Goal: Task Accomplishment & Management: Use online tool/utility

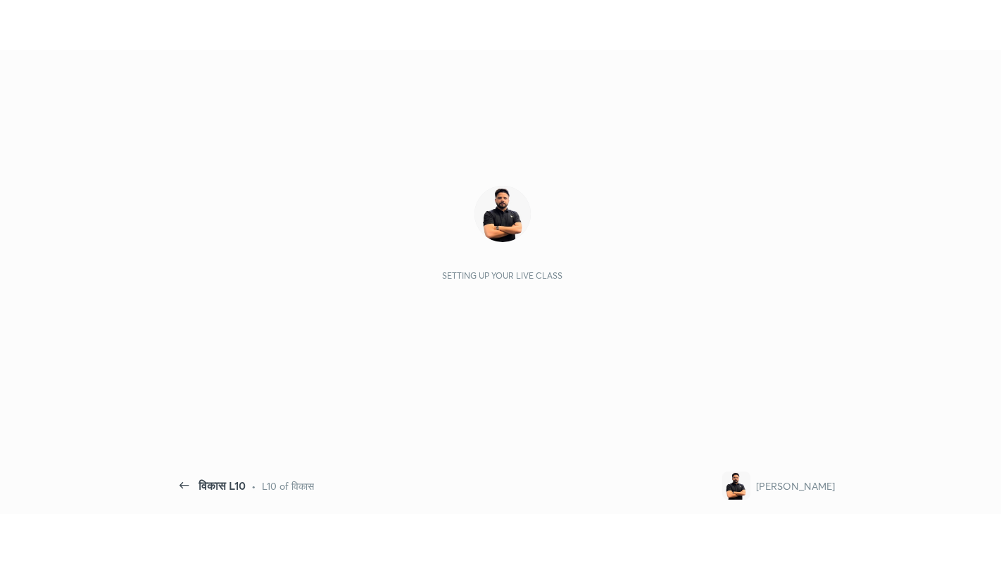
scroll to position [5, 1]
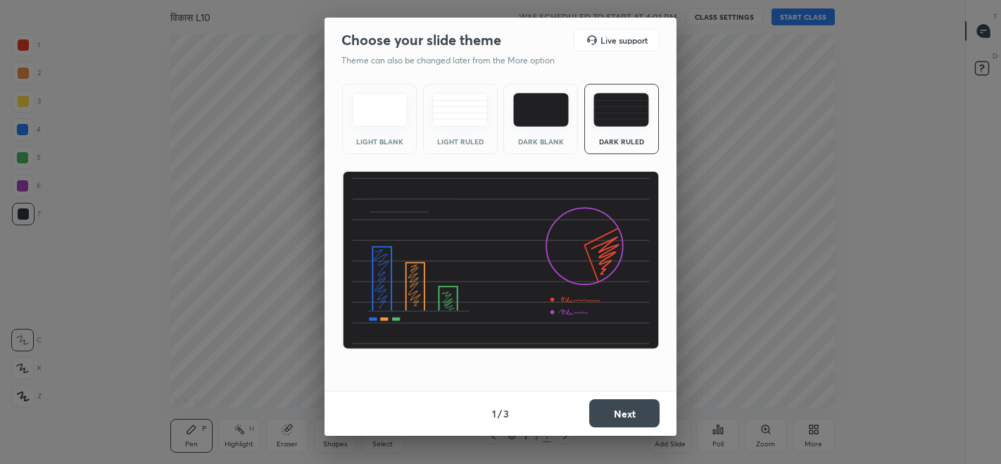
click at [612, 419] on button "Next" at bounding box center [624, 413] width 70 height 28
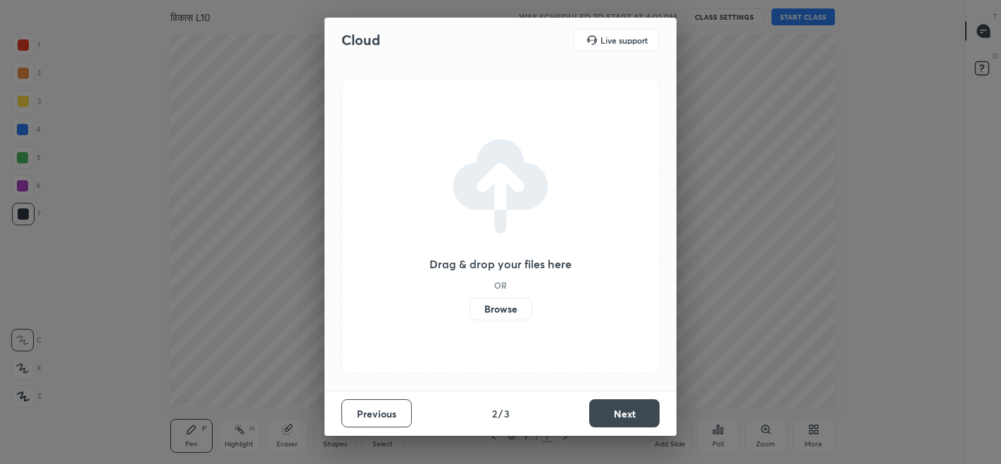
click at [608, 418] on button "Next" at bounding box center [624, 413] width 70 height 28
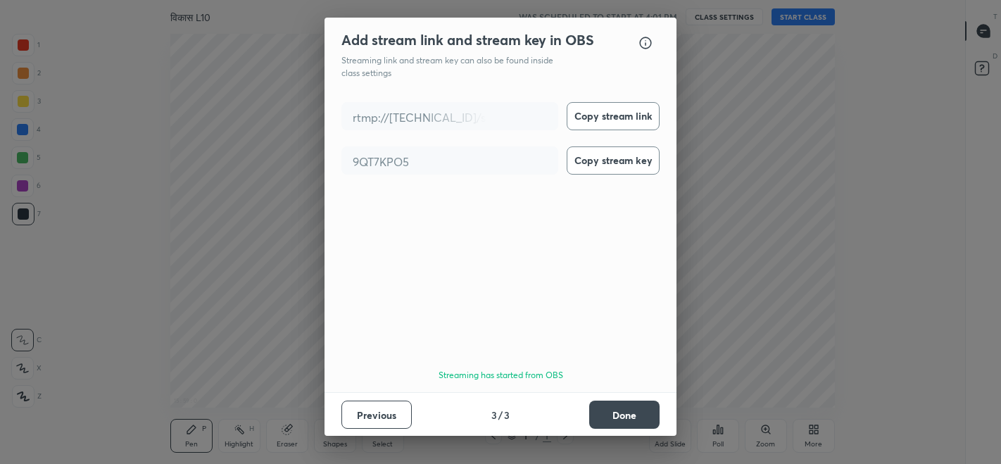
click at [612, 414] on button "Done" at bounding box center [624, 414] width 70 height 28
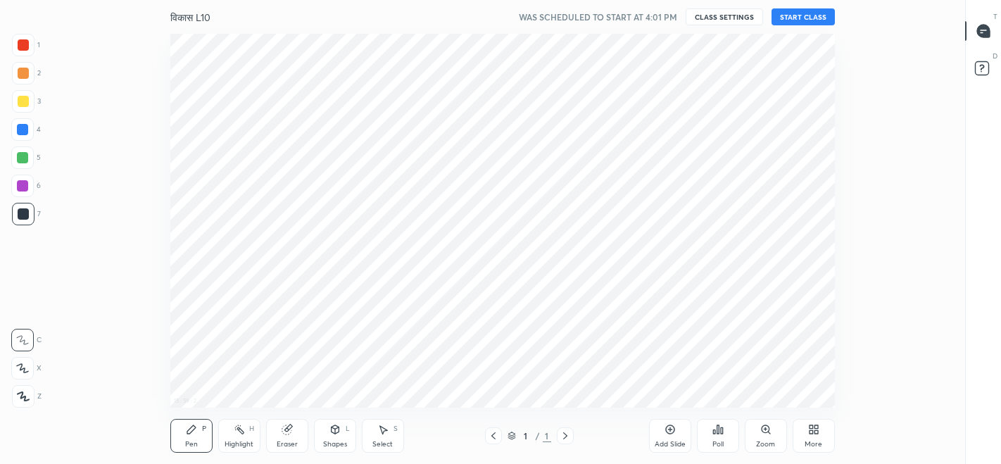
click at [796, 15] on button "START CLASS" at bounding box center [802, 16] width 63 height 17
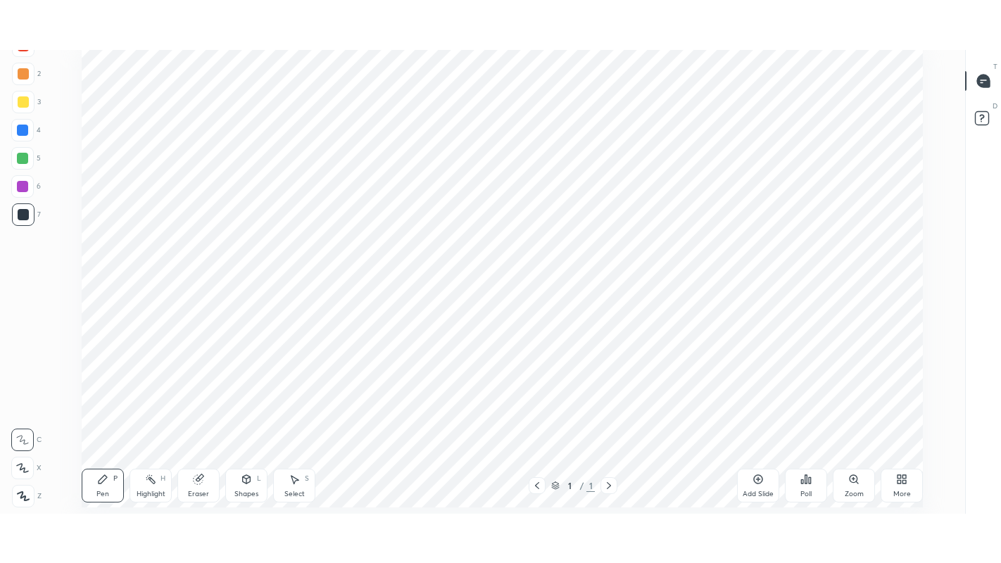
scroll to position [473, 914]
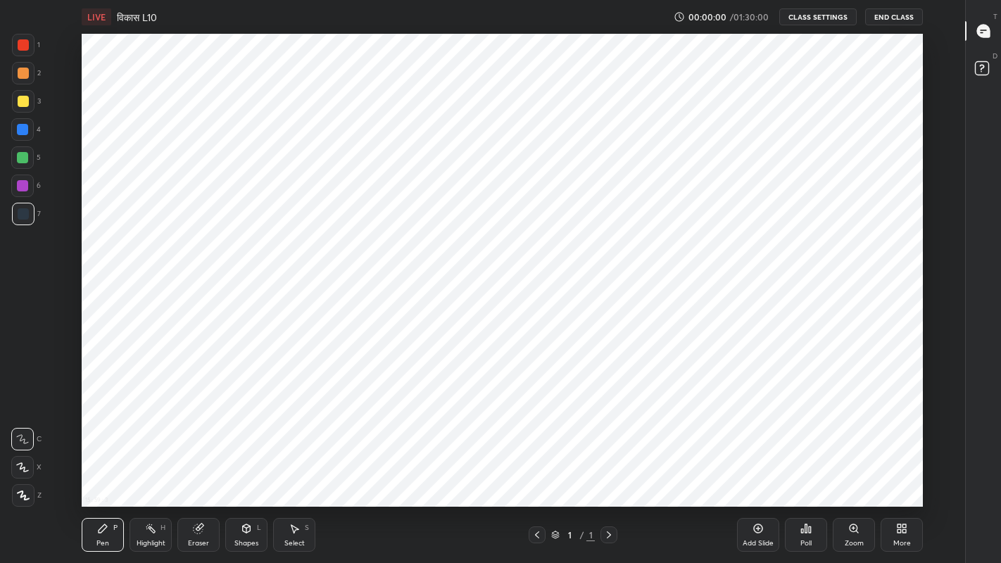
click at [897, 463] on div "More" at bounding box center [902, 543] width 18 height 7
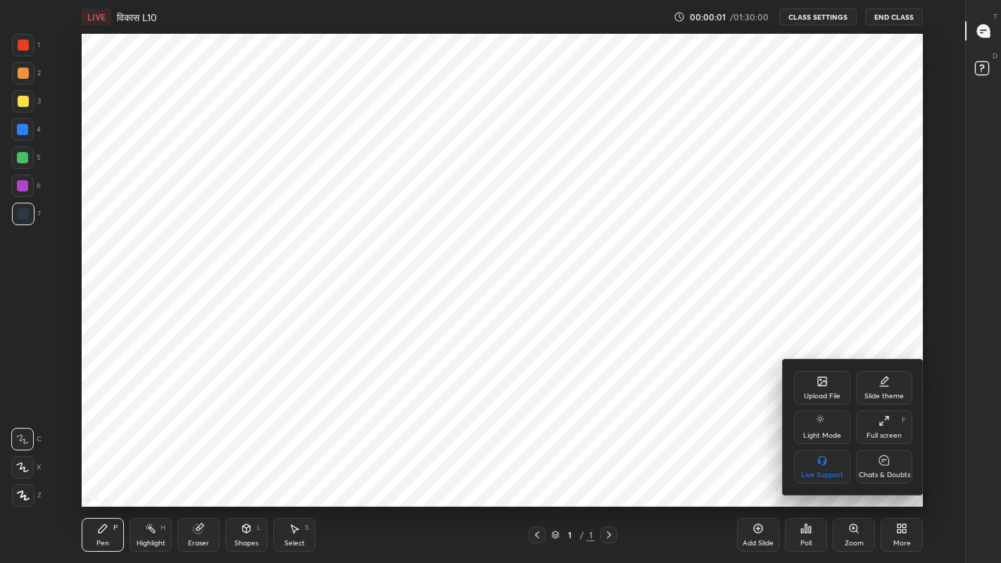
click at [881, 462] on icon at bounding box center [884, 460] width 10 height 10
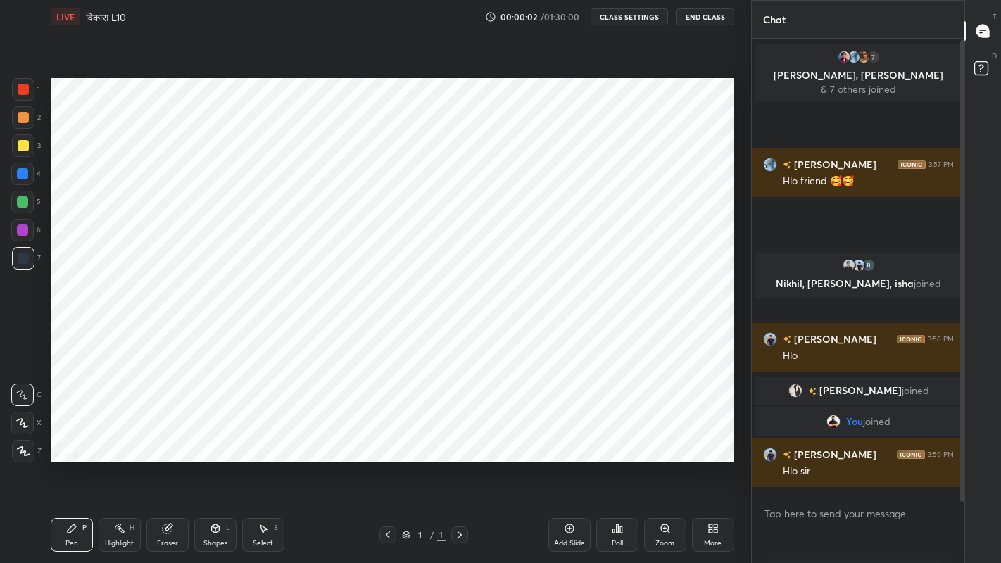
scroll to position [473, 694]
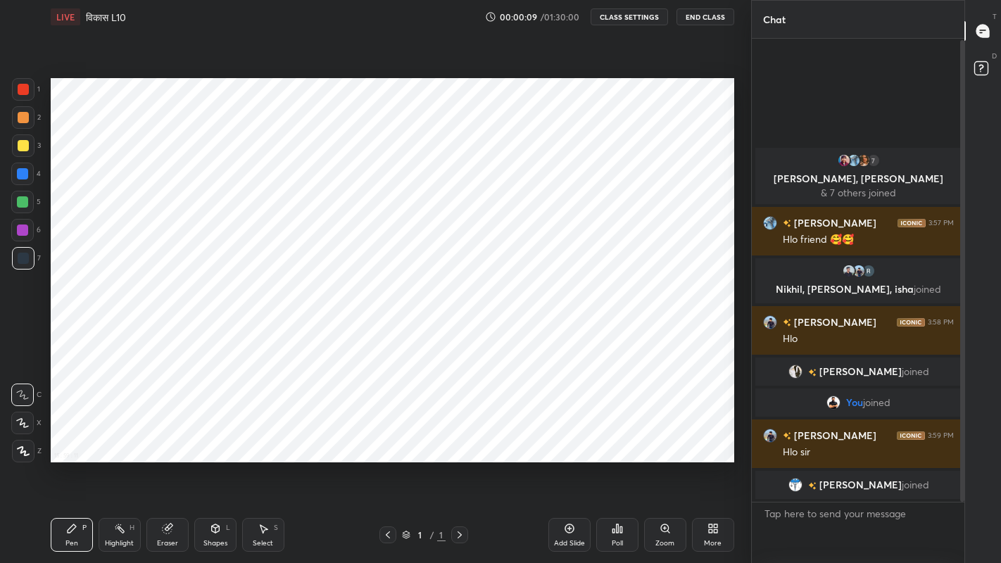
click at [564, 463] on div "Add Slide" at bounding box center [569, 535] width 42 height 34
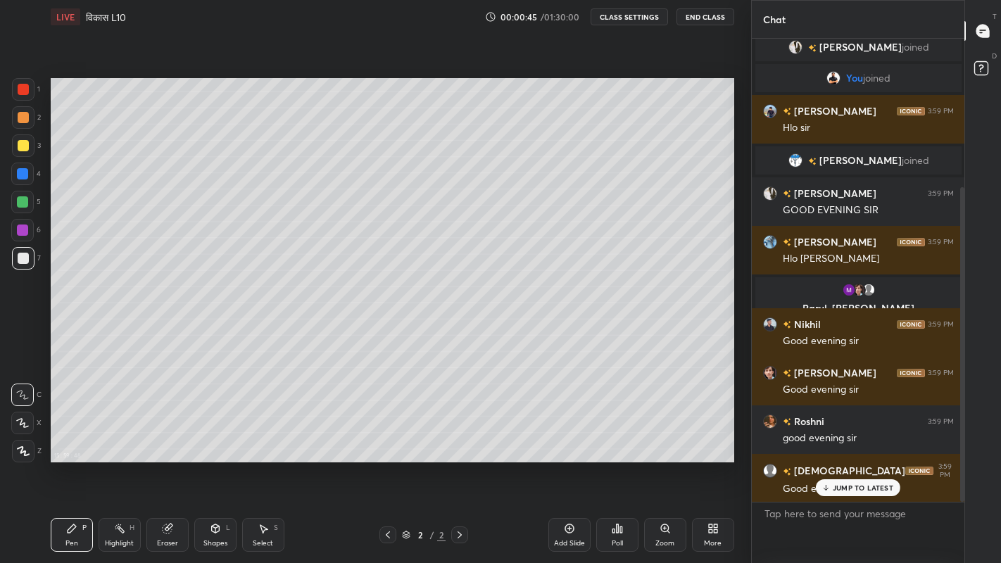
scroll to position [252, 0]
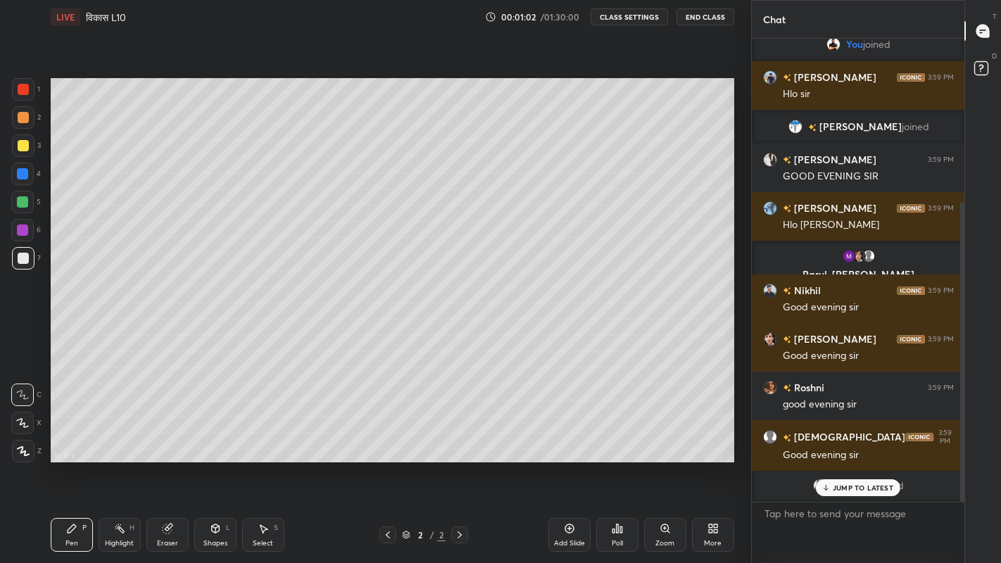
click at [835, 463] on p "JUMP TO LATEST" at bounding box center [863, 487] width 61 height 8
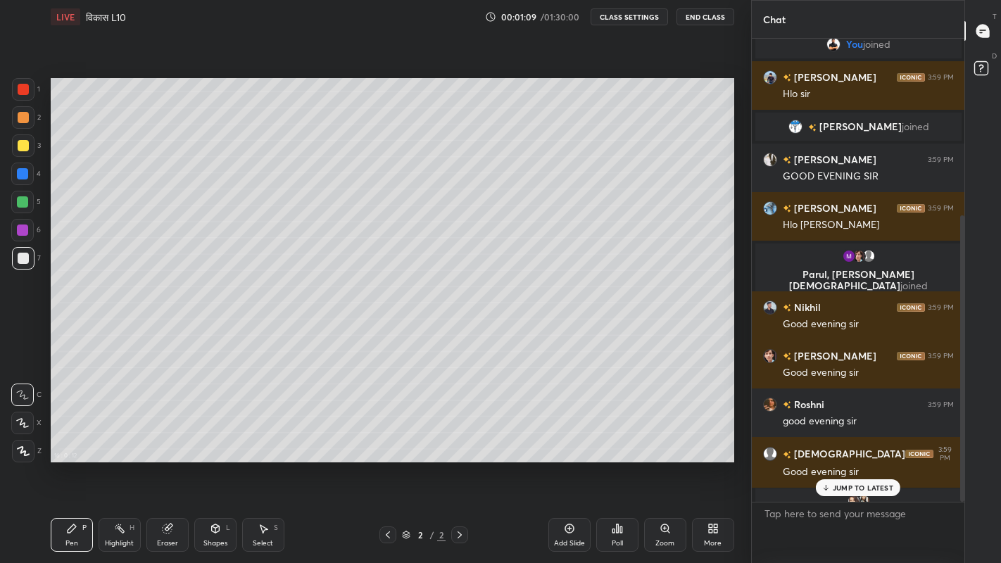
scroll to position [286, 0]
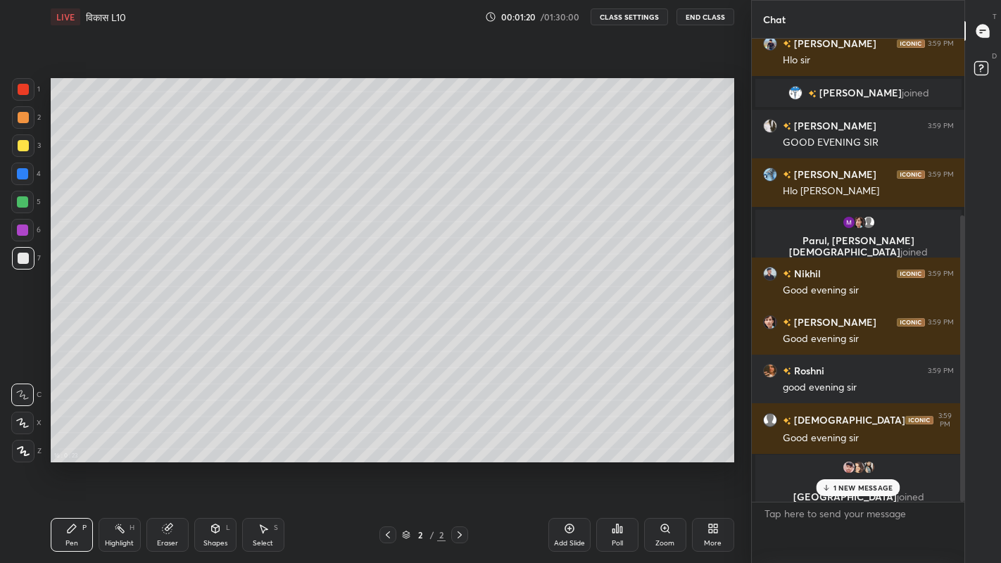
click at [20, 141] on div at bounding box center [23, 145] width 11 height 11
click at [24, 426] on icon at bounding box center [22, 423] width 11 height 8
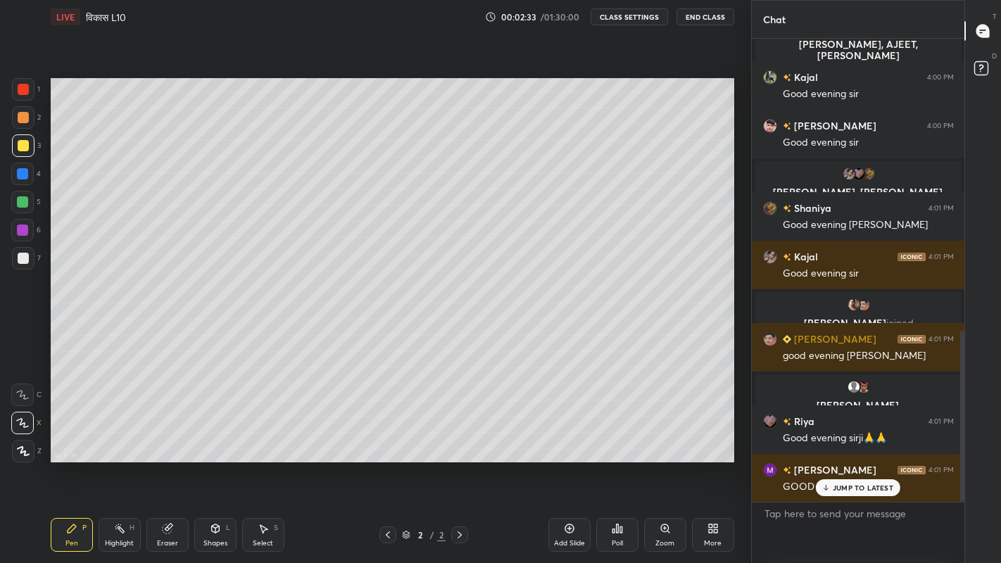
scroll to position [788, 0]
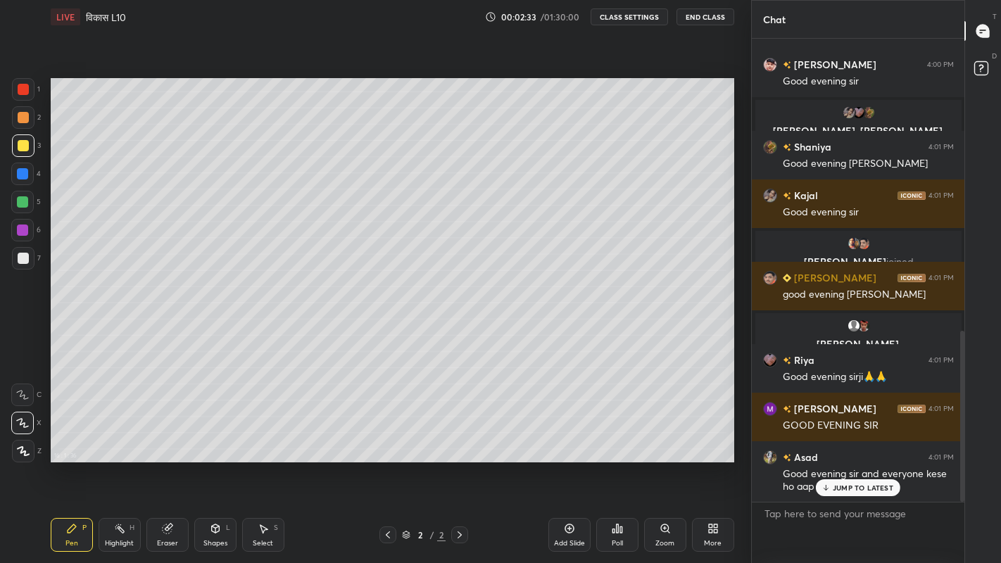
click at [842, 463] on p "JUMP TO LATEST" at bounding box center [863, 487] width 61 height 8
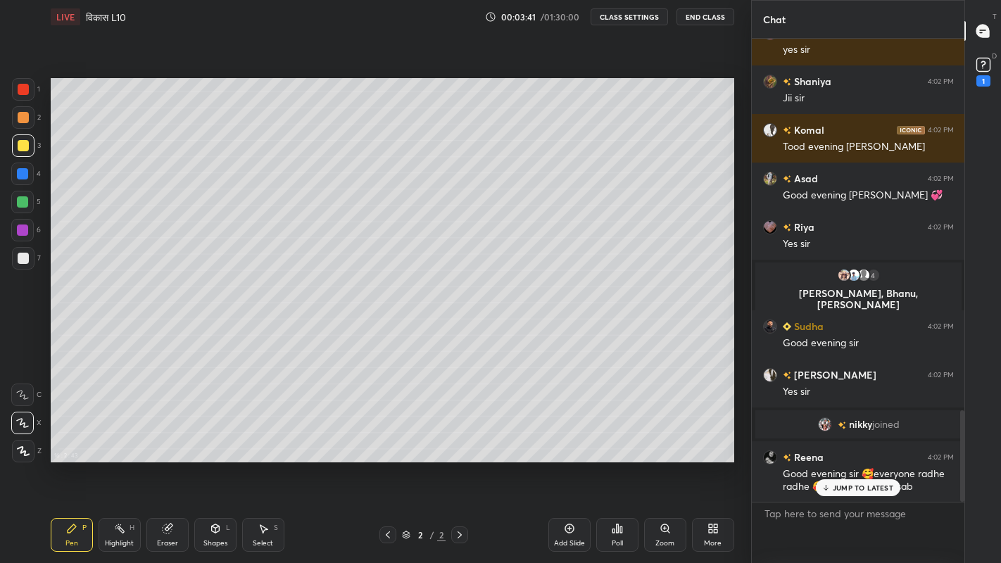
scroll to position [1881, 0]
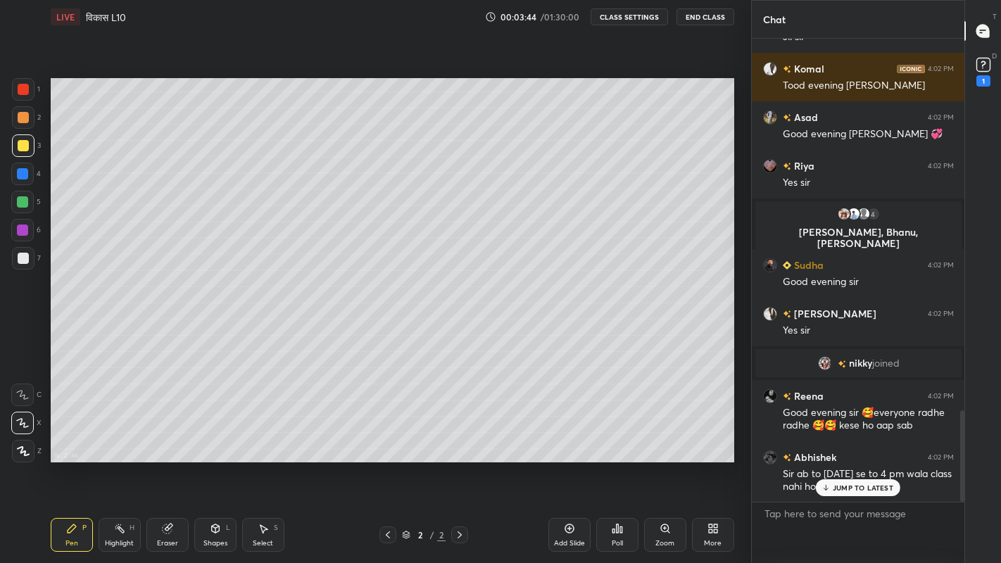
click at [837, 463] on p "JUMP TO LATEST" at bounding box center [863, 487] width 61 height 8
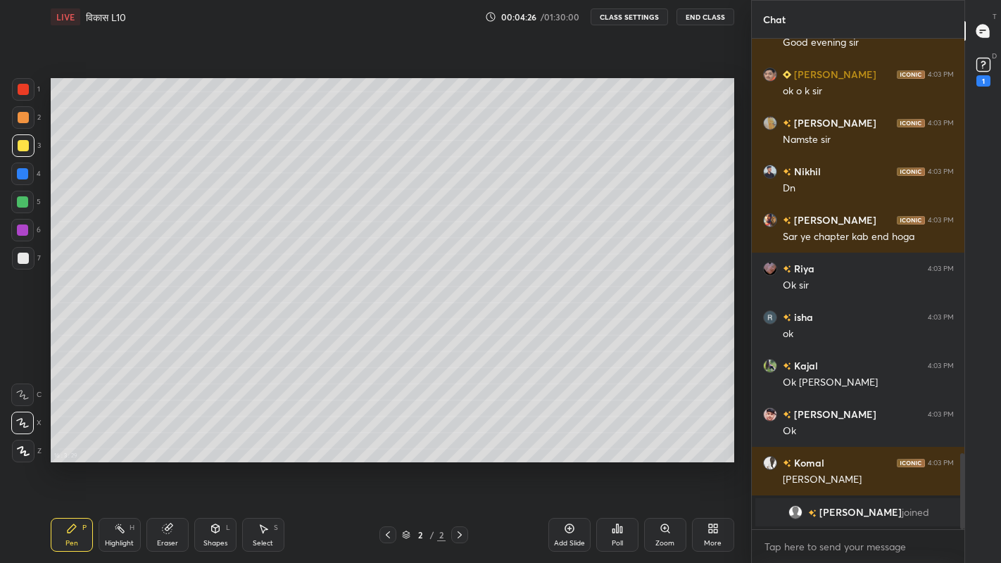
scroll to position [2732, 0]
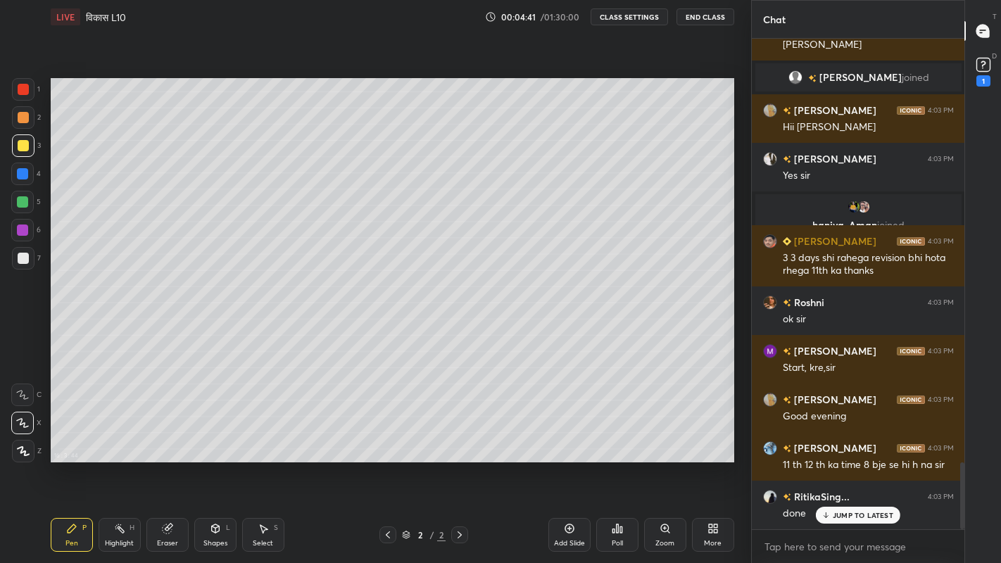
click at [19, 203] on div at bounding box center [22, 201] width 11 height 11
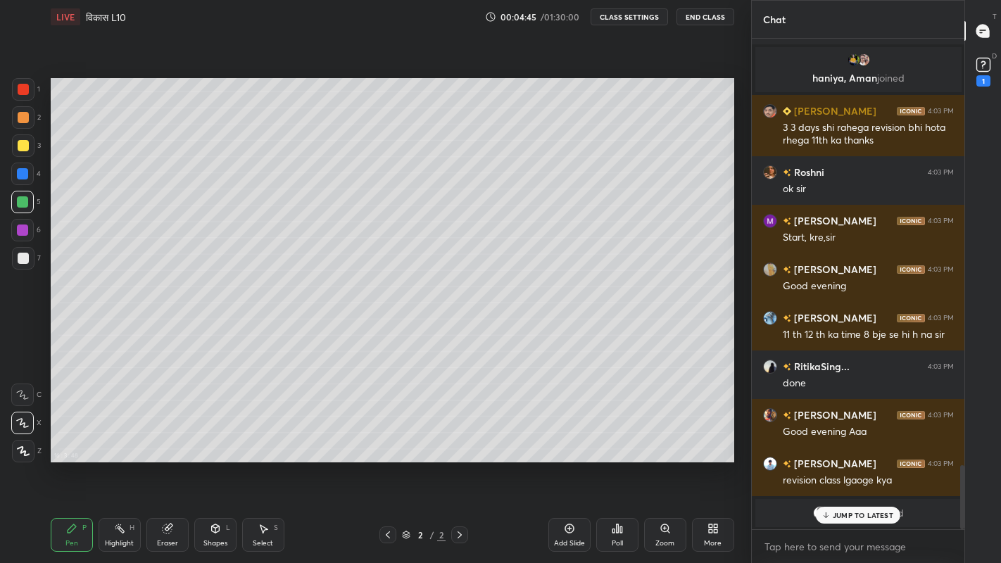
click at [24, 150] on div at bounding box center [23, 145] width 11 height 11
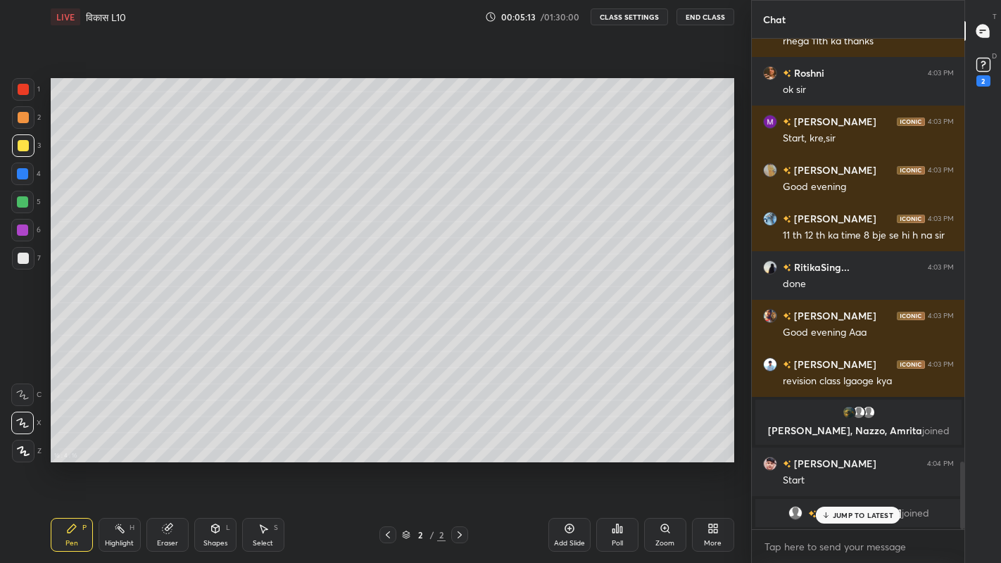
scroll to position [3097, 0]
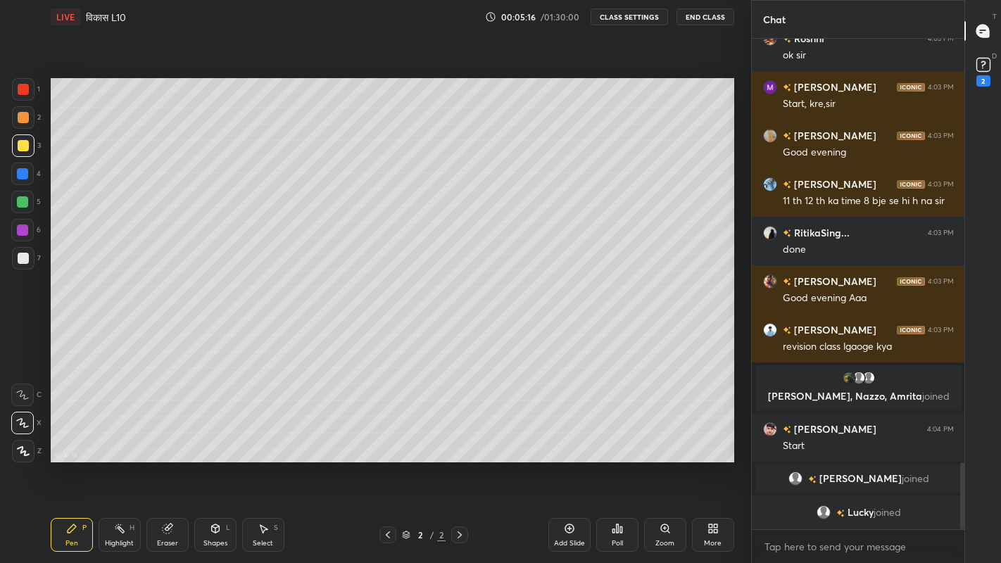
click at [22, 258] on div at bounding box center [23, 258] width 11 height 11
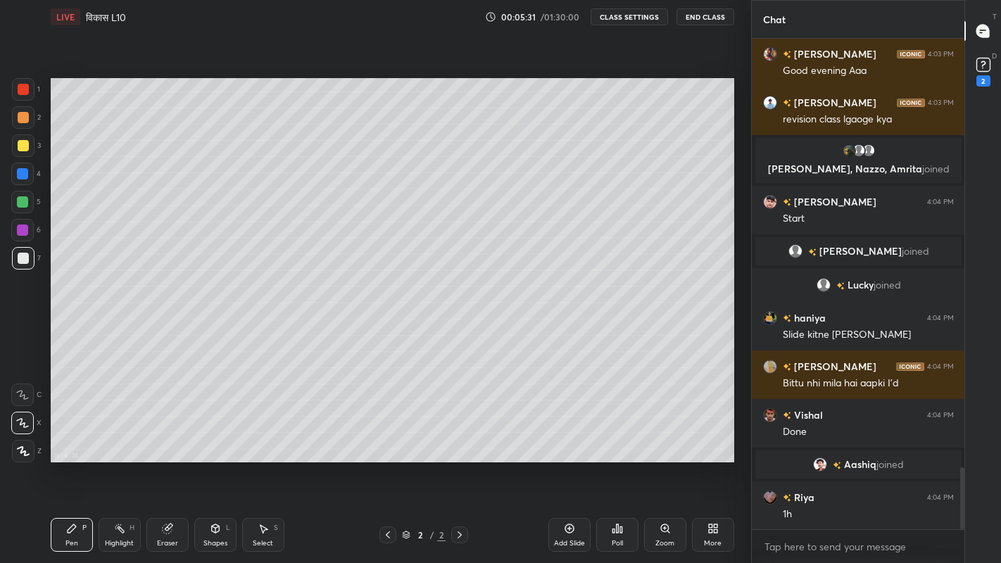
scroll to position [3374, 0]
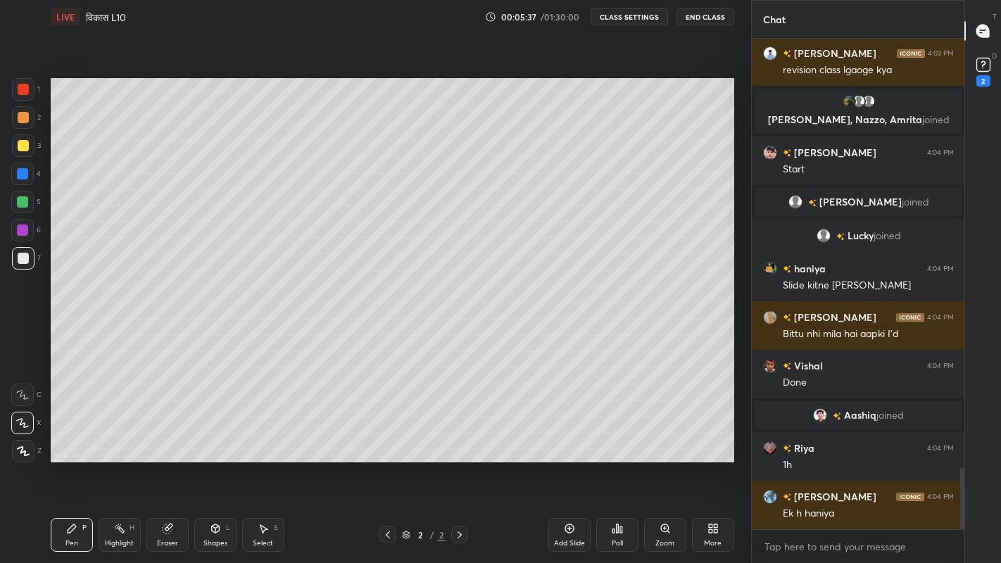
click at [20, 151] on div at bounding box center [23, 145] width 11 height 11
click at [712, 463] on div "More" at bounding box center [713, 543] width 18 height 7
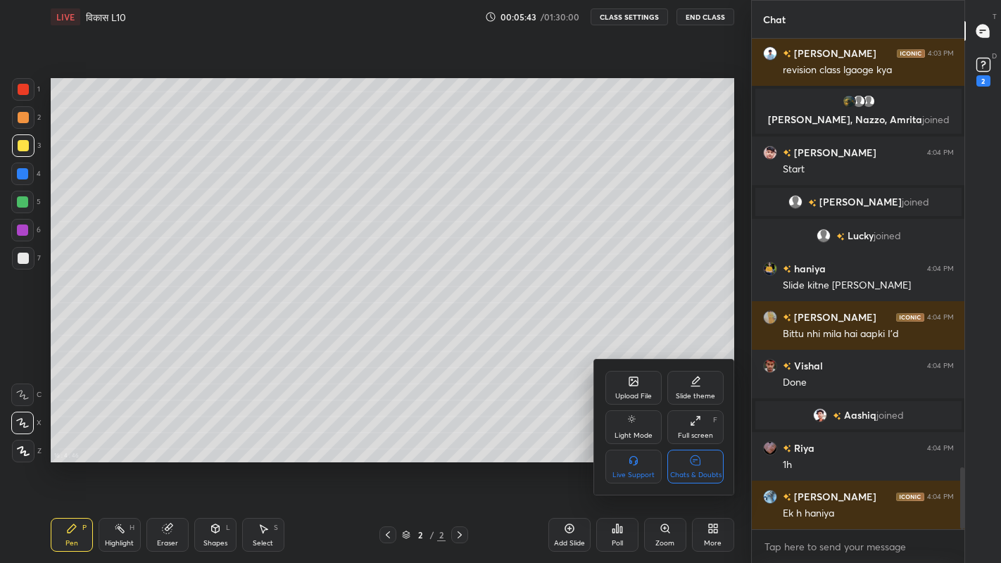
click at [702, 463] on div "Chats & Doubts" at bounding box center [695, 467] width 56 height 34
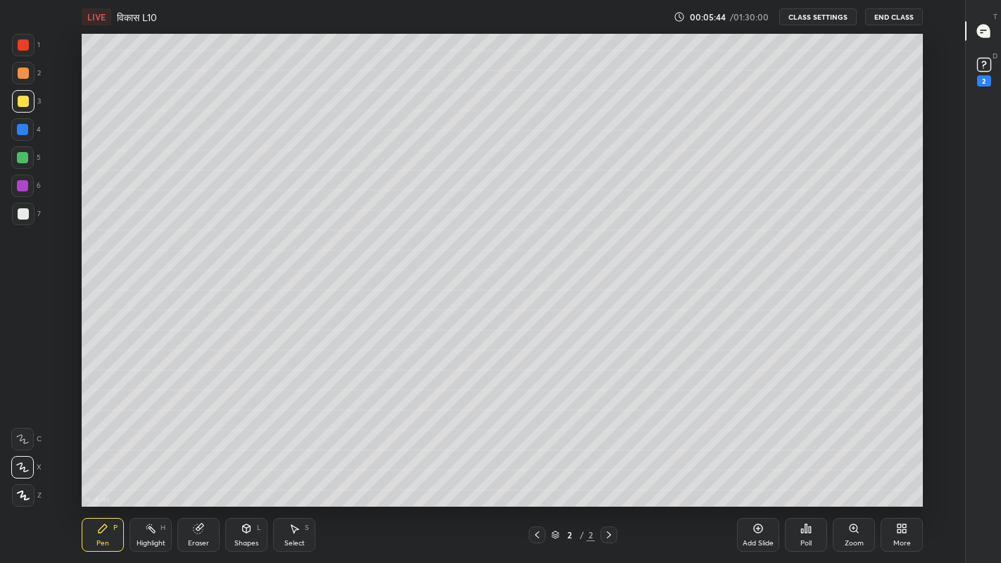
scroll to position [473, 914]
click at [191, 463] on div "Eraser" at bounding box center [198, 535] width 42 height 34
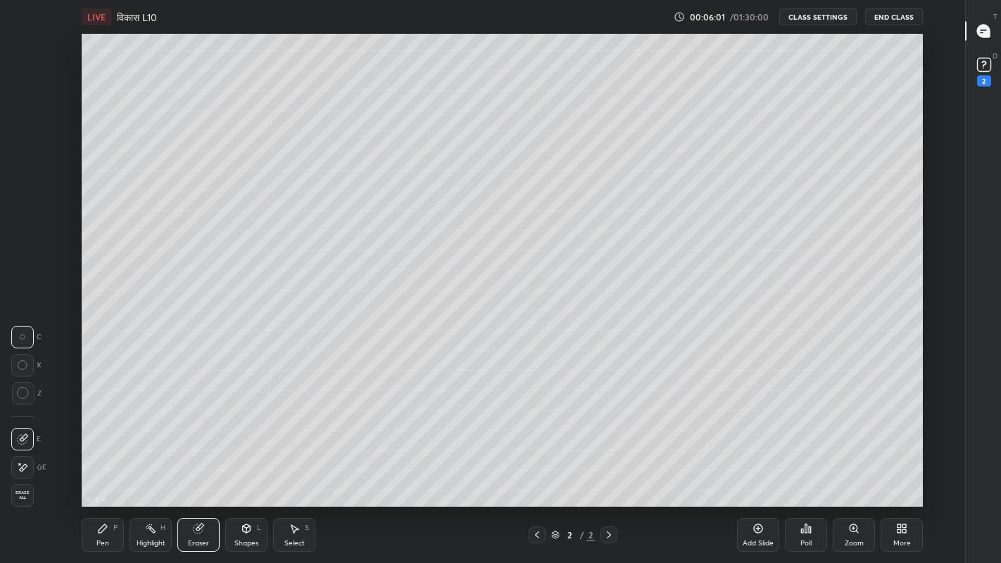
click at [103, 463] on div "Pen" at bounding box center [102, 543] width 13 height 7
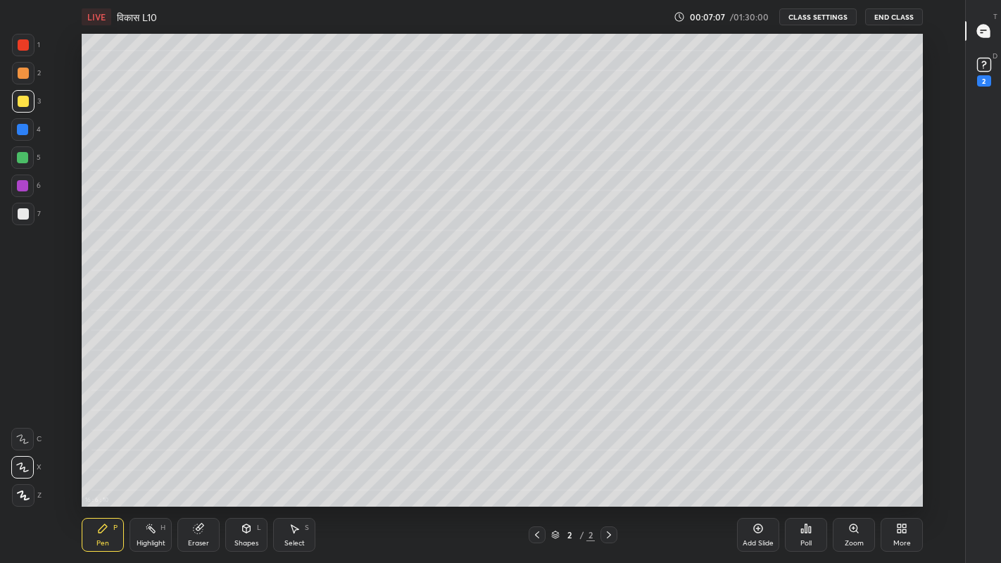
click at [20, 210] on div at bounding box center [23, 213] width 11 height 11
click at [754, 463] on icon at bounding box center [757, 528] width 11 height 11
click at [23, 103] on div at bounding box center [23, 101] width 11 height 11
click at [21, 217] on div at bounding box center [23, 213] width 11 height 11
click at [23, 104] on div at bounding box center [23, 101] width 11 height 11
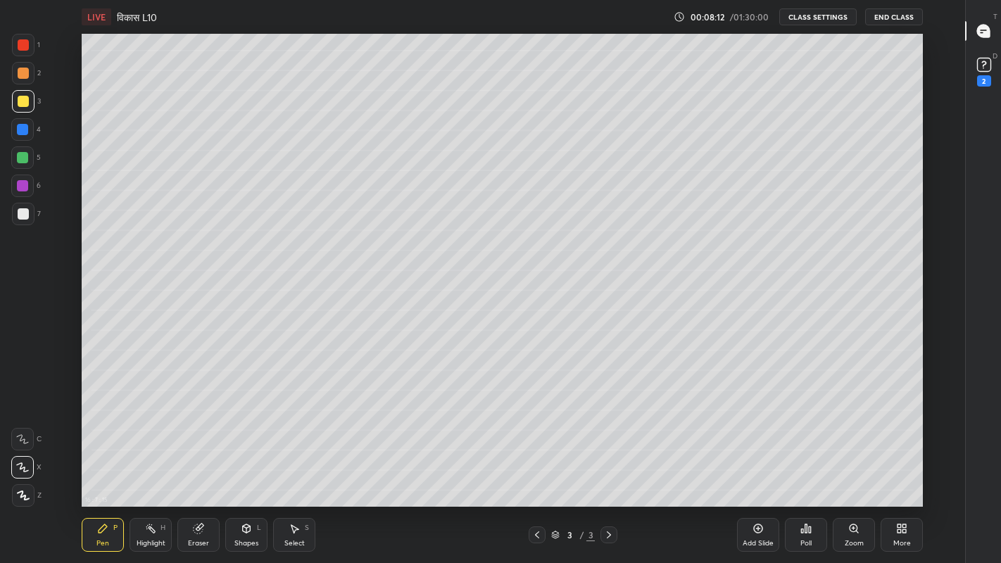
click at [24, 217] on div at bounding box center [23, 213] width 11 height 11
click at [22, 104] on div at bounding box center [23, 101] width 11 height 11
click at [196, 463] on icon at bounding box center [198, 528] width 9 height 9
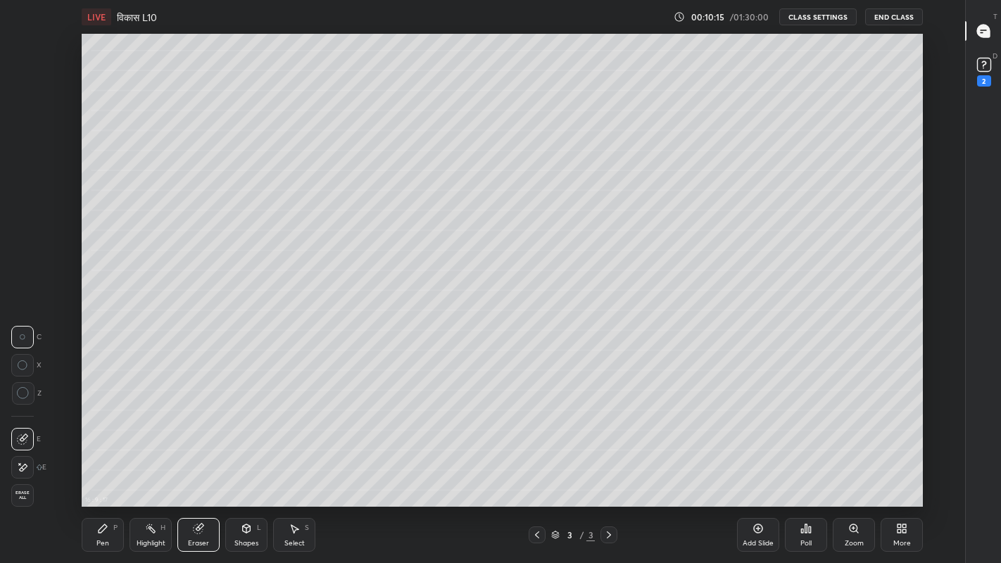
click at [99, 463] on div "Pen P" at bounding box center [103, 535] width 42 height 34
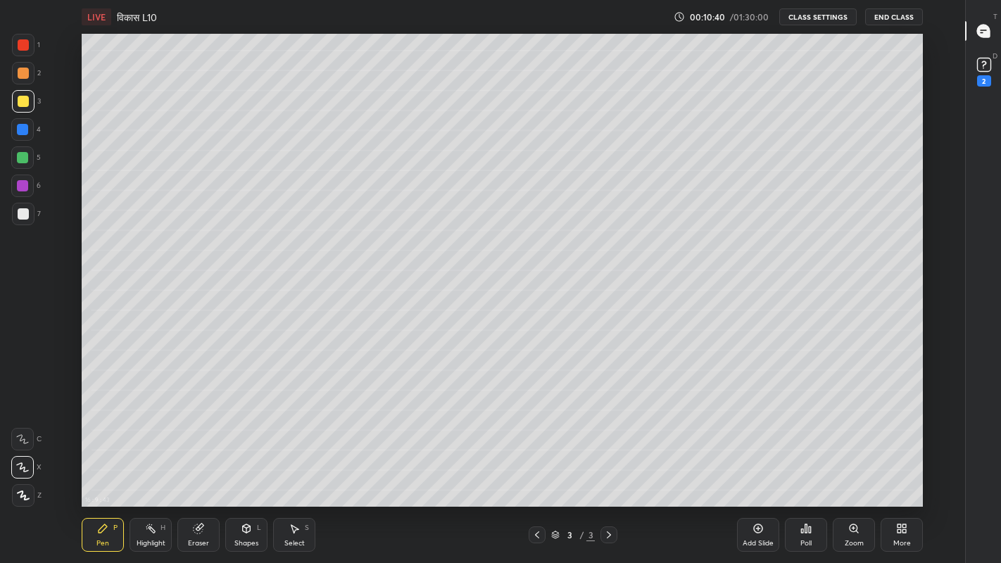
click at [190, 463] on div "Eraser" at bounding box center [198, 535] width 42 height 34
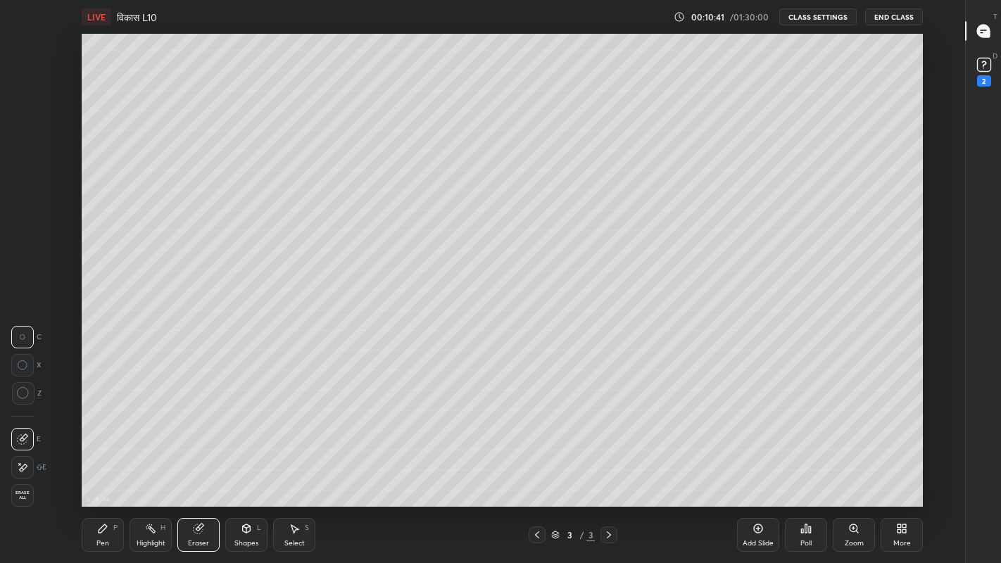
click at [101, 463] on icon at bounding box center [103, 528] width 8 height 8
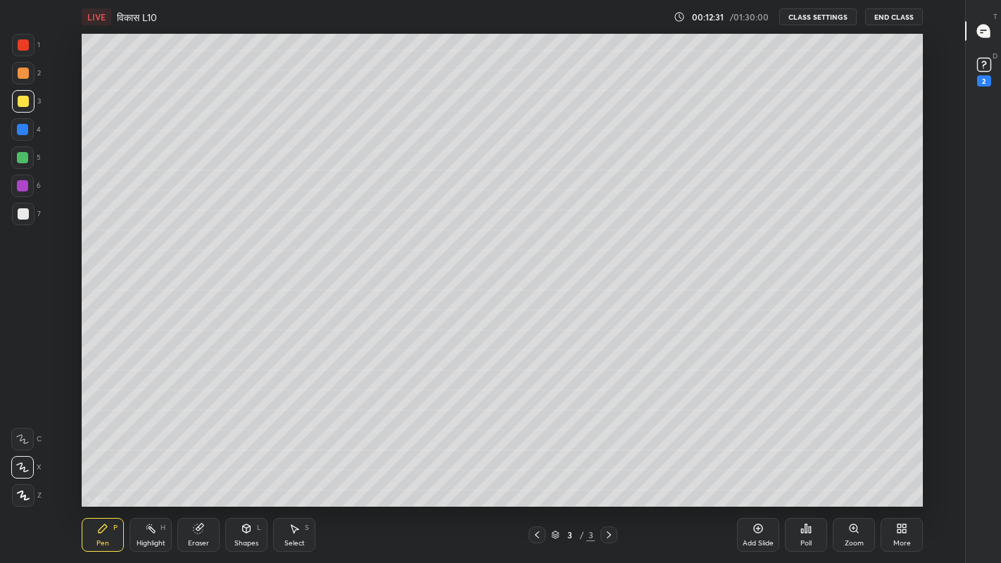
click at [24, 213] on div at bounding box center [23, 213] width 11 height 11
click at [28, 159] on div at bounding box center [22, 157] width 11 height 11
click at [894, 463] on div "More" at bounding box center [902, 543] width 18 height 7
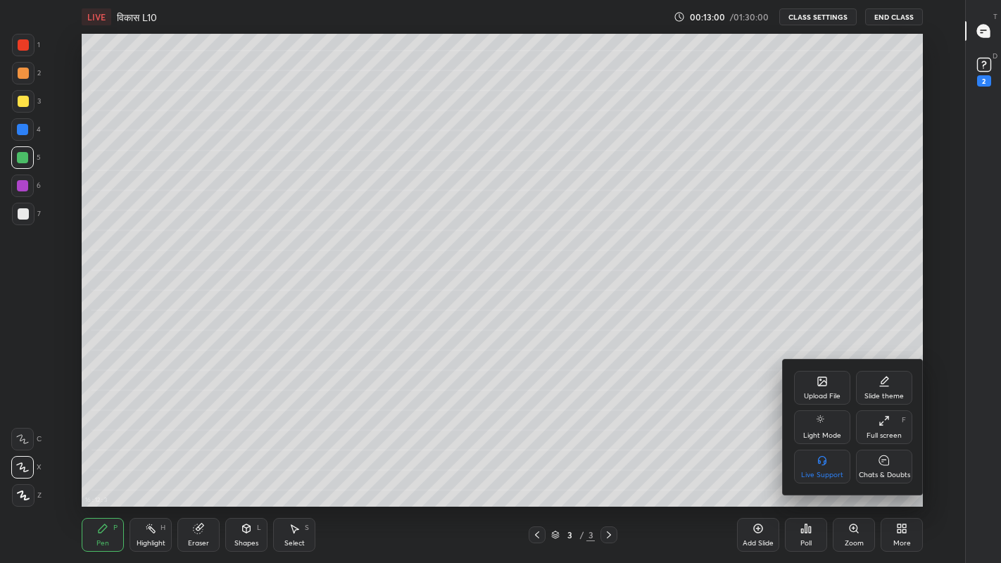
click at [883, 463] on icon at bounding box center [883, 460] width 11 height 15
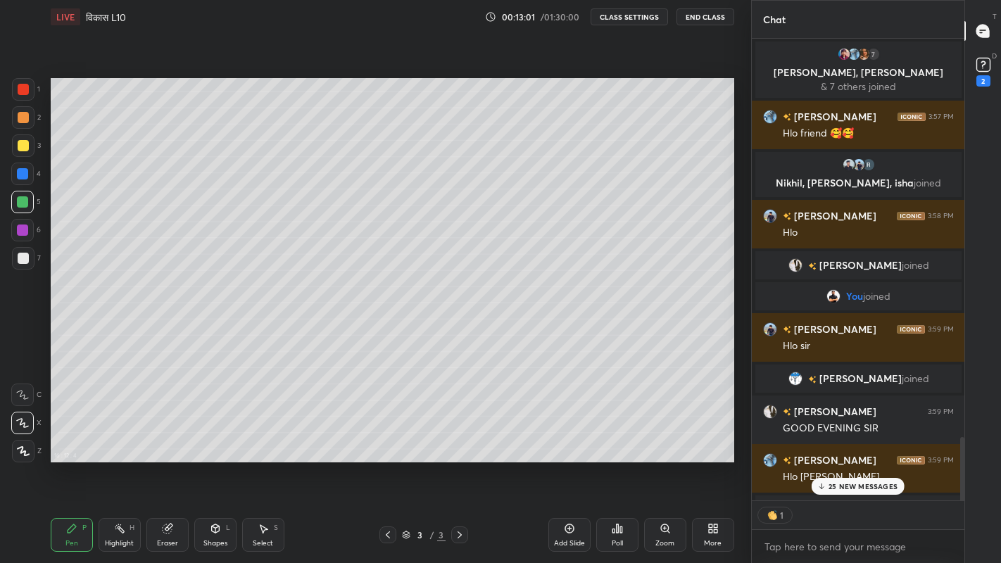
scroll to position [0, 0]
click at [827, 463] on div "25 NEW MESSAGES" at bounding box center [858, 486] width 94 height 17
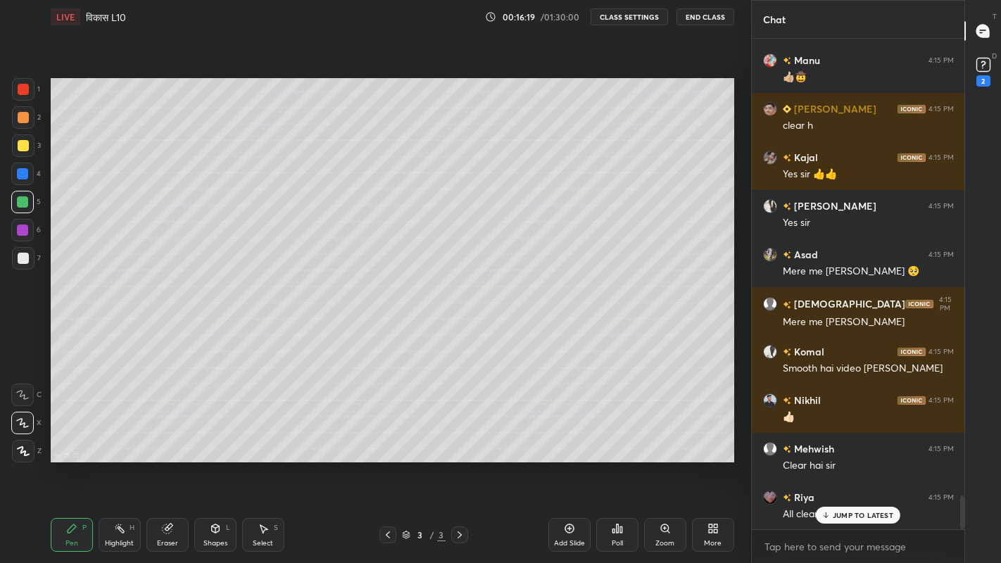
scroll to position [6757, 0]
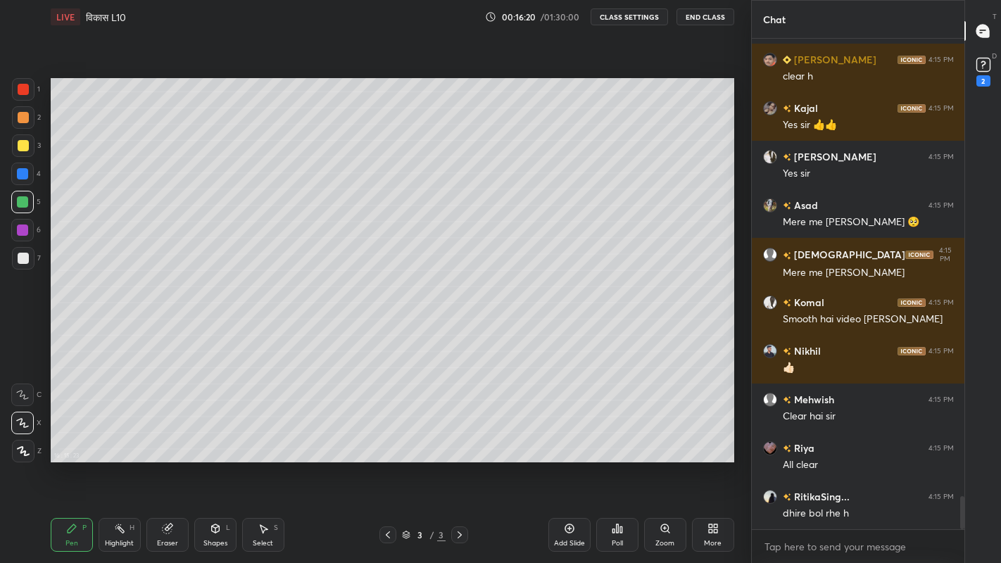
click at [716, 463] on div "More" at bounding box center [713, 535] width 42 height 34
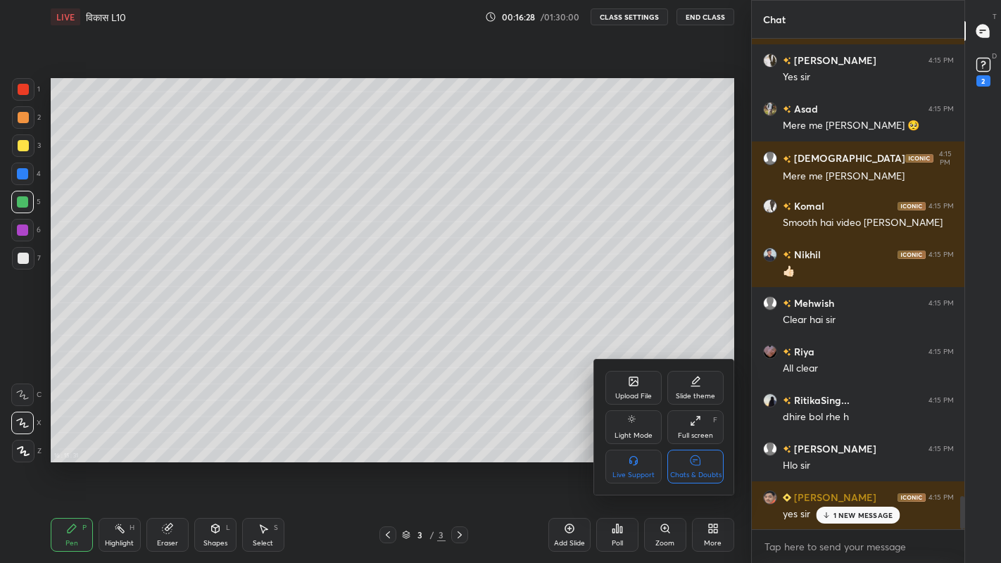
scroll to position [6902, 0]
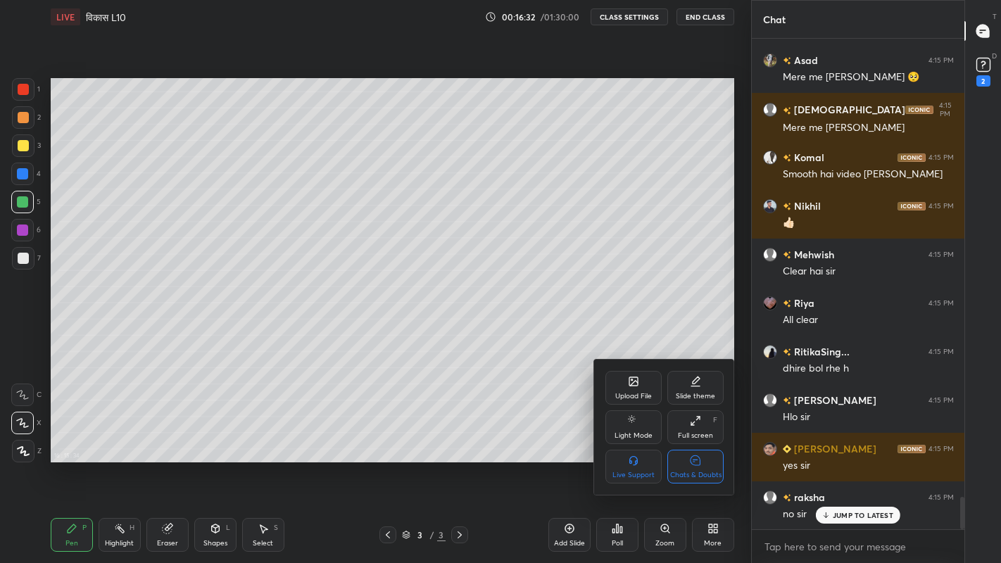
click at [567, 463] on div at bounding box center [500, 281] width 1001 height 563
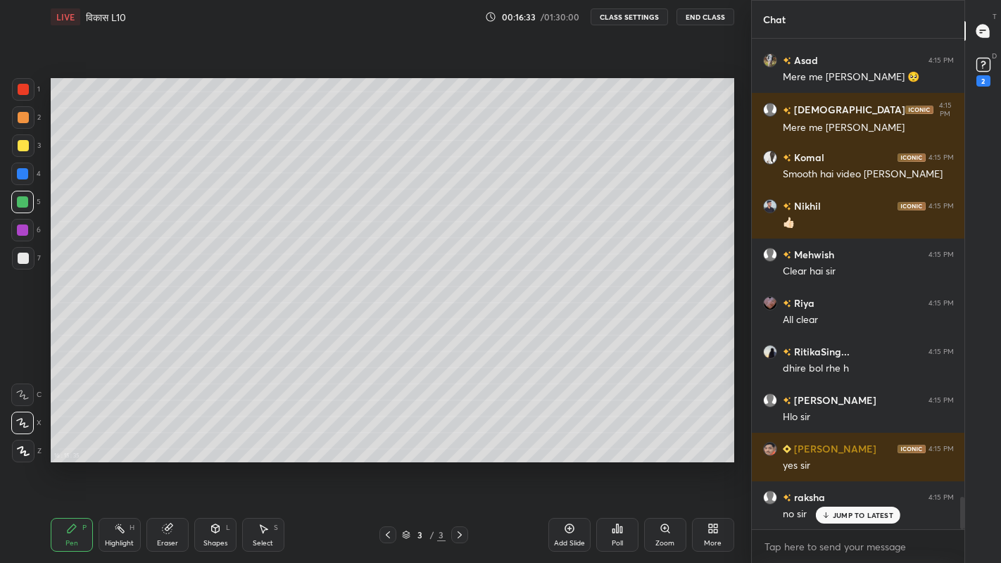
click at [707, 463] on div "More" at bounding box center [713, 543] width 18 height 7
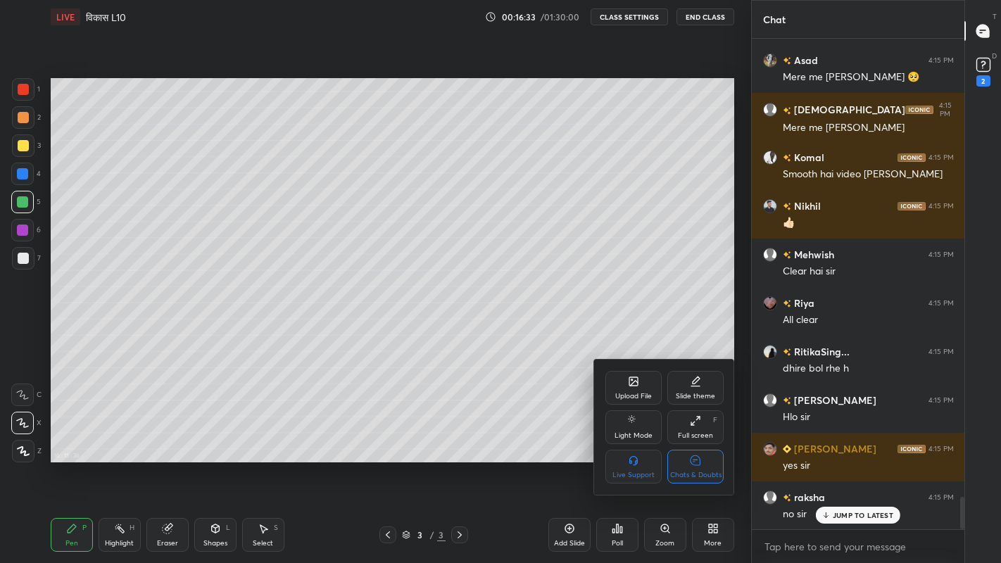
click at [704, 463] on div "Chats & Doubts" at bounding box center [695, 467] width 56 height 34
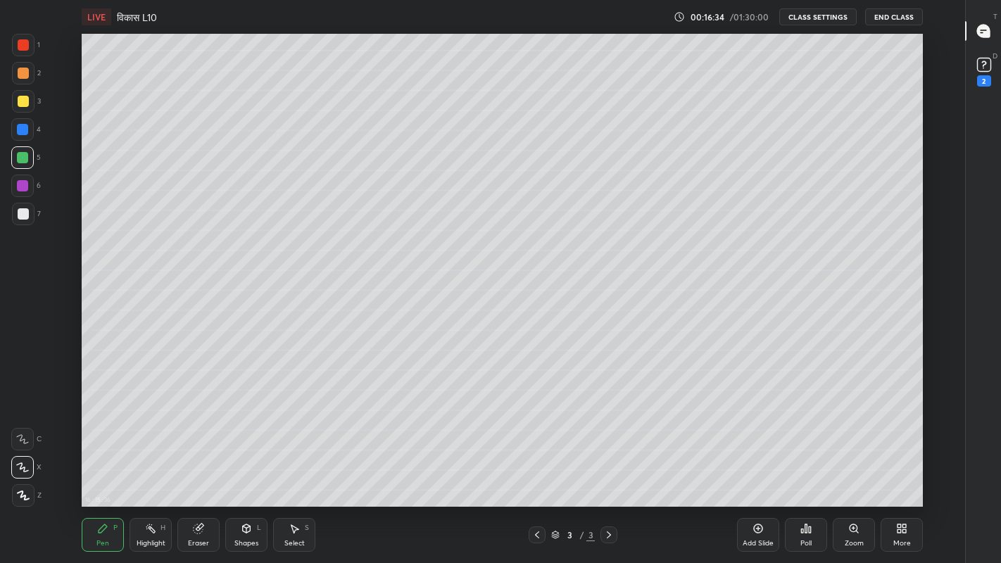
scroll to position [69901, 69459]
click at [757, 463] on div "Add Slide" at bounding box center [758, 535] width 42 height 34
click at [21, 213] on div at bounding box center [23, 213] width 11 height 11
click at [26, 217] on div at bounding box center [23, 213] width 11 height 11
click at [25, 103] on div at bounding box center [23, 101] width 11 height 11
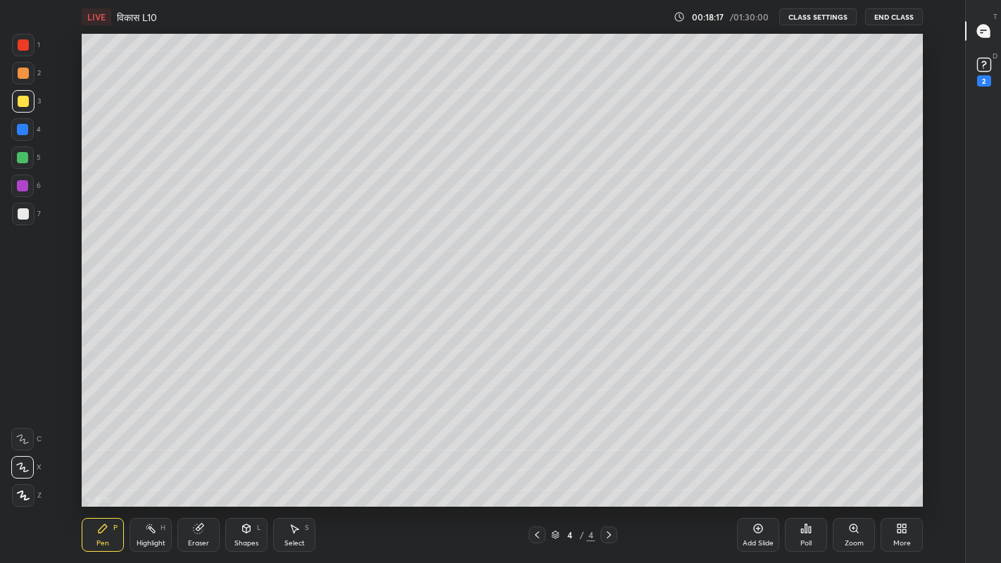
click at [201, 463] on div "Eraser" at bounding box center [198, 543] width 21 height 7
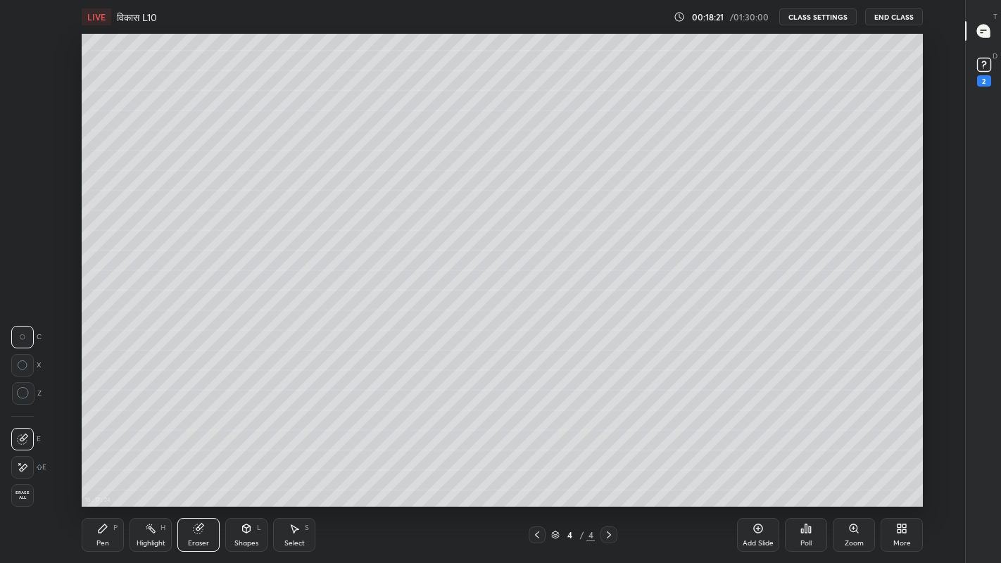
click at [108, 463] on div "Pen P" at bounding box center [103, 535] width 42 height 34
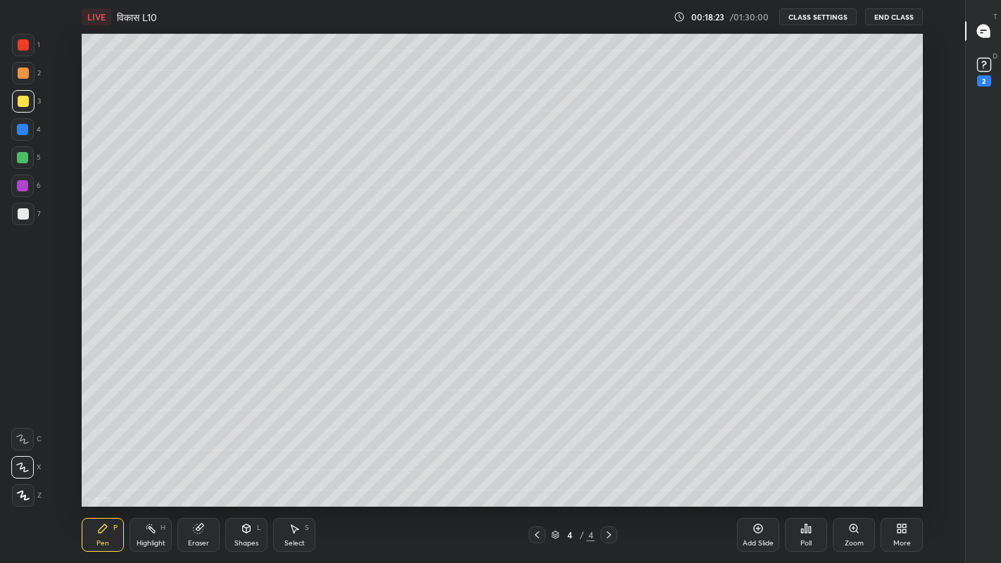
click at [197, 463] on div "Eraser" at bounding box center [198, 543] width 21 height 7
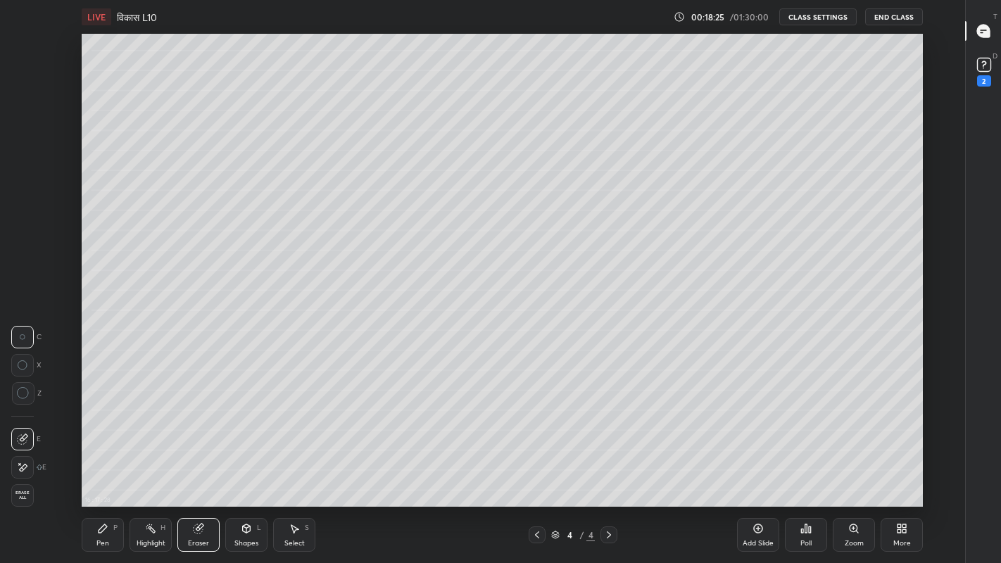
click at [101, 463] on div "Pen P" at bounding box center [103, 535] width 42 height 34
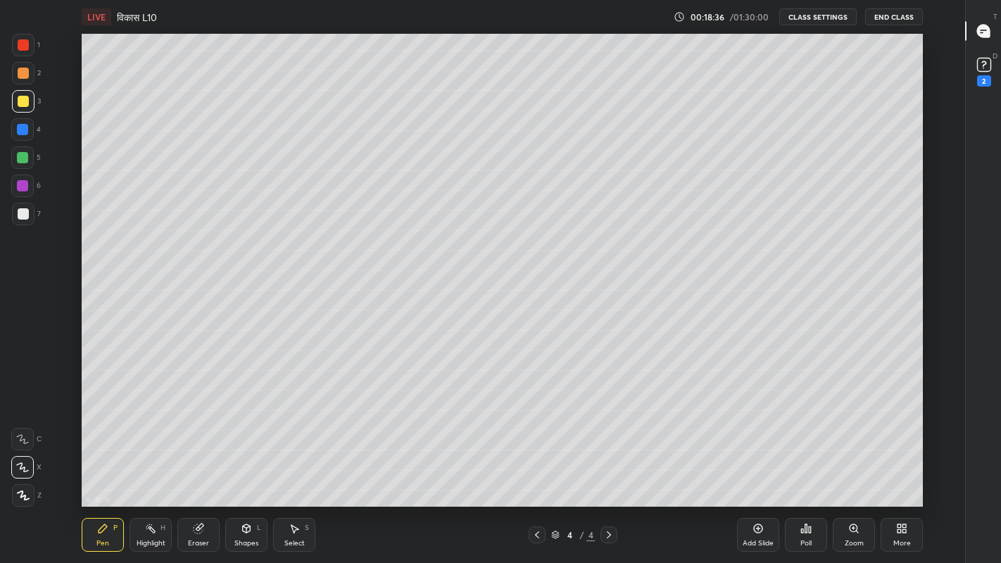
click at [20, 213] on div at bounding box center [23, 213] width 11 height 11
click at [20, 156] on div at bounding box center [22, 157] width 11 height 11
click at [901, 463] on div "More" at bounding box center [902, 543] width 18 height 7
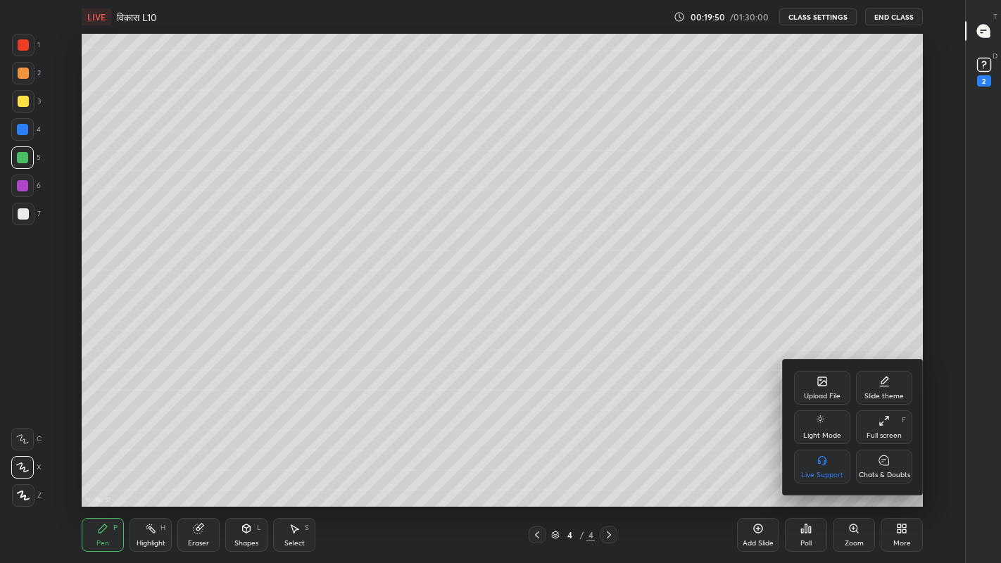
click at [881, 463] on icon at bounding box center [883, 460] width 11 height 15
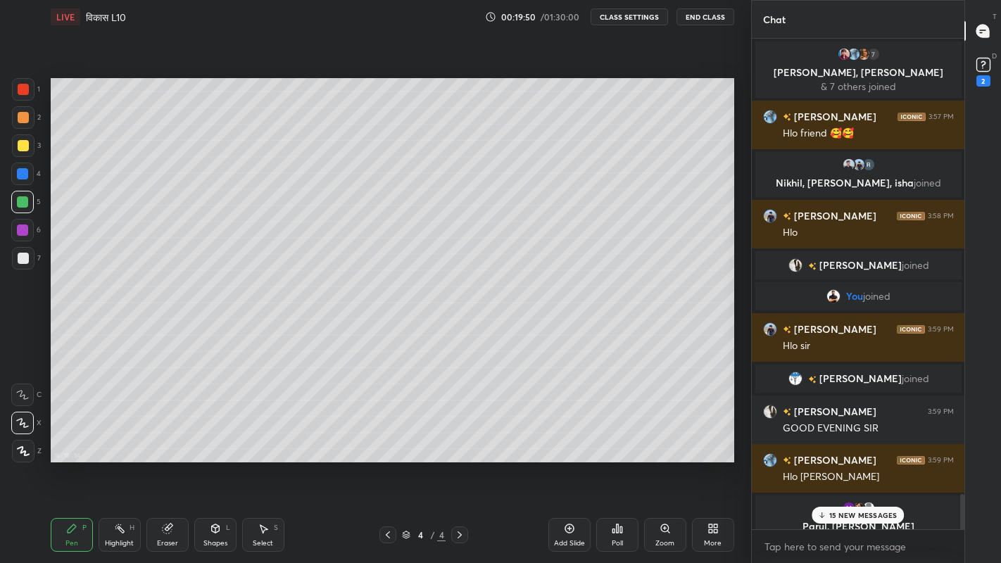
scroll to position [0, 0]
click at [828, 463] on div "15 NEW MESSAGES" at bounding box center [857, 515] width 93 height 17
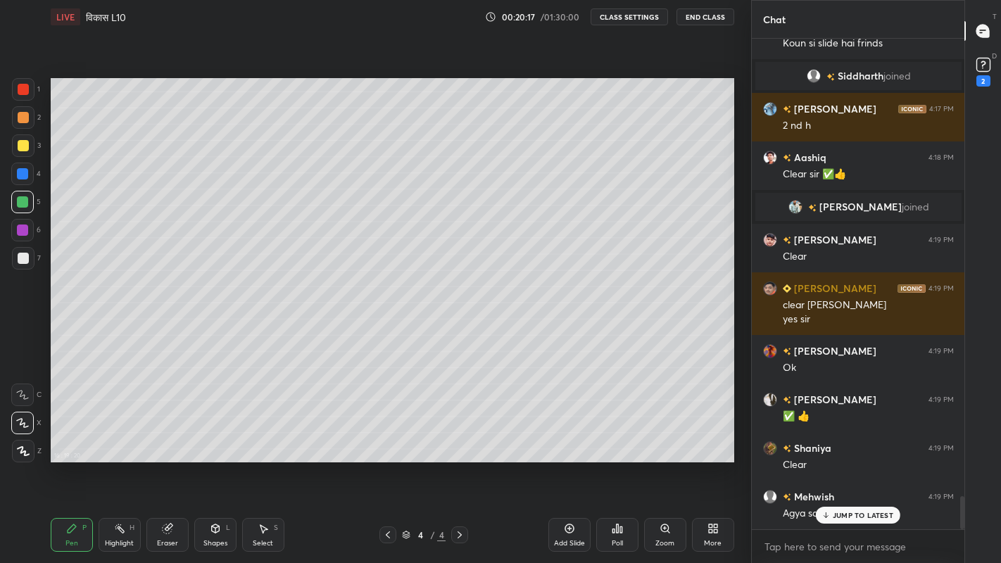
scroll to position [6844, 0]
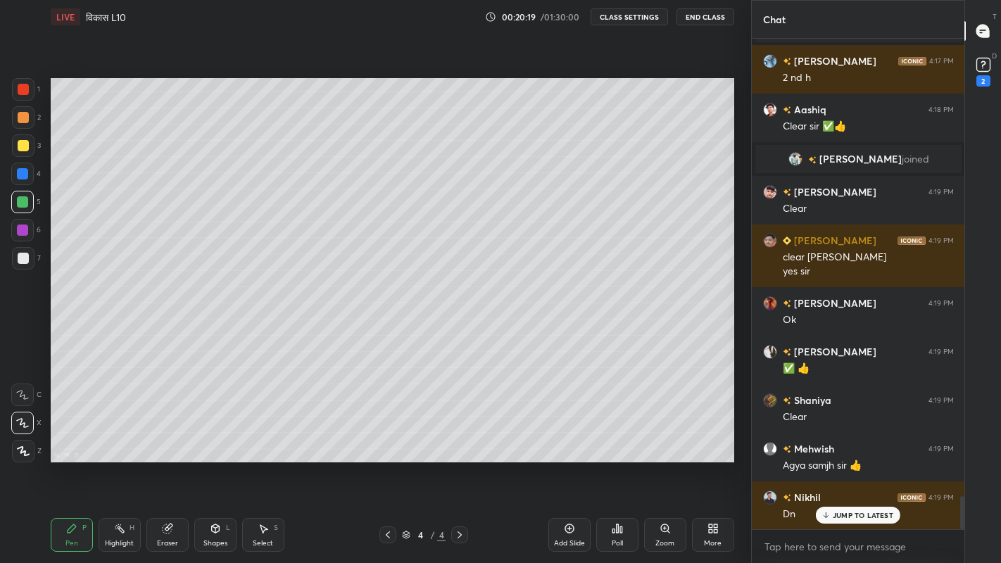
click at [711, 463] on div "More" at bounding box center [713, 543] width 18 height 7
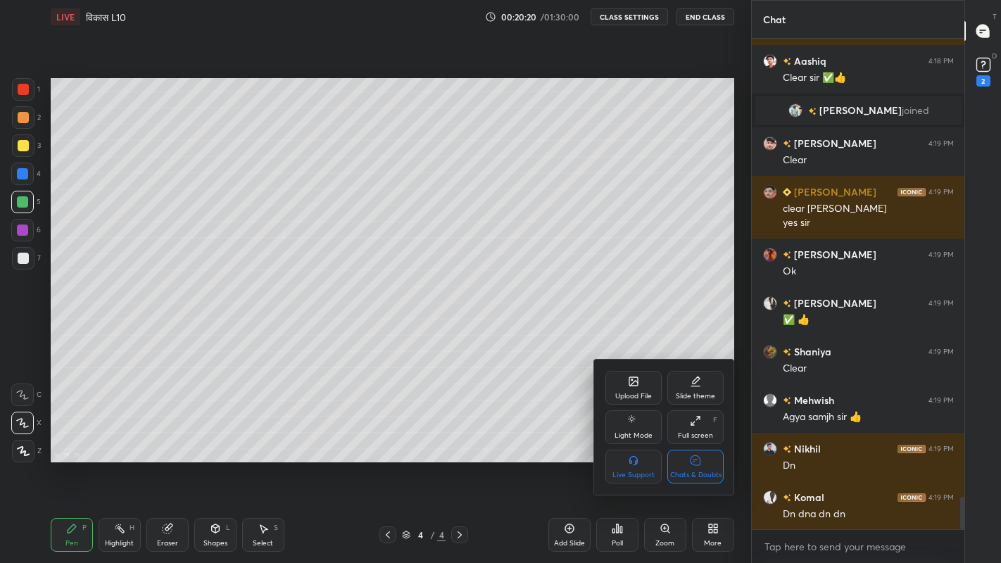
scroll to position [6942, 0]
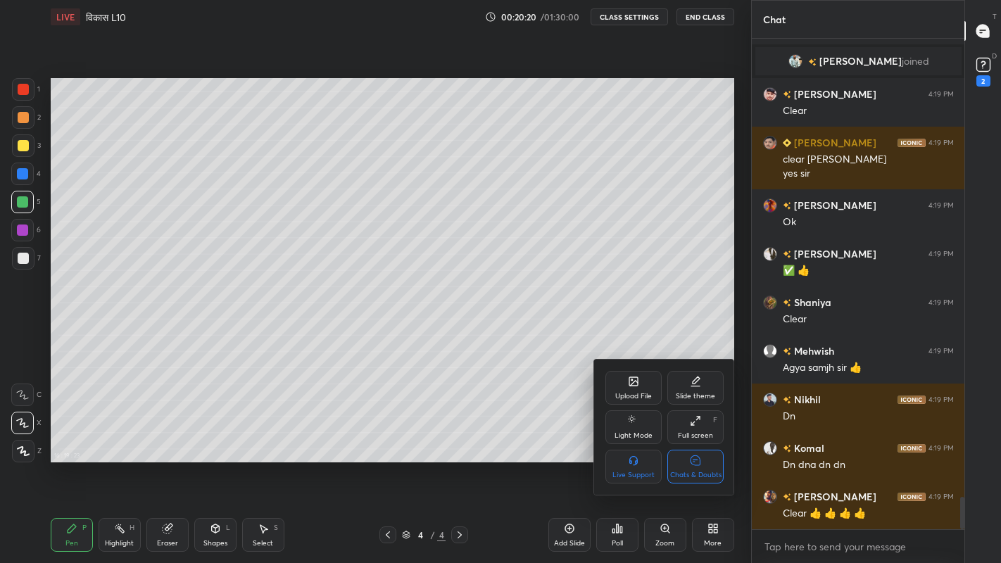
click at [700, 463] on div "Chats & Doubts" at bounding box center [695, 467] width 56 height 34
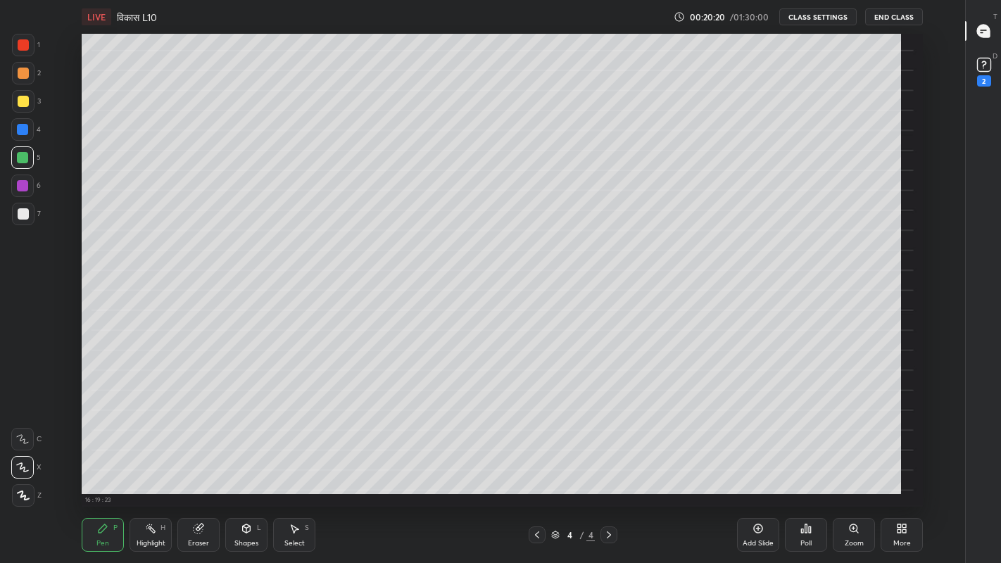
scroll to position [473, 914]
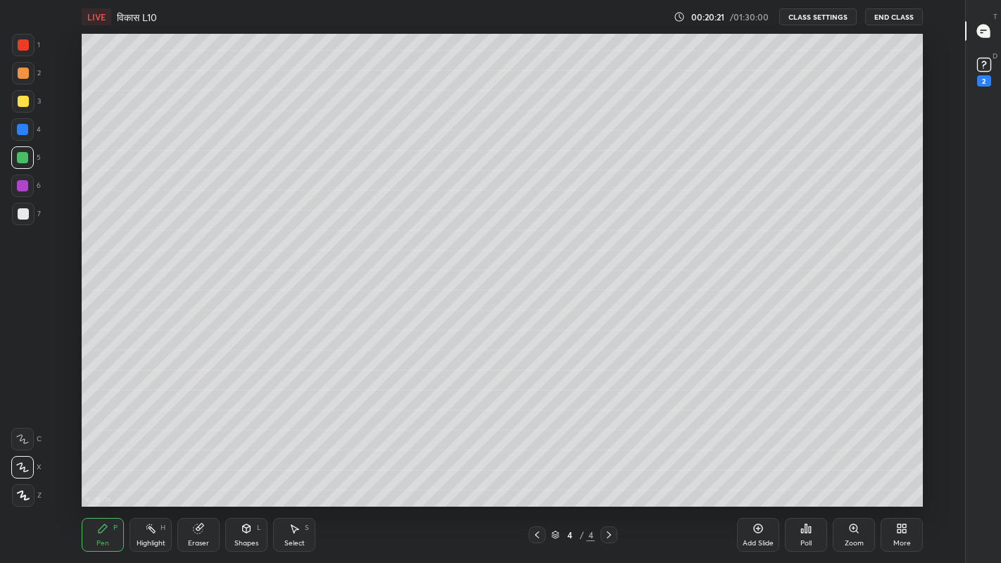
click at [751, 463] on div "Add Slide" at bounding box center [758, 535] width 42 height 34
click at [25, 100] on div at bounding box center [23, 101] width 11 height 11
click at [23, 214] on div at bounding box center [23, 213] width 11 height 11
click at [206, 463] on div "Eraser" at bounding box center [198, 535] width 42 height 34
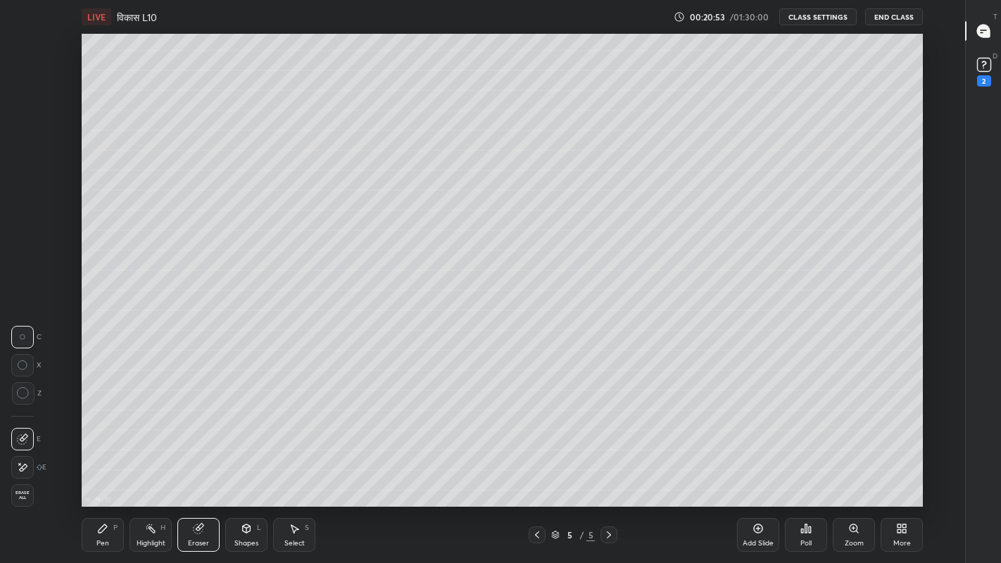
click at [110, 463] on div "Pen P" at bounding box center [103, 535] width 42 height 34
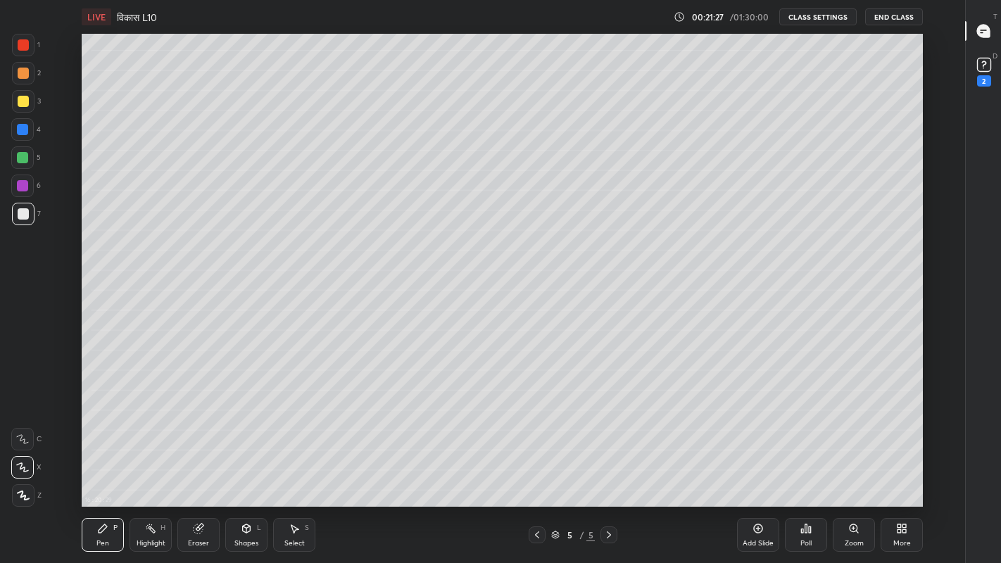
click at [206, 463] on div "Eraser" at bounding box center [198, 543] width 21 height 7
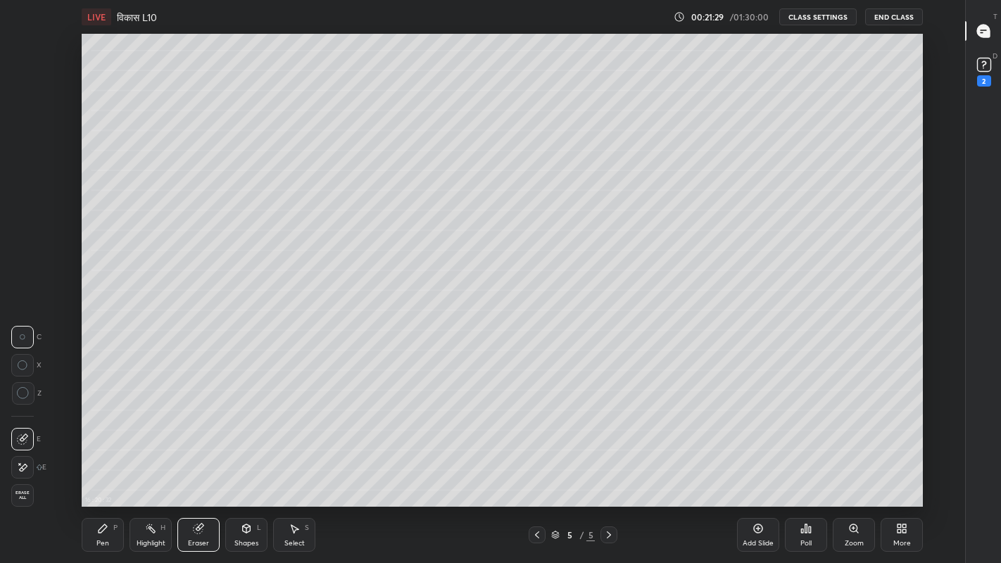
click at [99, 463] on div "Pen" at bounding box center [102, 543] width 13 height 7
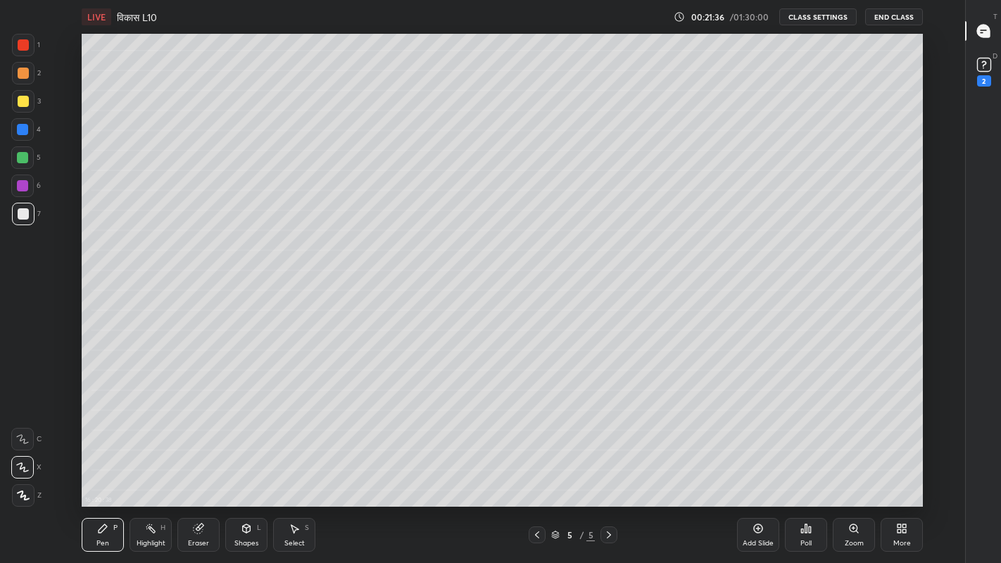
click at [200, 463] on div "Eraser" at bounding box center [198, 535] width 42 height 34
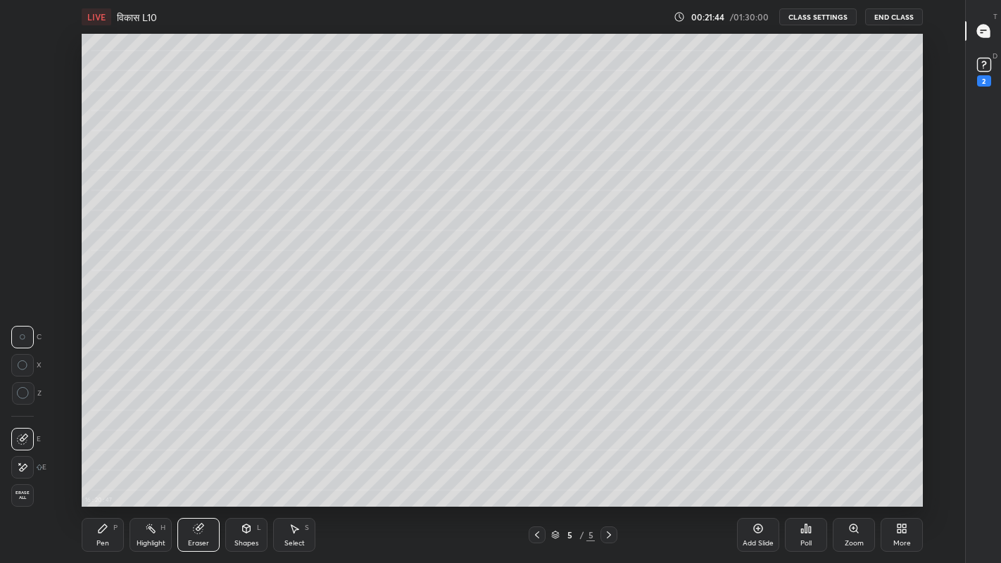
click at [106, 463] on div "Pen" at bounding box center [102, 543] width 13 height 7
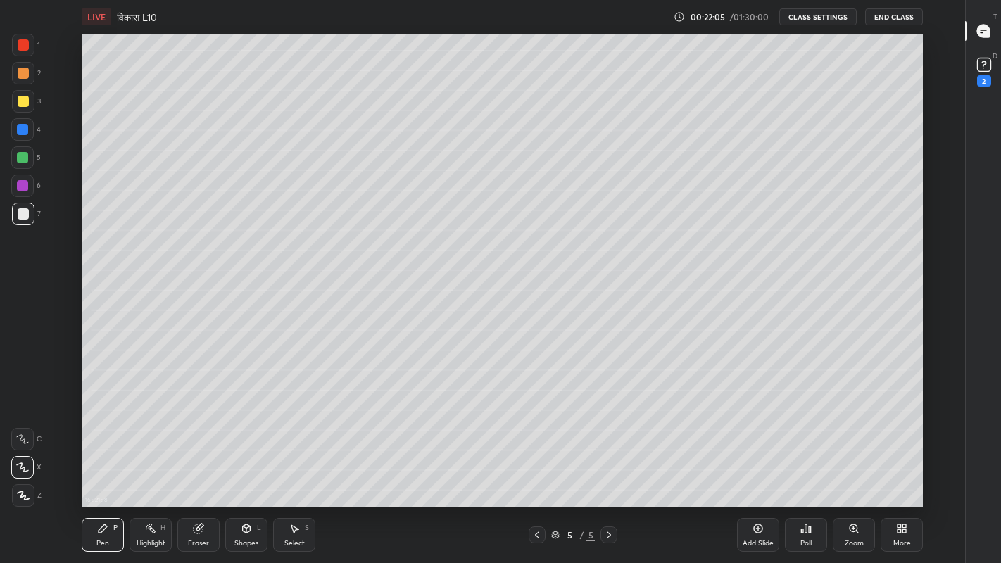
click at [20, 219] on div at bounding box center [23, 213] width 11 height 11
click at [23, 217] on div at bounding box center [23, 213] width 11 height 11
click at [20, 103] on div at bounding box center [23, 101] width 11 height 11
click at [19, 211] on div at bounding box center [23, 213] width 11 height 11
click at [26, 106] on div at bounding box center [23, 101] width 11 height 11
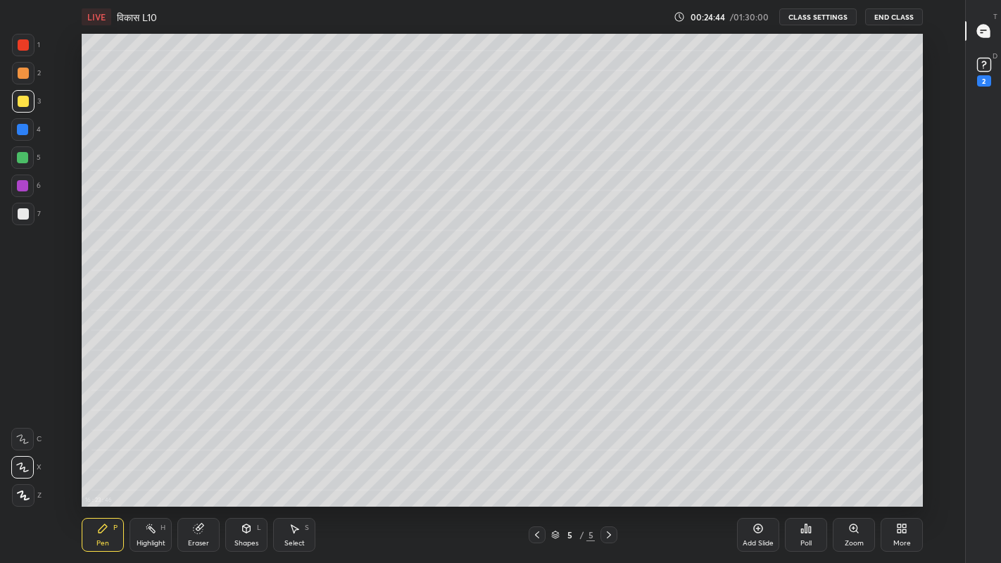
click at [198, 463] on div "Eraser" at bounding box center [198, 535] width 42 height 34
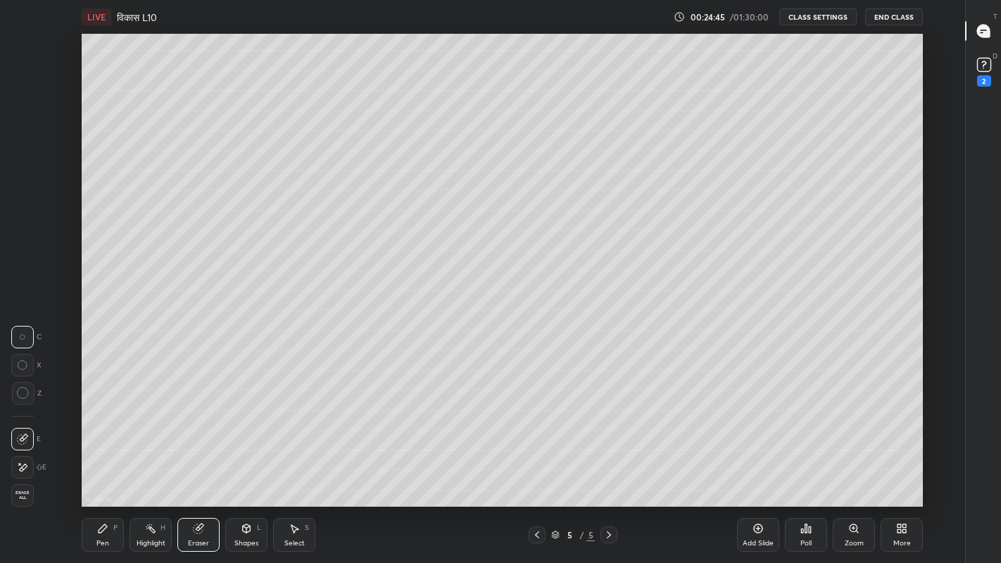
click at [102, 463] on icon at bounding box center [103, 528] width 8 height 8
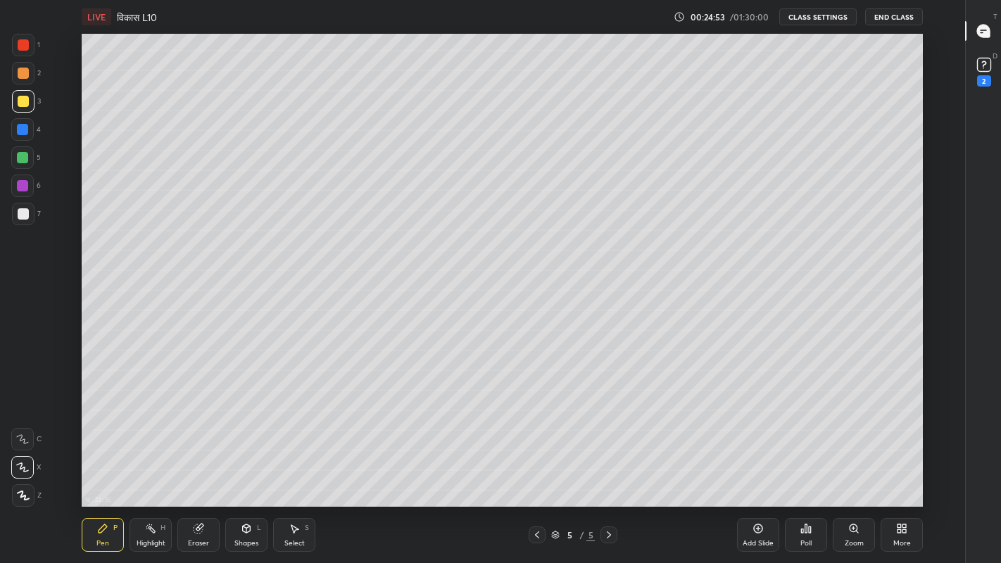
click at [196, 463] on div "Eraser" at bounding box center [198, 535] width 42 height 34
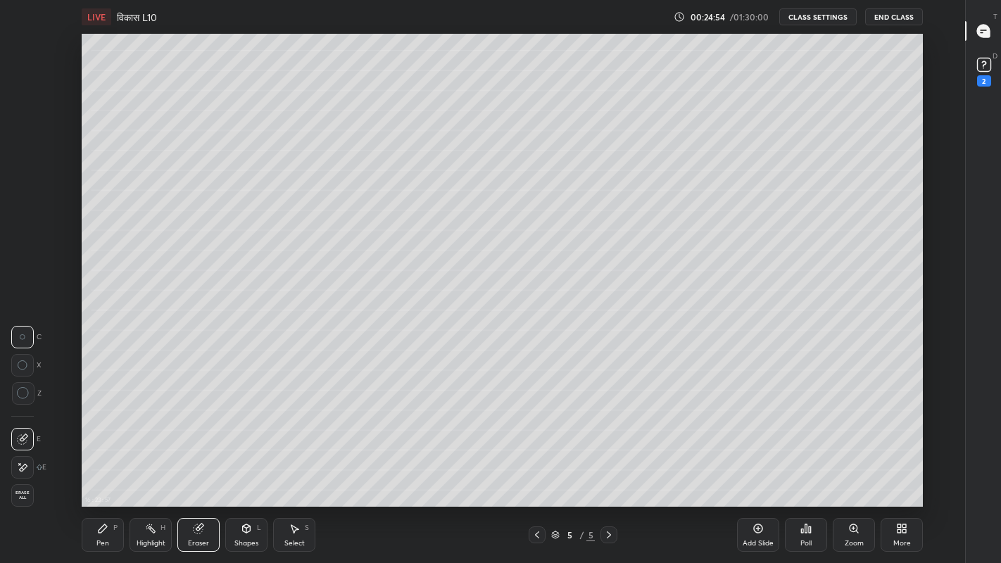
click at [99, 463] on div "Pen P" at bounding box center [103, 535] width 42 height 34
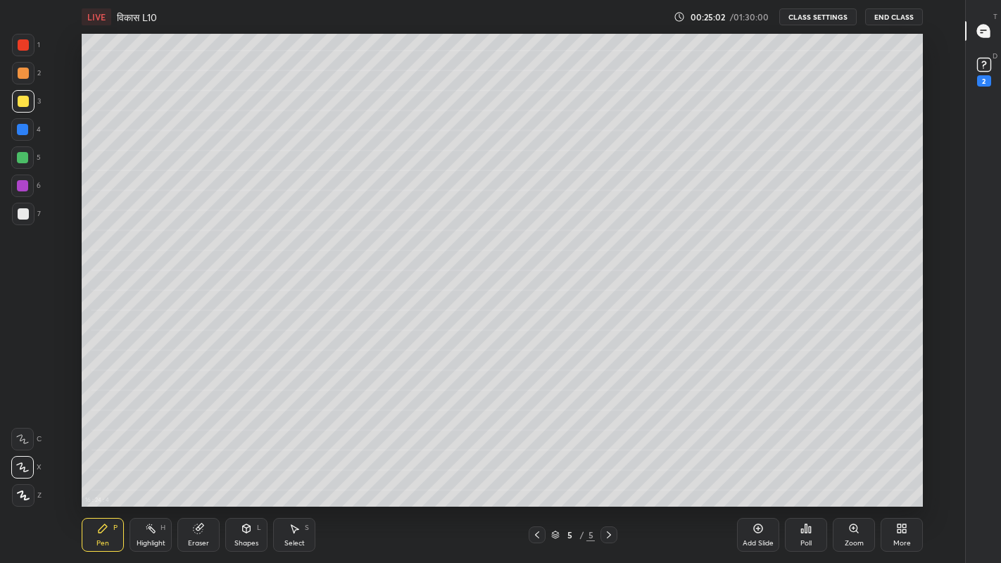
click at [201, 463] on div "Eraser" at bounding box center [198, 543] width 21 height 7
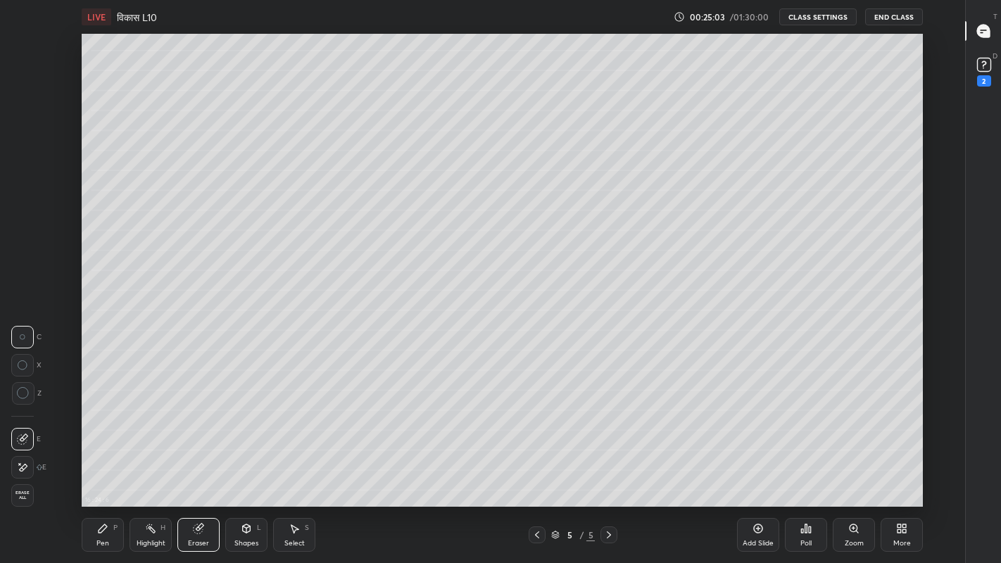
click at [103, 463] on div "Pen" at bounding box center [102, 543] width 13 height 7
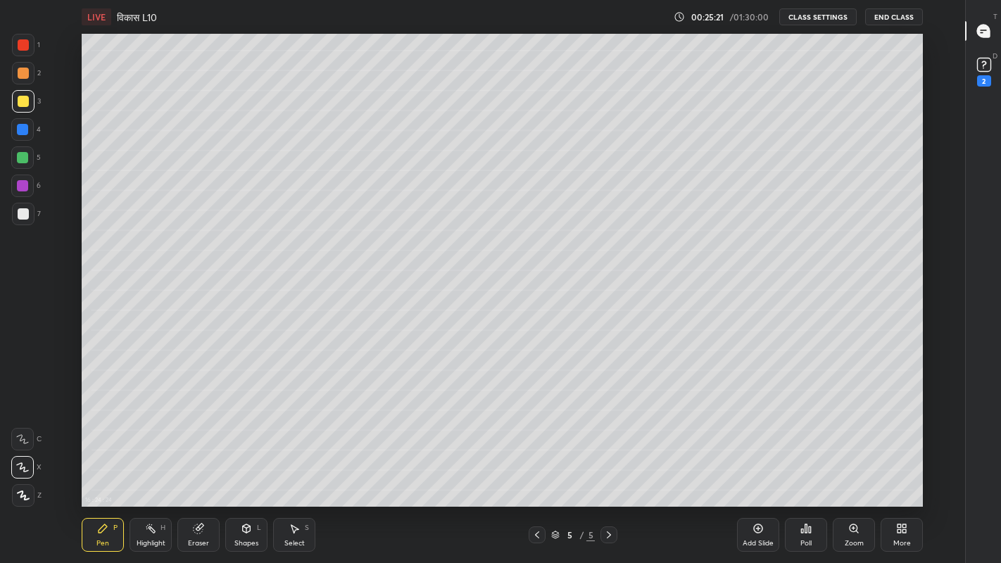
click at [899, 463] on div "More" at bounding box center [902, 543] width 18 height 7
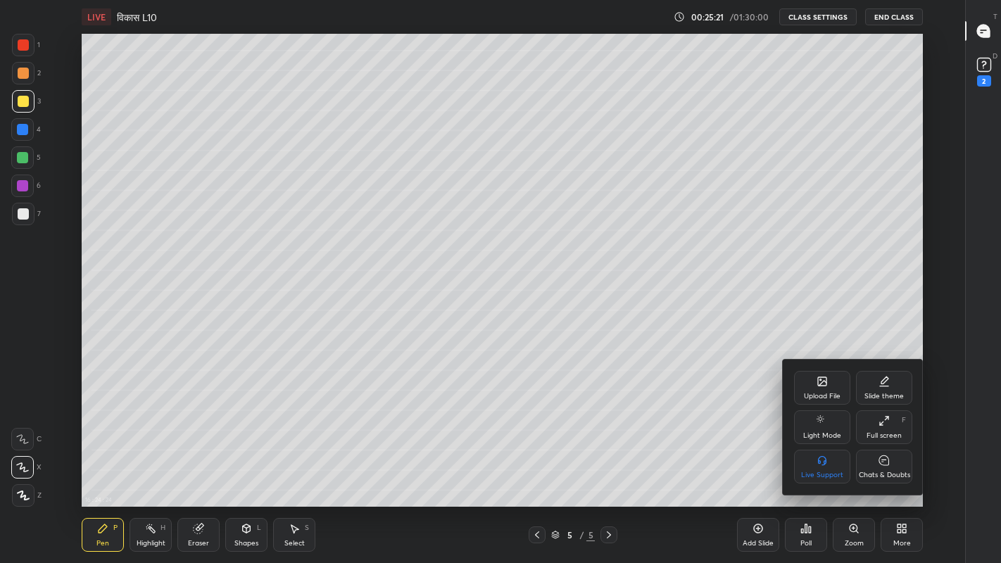
click at [885, 463] on icon at bounding box center [883, 460] width 11 height 15
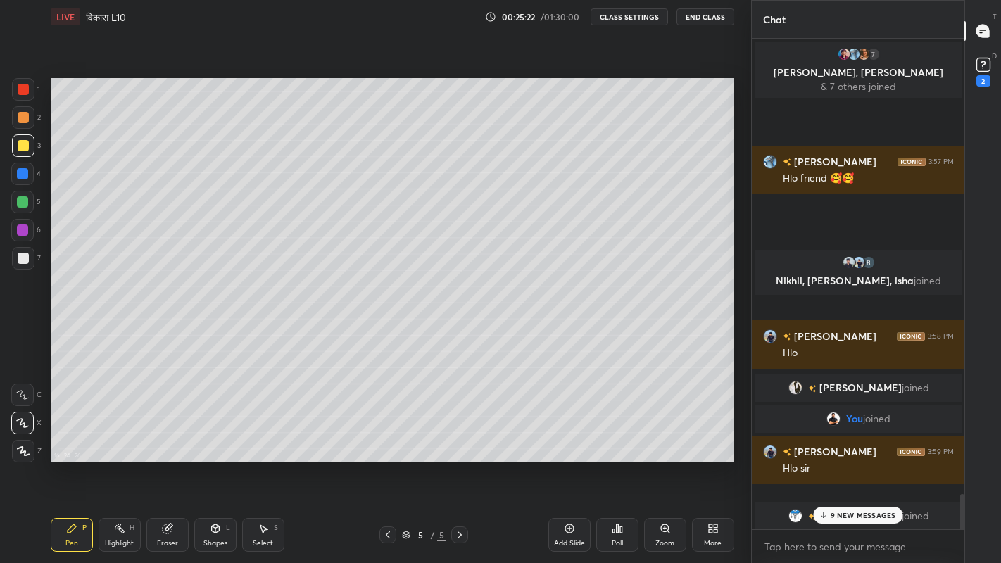
scroll to position [69901, 69678]
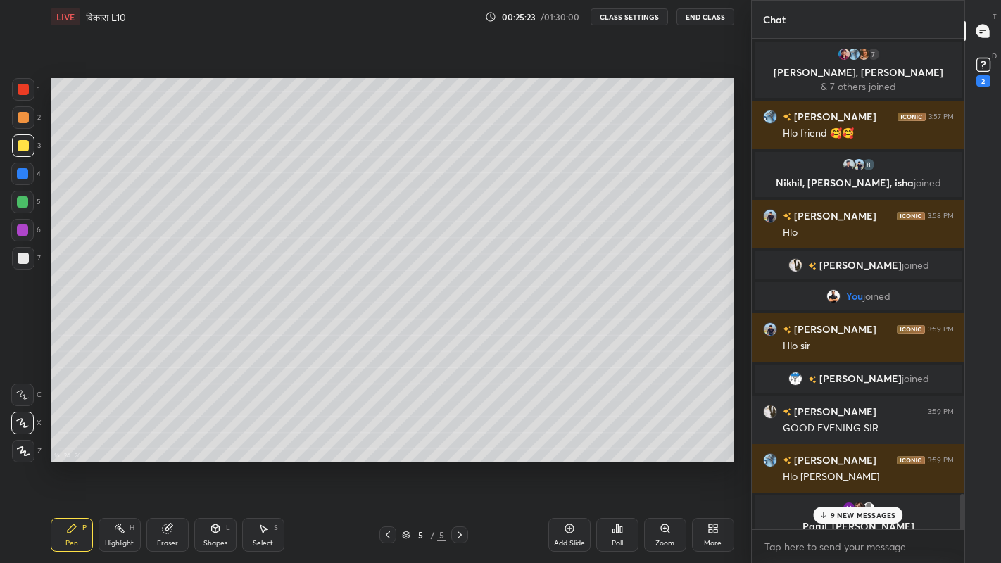
click at [828, 463] on icon at bounding box center [822, 515] width 9 height 8
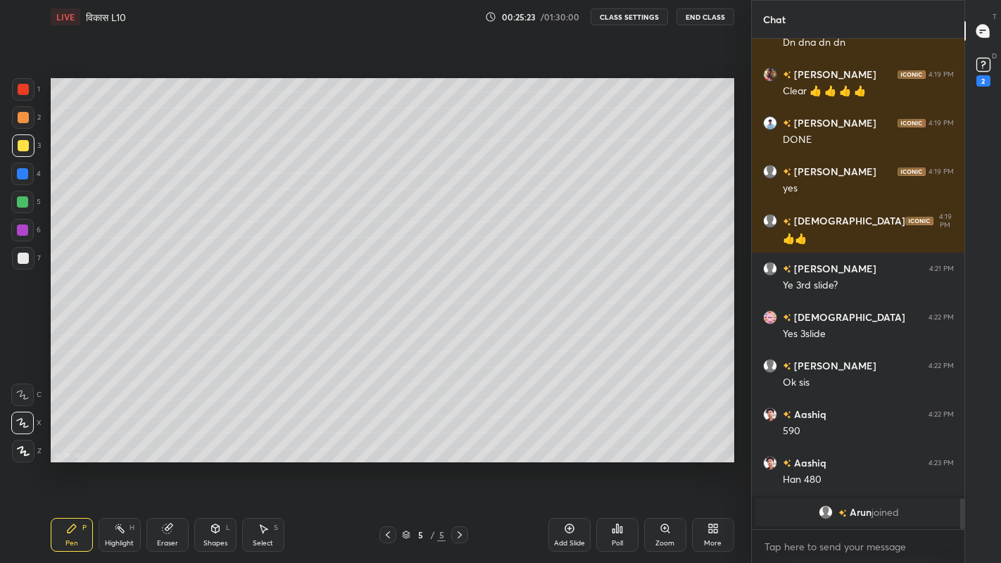
scroll to position [7384, 0]
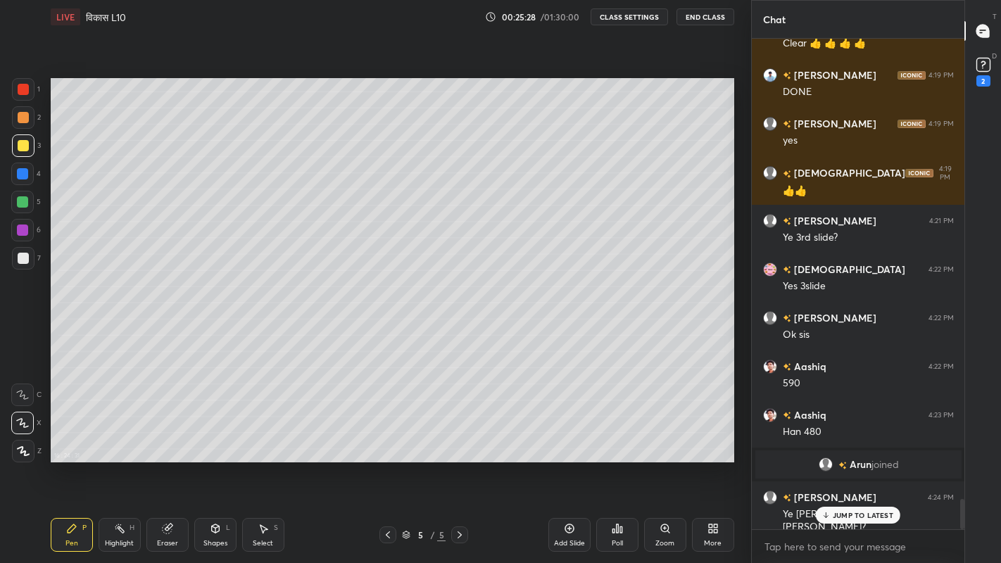
click at [835, 463] on p "JUMP TO LATEST" at bounding box center [863, 515] width 61 height 8
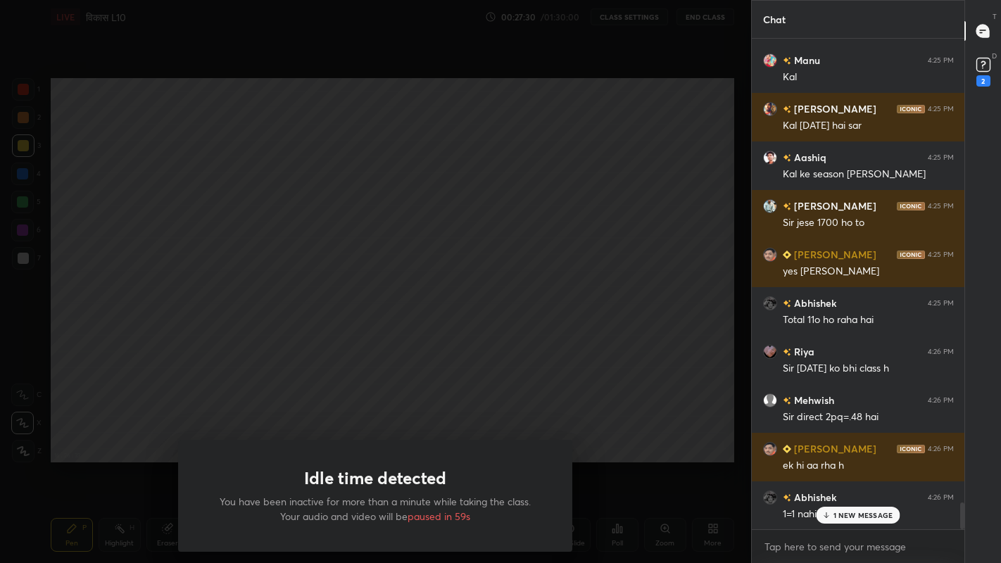
scroll to position [8647, 0]
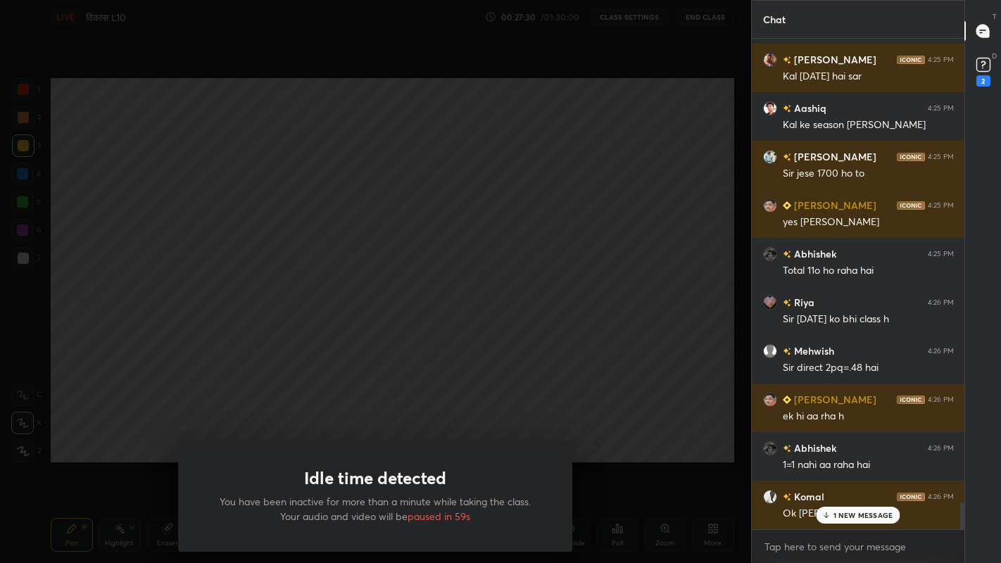
click at [155, 401] on div "Idle time detected You have been inactive for more than a minute while taking t…" at bounding box center [375, 281] width 751 height 563
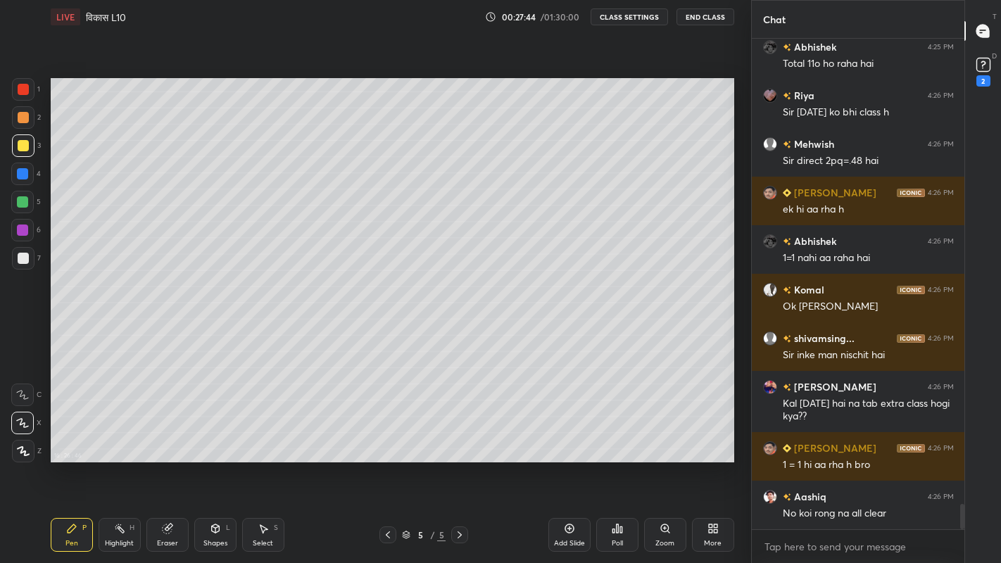
scroll to position [8902, 0]
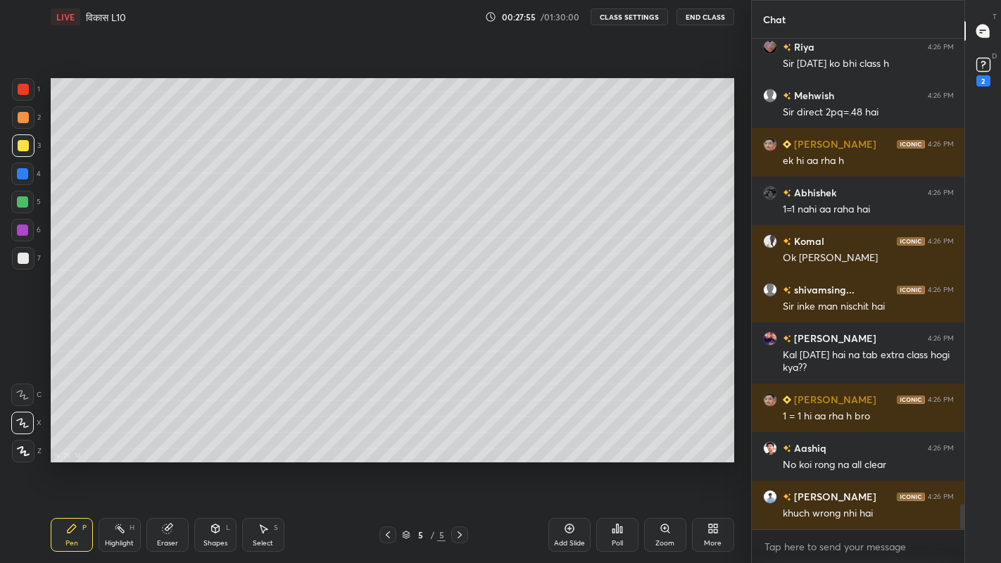
click at [167, 463] on div "Eraser" at bounding box center [167, 543] width 21 height 7
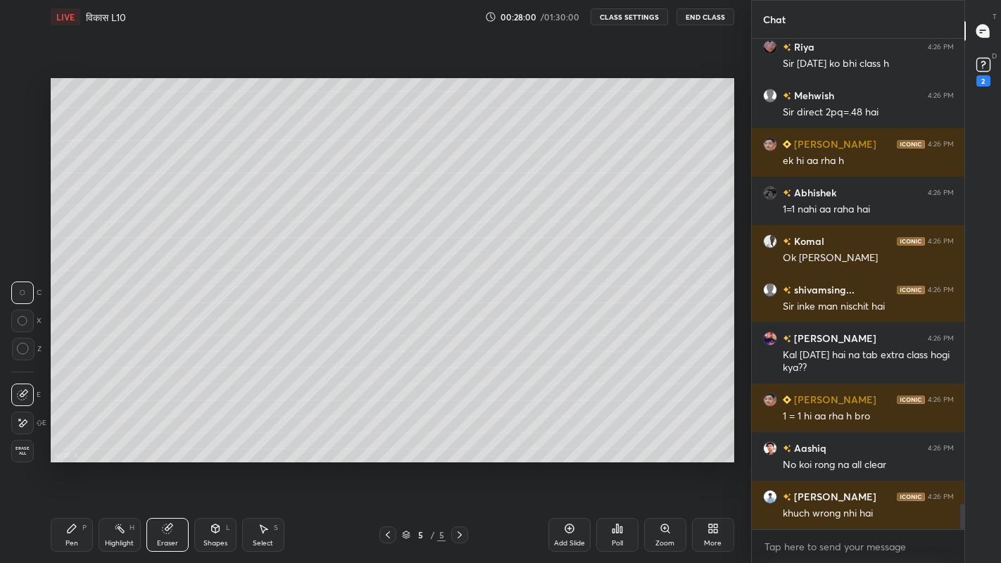
click at [65, 463] on div "Pen P" at bounding box center [72, 535] width 42 height 34
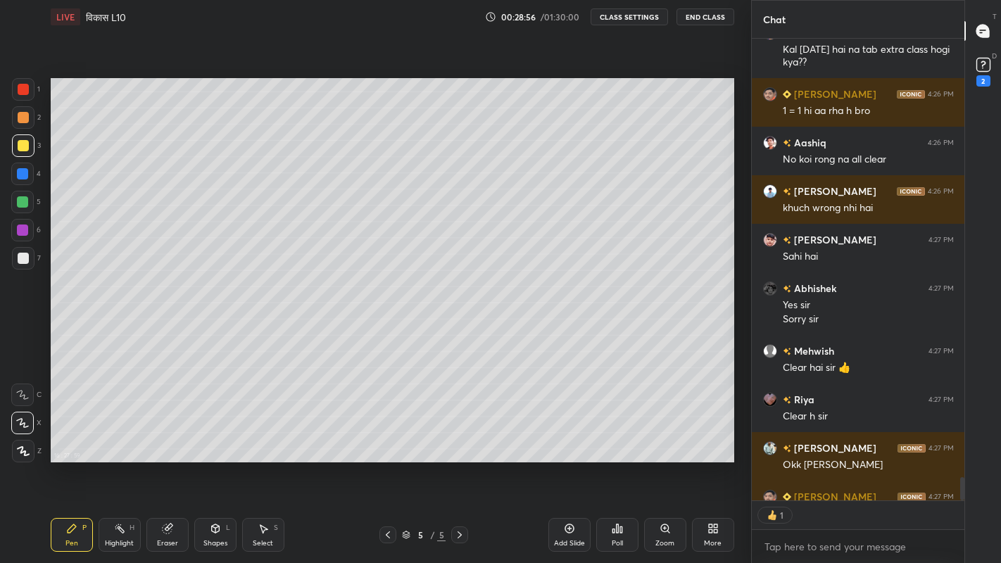
scroll to position [4, 5]
click at [388, 463] on icon at bounding box center [387, 534] width 11 height 11
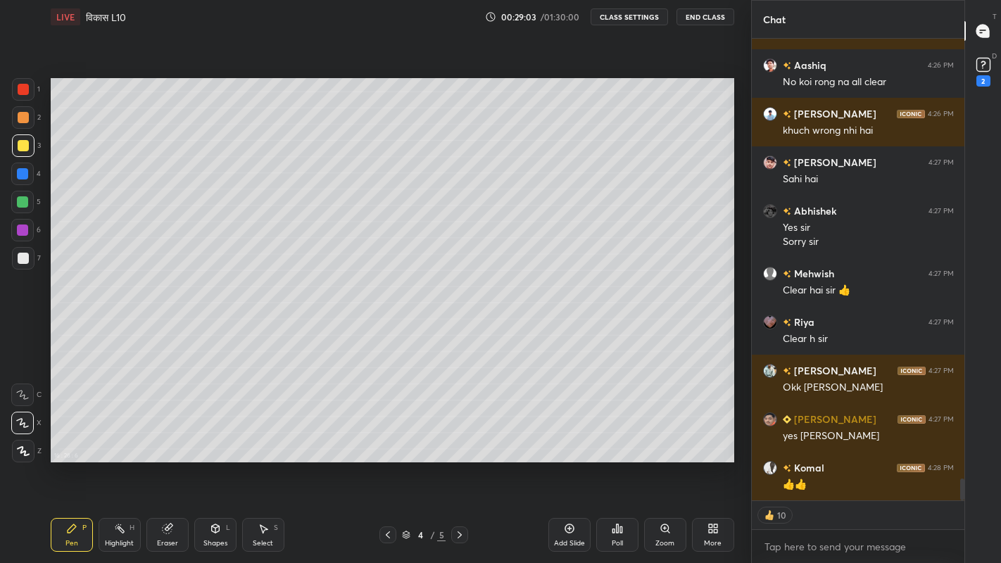
click at [387, 463] on icon at bounding box center [387, 534] width 11 height 11
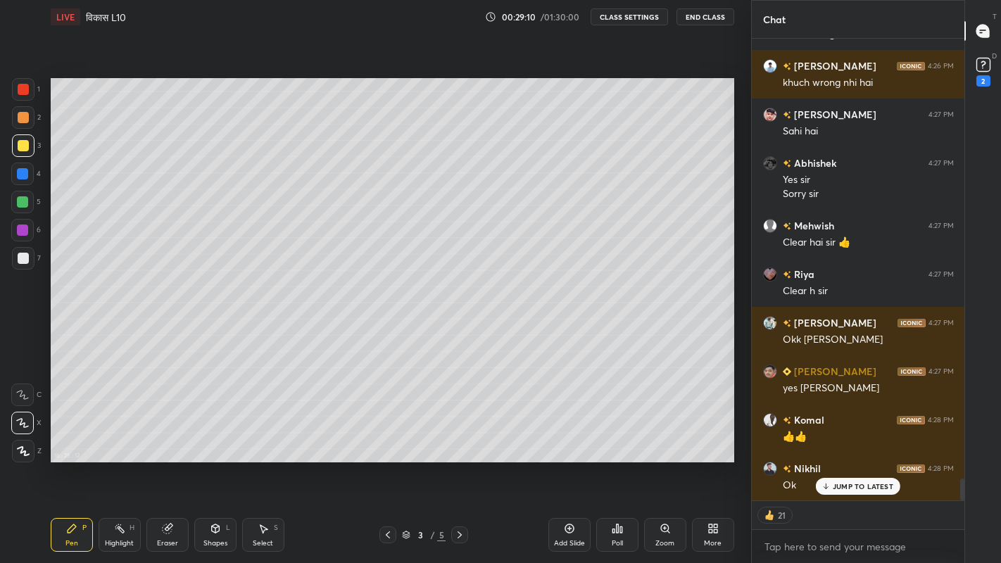
click at [459, 463] on icon at bounding box center [459, 534] width 11 height 11
click at [462, 463] on div at bounding box center [459, 534] width 17 height 17
click at [462, 463] on div "Pen P Highlight H Eraser Shapes L Select S 5 / 5 Add Slide Poll Zoom More" at bounding box center [392, 535] width 683 height 56
click at [459, 463] on div "Pen P Highlight H Eraser Shapes L Select S 5 / 5 Add Slide Poll Zoom More" at bounding box center [392, 535] width 683 height 56
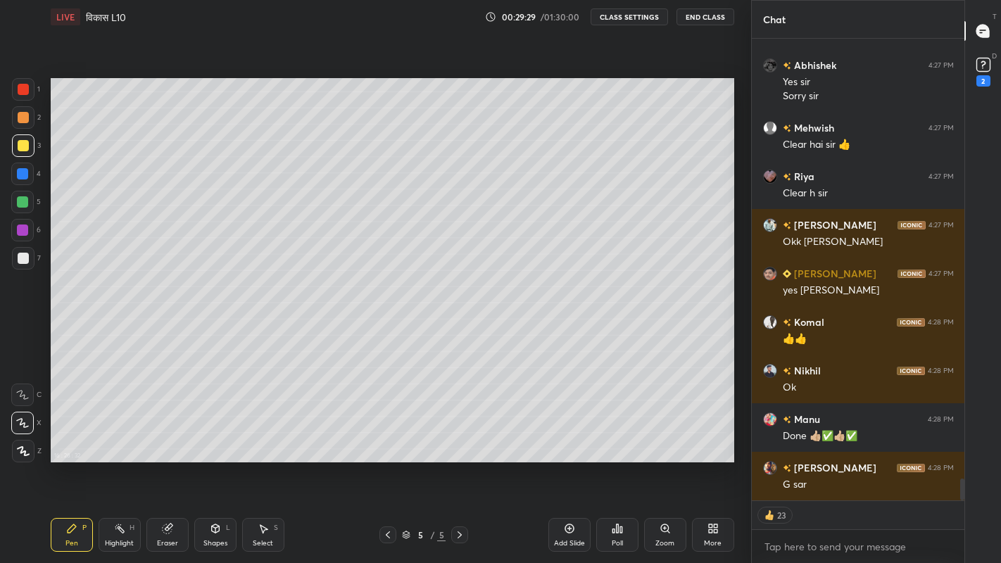
scroll to position [9402, 0]
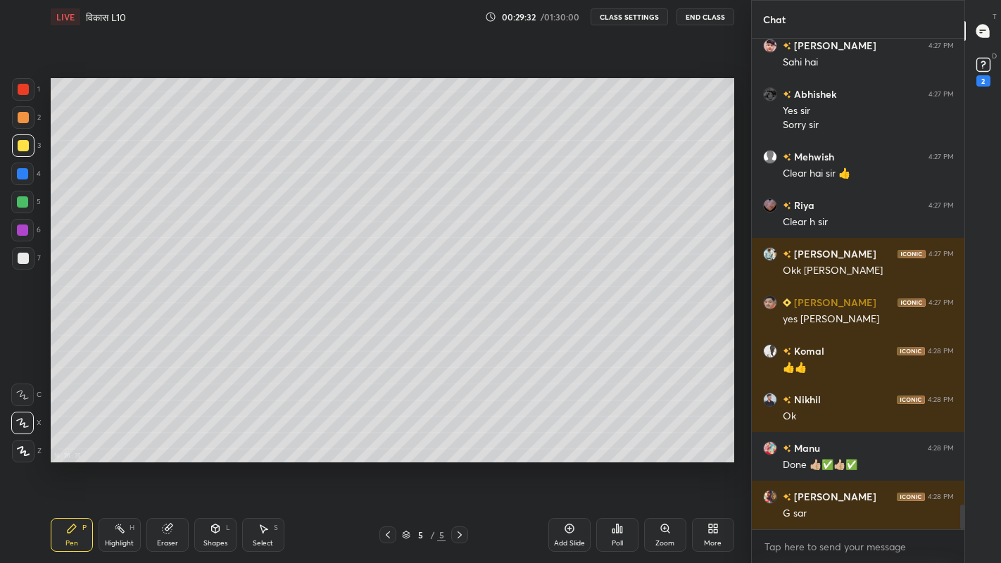
click at [456, 463] on div at bounding box center [459, 534] width 17 height 17
click at [567, 463] on div "Add Slide" at bounding box center [569, 543] width 31 height 7
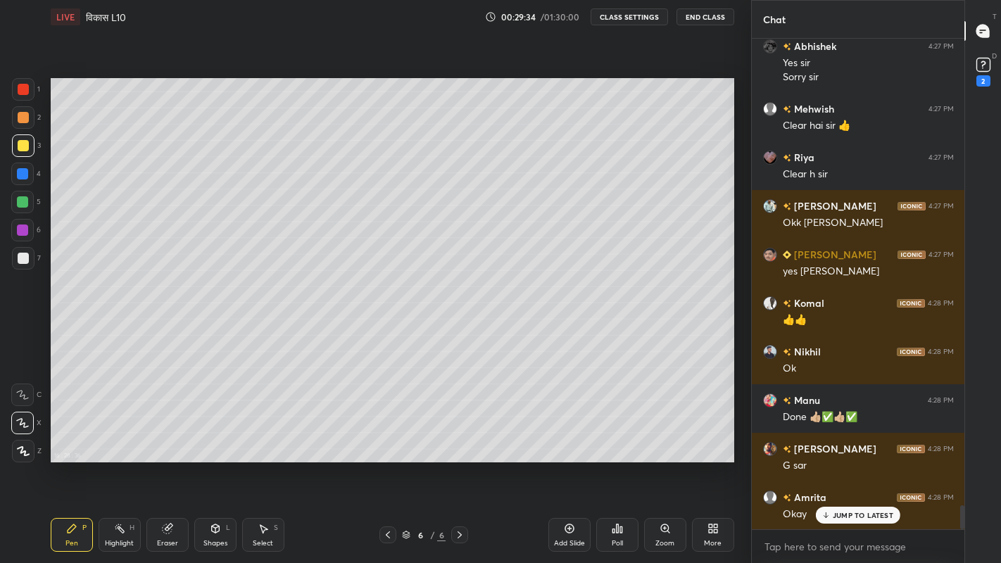
click at [714, 463] on div "More" at bounding box center [713, 543] width 18 height 7
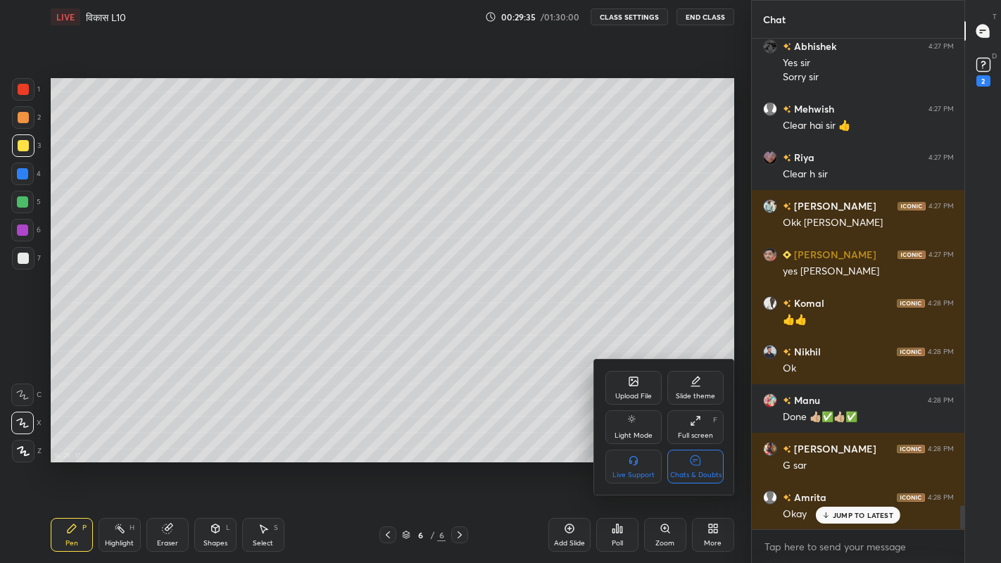
click at [704, 463] on div "Chats & Doubts" at bounding box center [695, 467] width 56 height 34
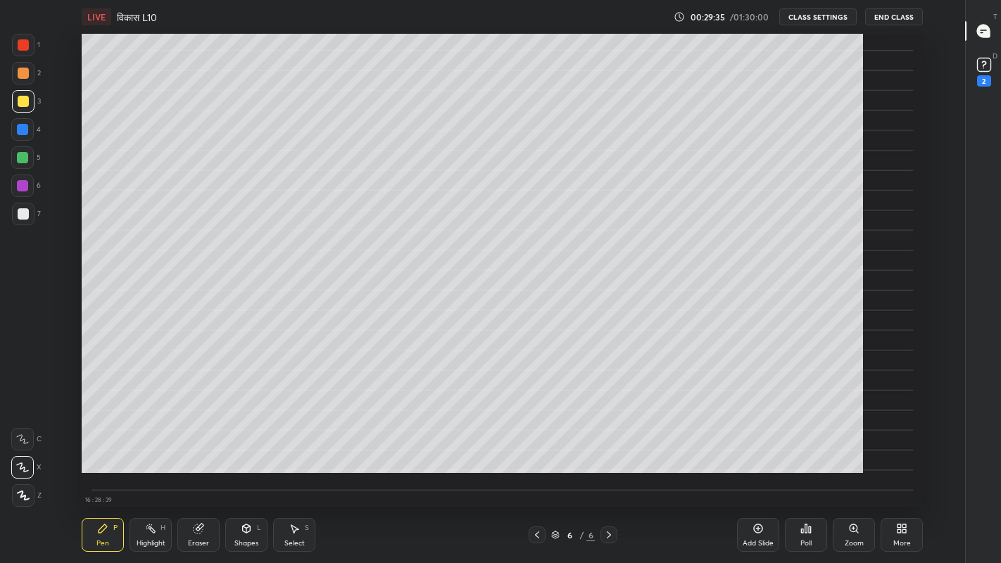
scroll to position [473, 914]
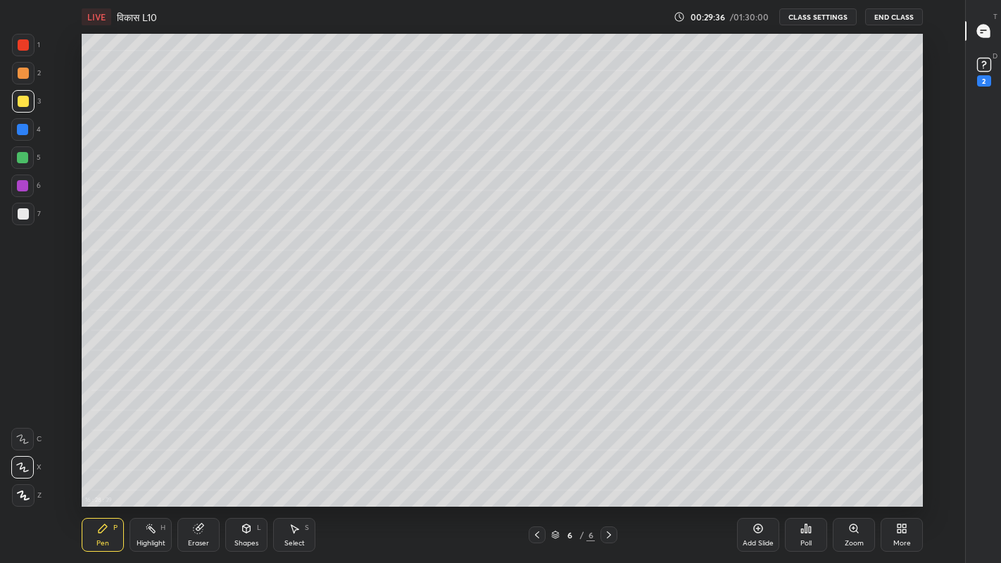
click at [24, 217] on div at bounding box center [23, 213] width 11 height 11
click at [20, 213] on div at bounding box center [23, 213] width 11 height 11
click at [30, 105] on div at bounding box center [23, 101] width 23 height 23
click at [29, 220] on div at bounding box center [23, 214] width 23 height 23
click at [894, 463] on div "More" at bounding box center [901, 535] width 42 height 34
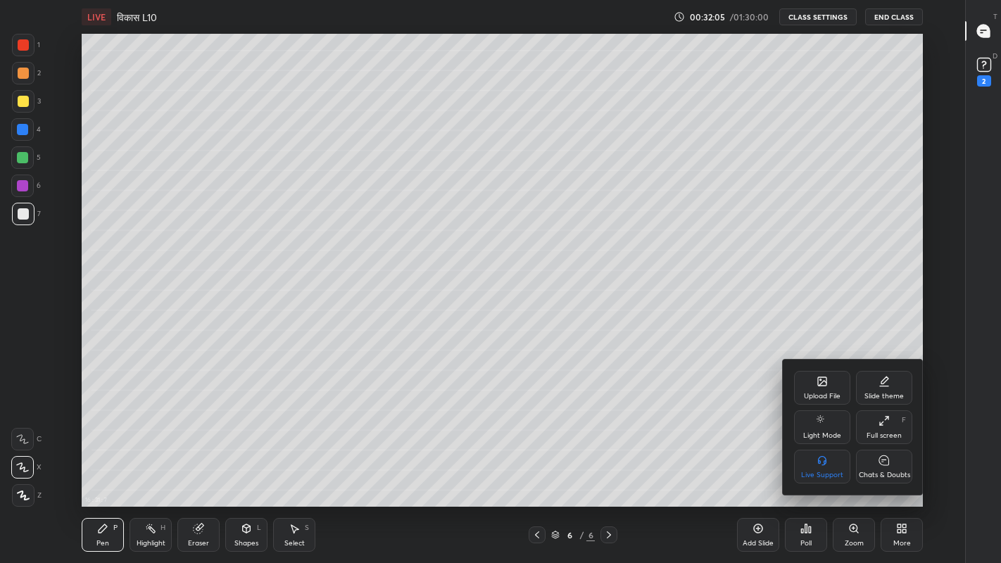
click at [890, 463] on div "Chats & Doubts" at bounding box center [884, 467] width 56 height 34
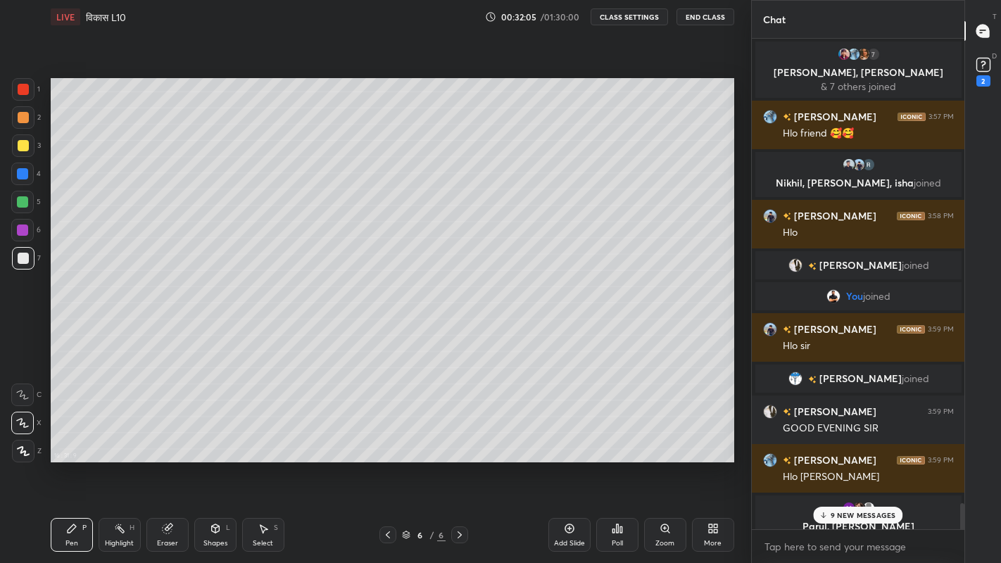
scroll to position [0, 0]
click at [826, 463] on icon at bounding box center [822, 515] width 9 height 8
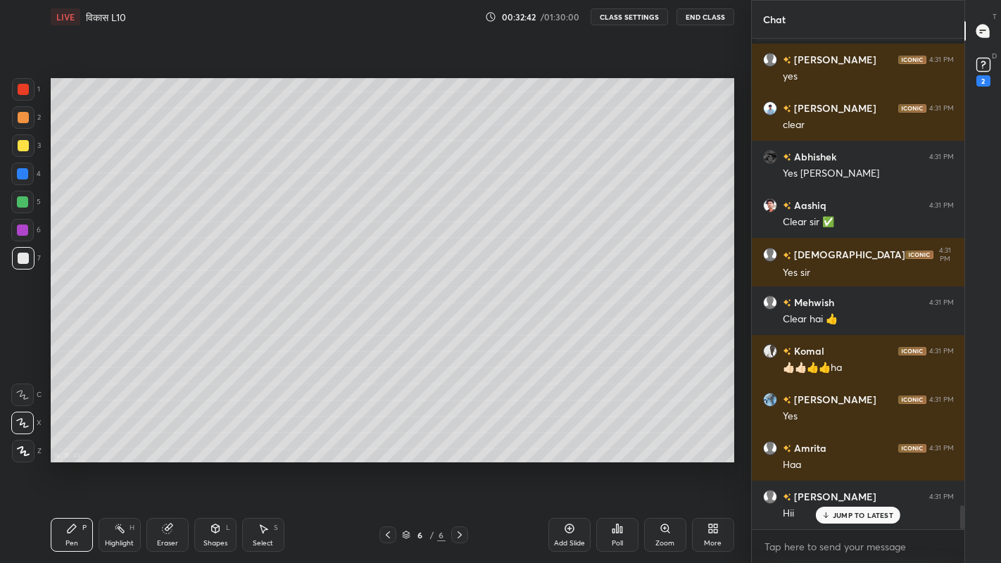
scroll to position [4, 5]
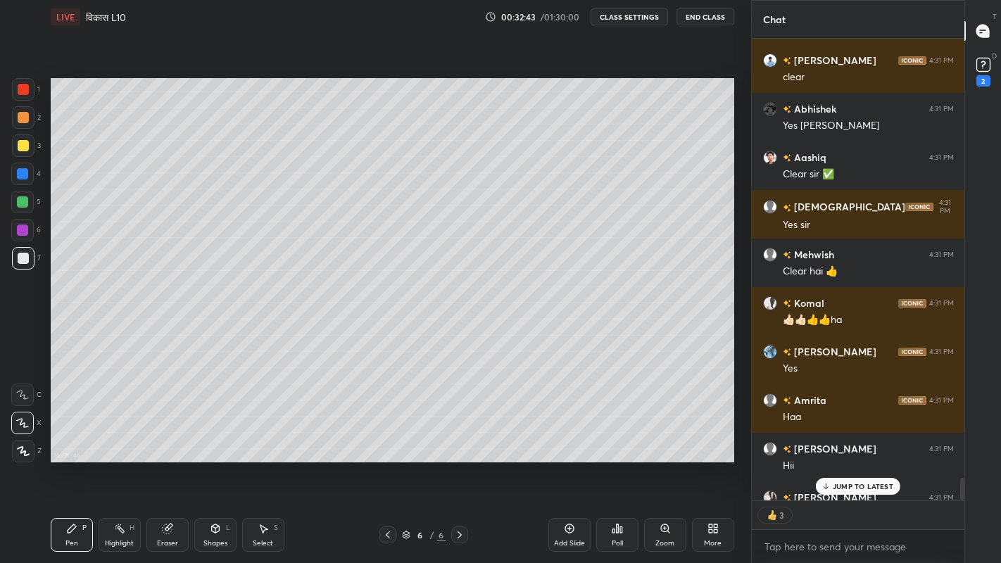
click at [25, 144] on div at bounding box center [23, 145] width 11 height 11
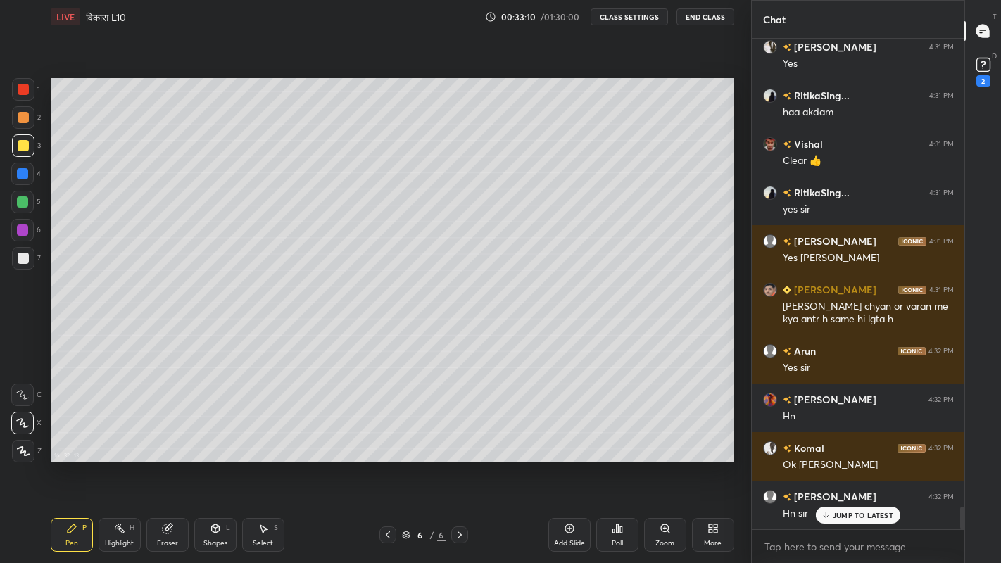
scroll to position [10051, 0]
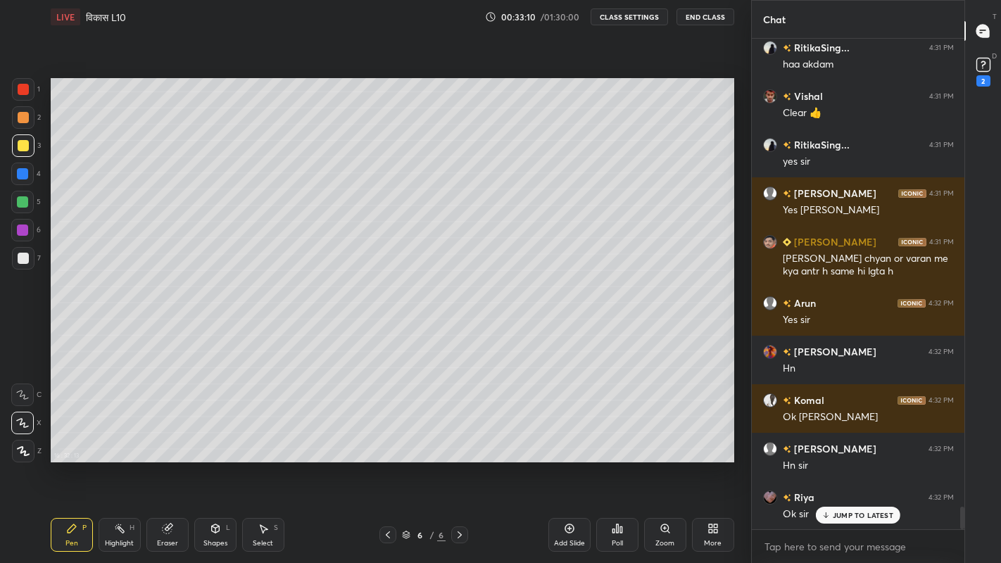
click at [714, 463] on div "More" at bounding box center [713, 543] width 18 height 7
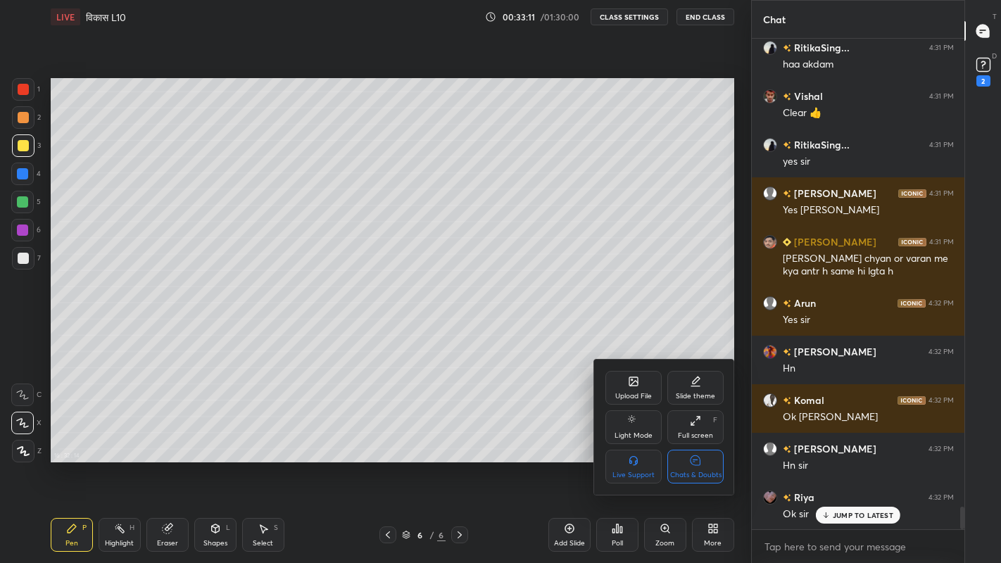
click at [704, 463] on div "Chats & Doubts" at bounding box center [695, 467] width 56 height 34
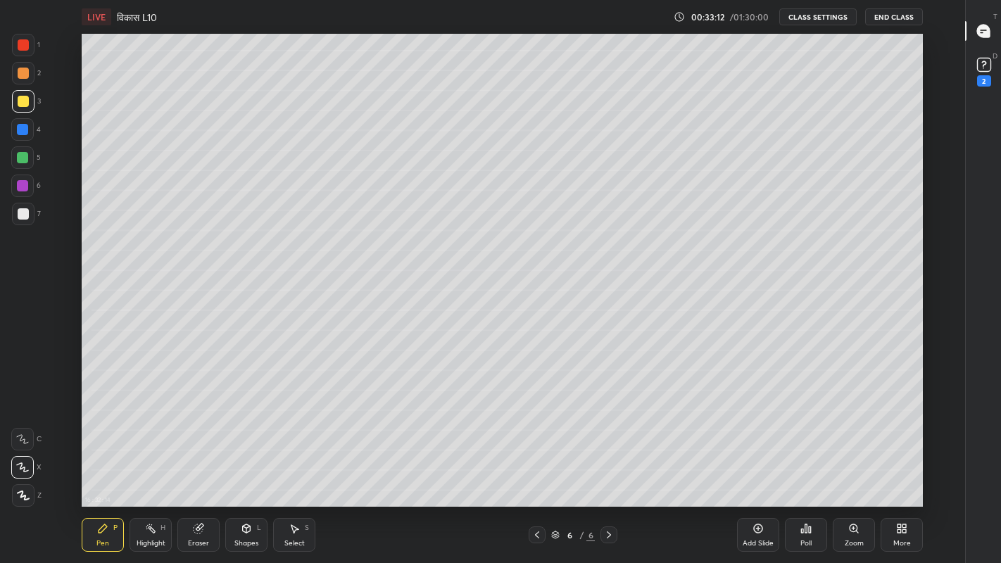
scroll to position [69901, 69459]
click at [754, 463] on div "Add Slide" at bounding box center [758, 535] width 42 height 34
click at [26, 217] on div at bounding box center [23, 213] width 11 height 11
click at [24, 101] on div at bounding box center [23, 101] width 11 height 11
click at [25, 214] on div at bounding box center [23, 213] width 11 height 11
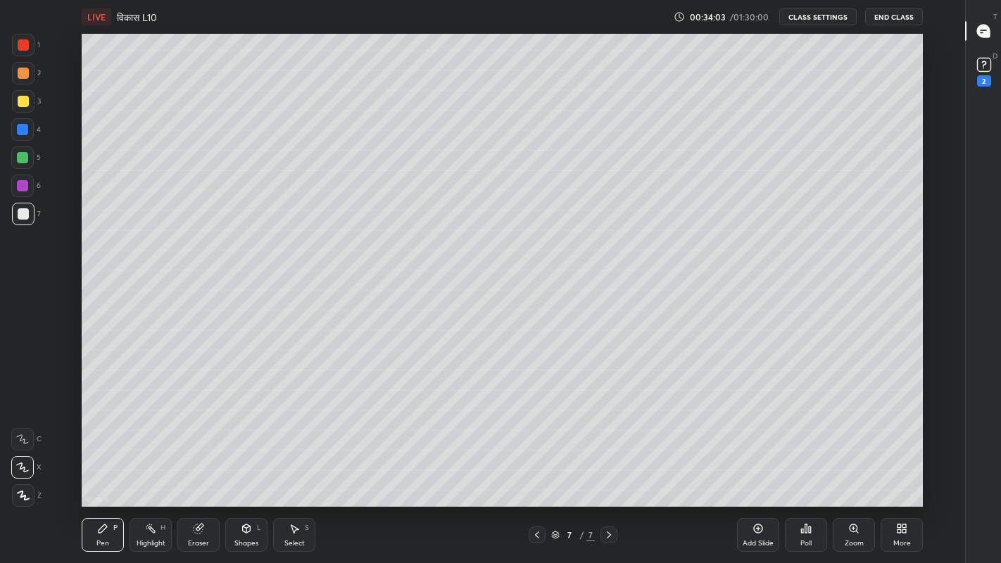
click at [26, 107] on div at bounding box center [23, 101] width 23 height 23
click at [22, 215] on div at bounding box center [23, 213] width 11 height 11
click at [22, 102] on div at bounding box center [23, 101] width 11 height 11
click at [22, 217] on div at bounding box center [23, 213] width 11 height 11
click at [192, 463] on div "Eraser" at bounding box center [198, 543] width 21 height 7
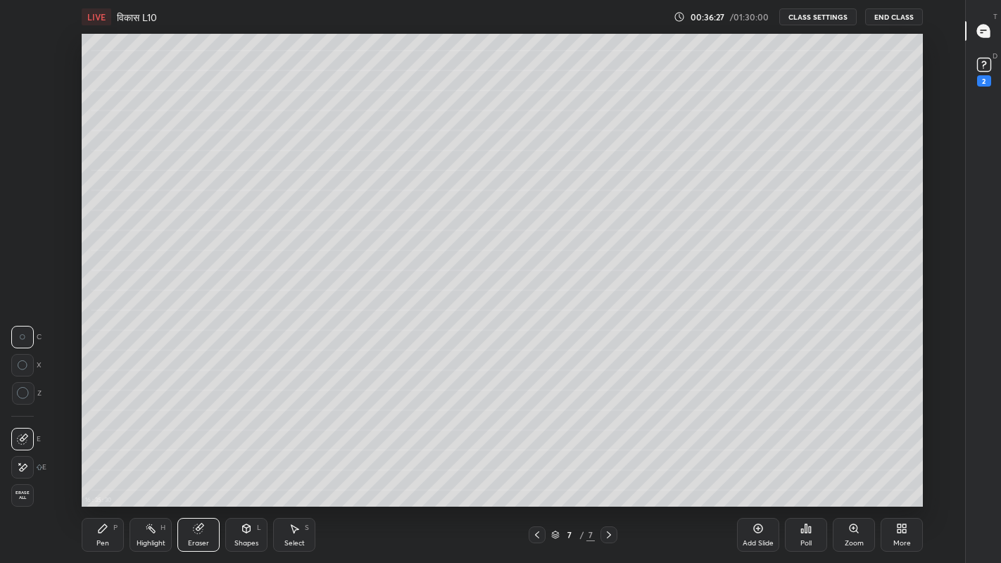
click at [103, 463] on icon at bounding box center [102, 528] width 11 height 11
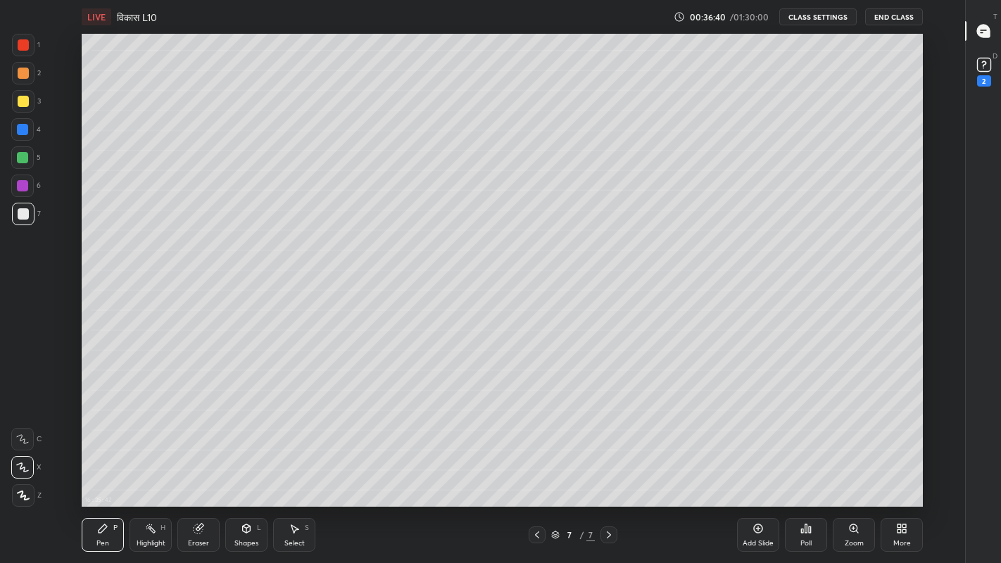
click at [23, 103] on div at bounding box center [23, 101] width 11 height 11
click at [26, 215] on div at bounding box center [23, 213] width 11 height 11
click at [22, 217] on div at bounding box center [23, 213] width 11 height 11
click at [24, 104] on div at bounding box center [23, 101] width 11 height 11
click at [25, 215] on div at bounding box center [23, 213] width 11 height 11
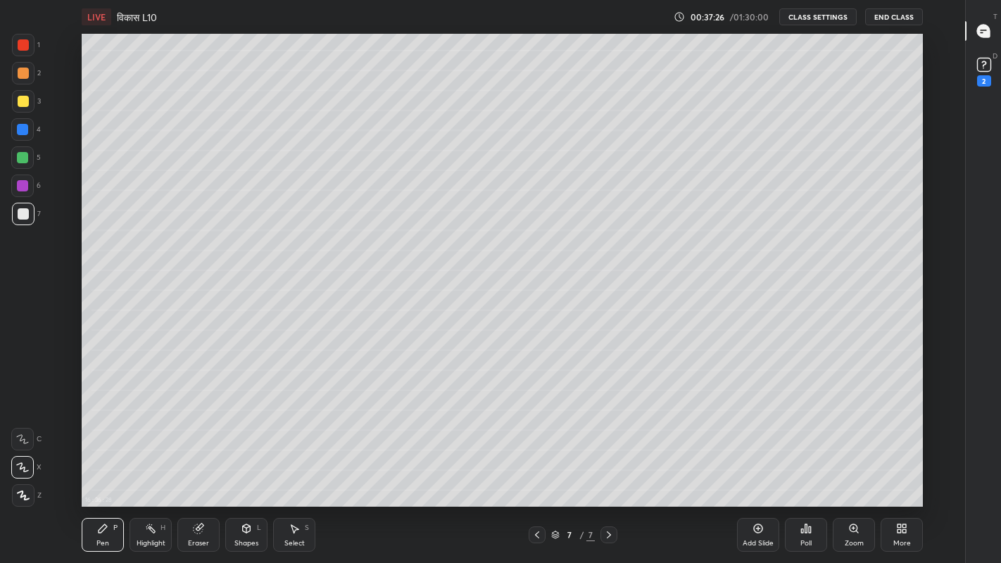
click at [27, 158] on div at bounding box center [22, 157] width 11 height 11
click at [24, 132] on div at bounding box center [22, 129] width 11 height 11
click at [21, 212] on div at bounding box center [23, 213] width 11 height 11
click at [25, 130] on div at bounding box center [22, 129] width 11 height 11
click at [19, 219] on div at bounding box center [23, 213] width 11 height 11
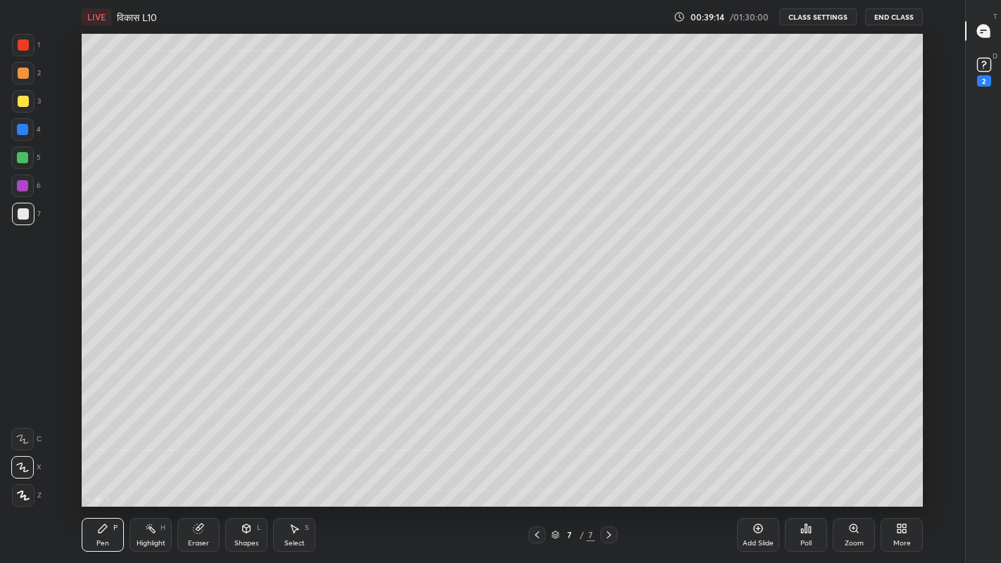
click at [22, 154] on div at bounding box center [22, 157] width 11 height 11
click at [20, 213] on div at bounding box center [23, 213] width 11 height 11
click at [22, 155] on div at bounding box center [22, 157] width 11 height 11
click at [925, 122] on div "16 : 40 : 40 Setting up your live class" at bounding box center [502, 270] width 914 height 473
click at [24, 217] on div at bounding box center [23, 213] width 11 height 11
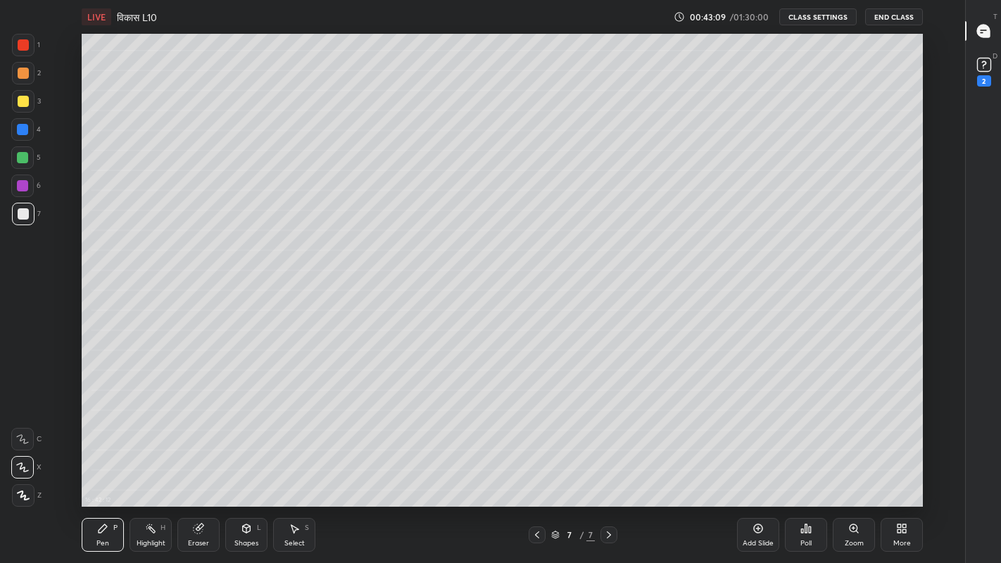
click at [900, 463] on div "More" at bounding box center [902, 543] width 18 height 7
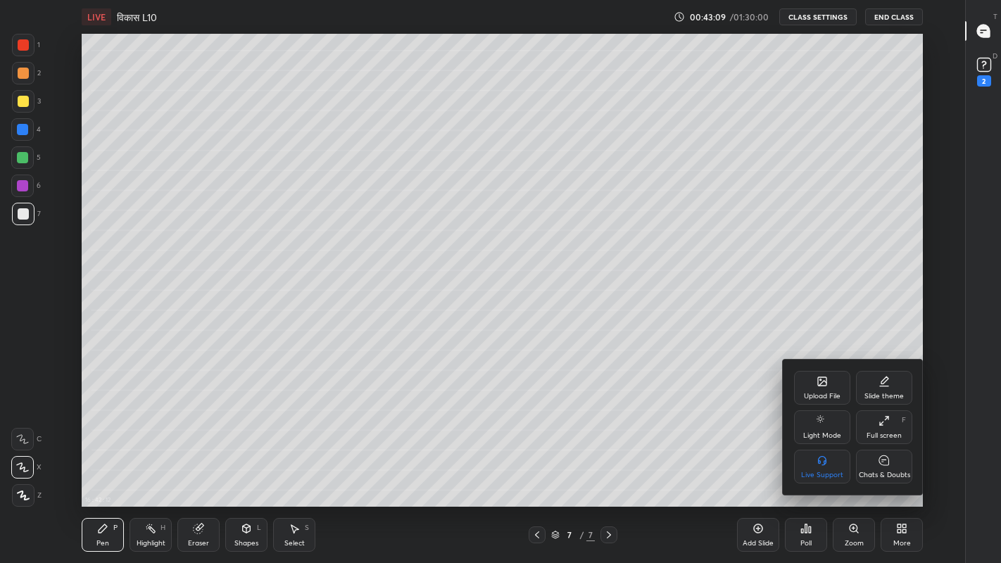
click at [881, 463] on icon at bounding box center [883, 460] width 11 height 15
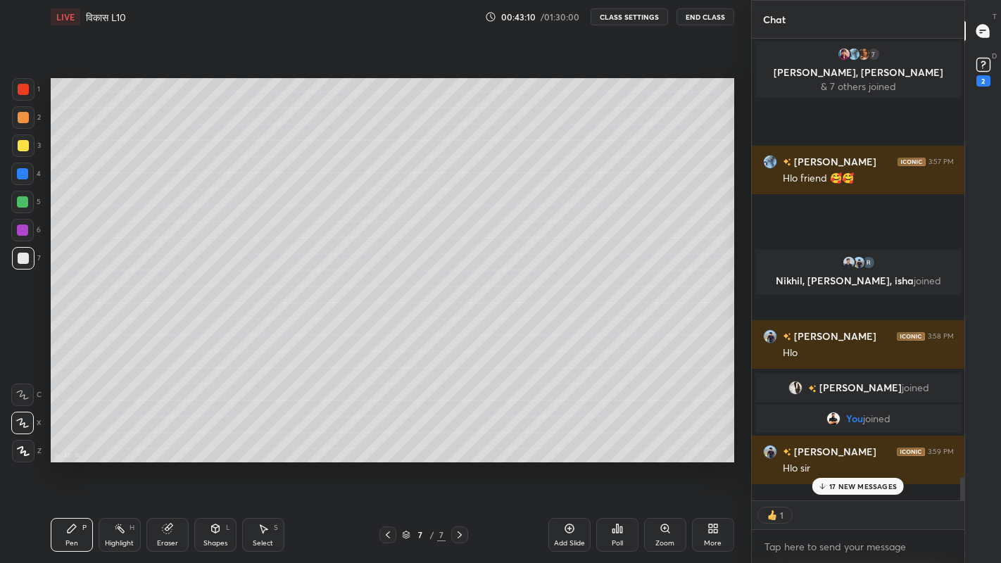
scroll to position [69901, 69679]
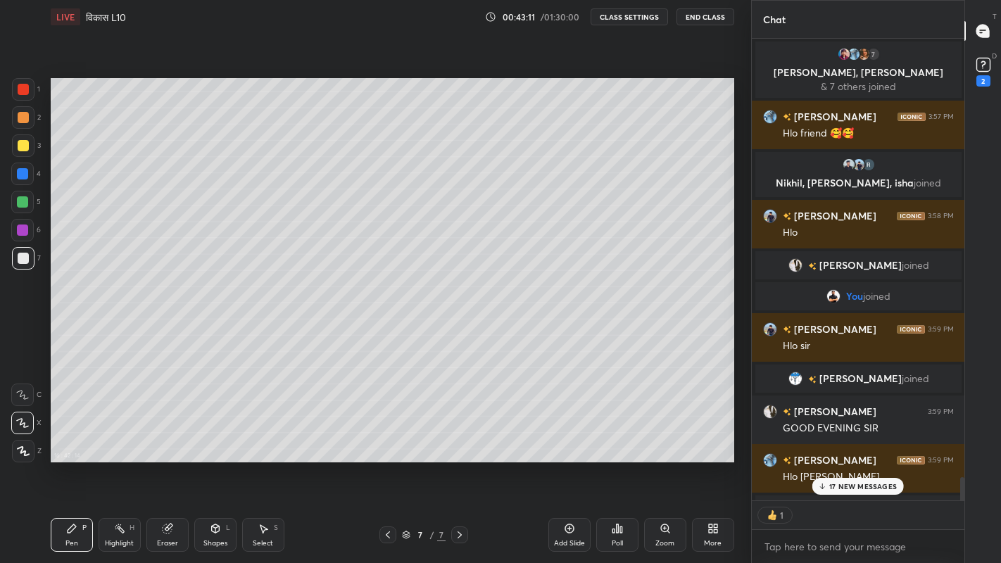
click at [829, 463] on div "17 NEW MESSAGES" at bounding box center [858, 486] width 92 height 17
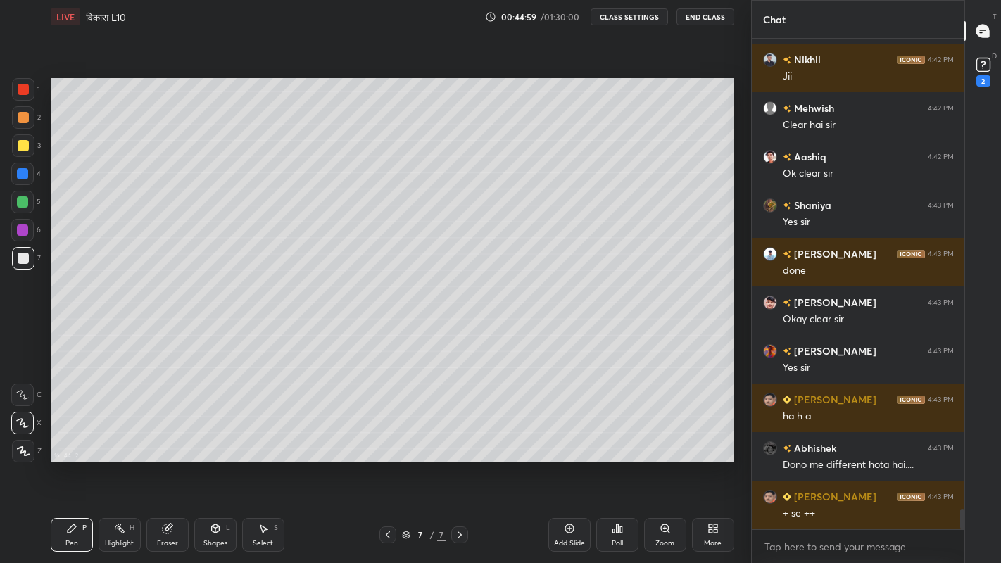
scroll to position [11502, 0]
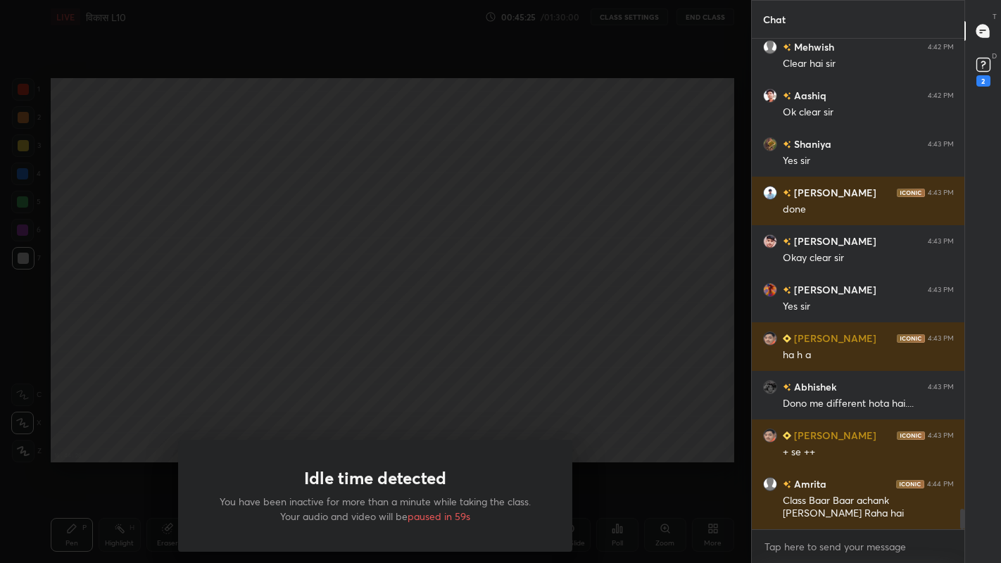
click at [424, 322] on div "Idle time detected You have been inactive for more than a minute while taking t…" at bounding box center [375, 281] width 751 height 563
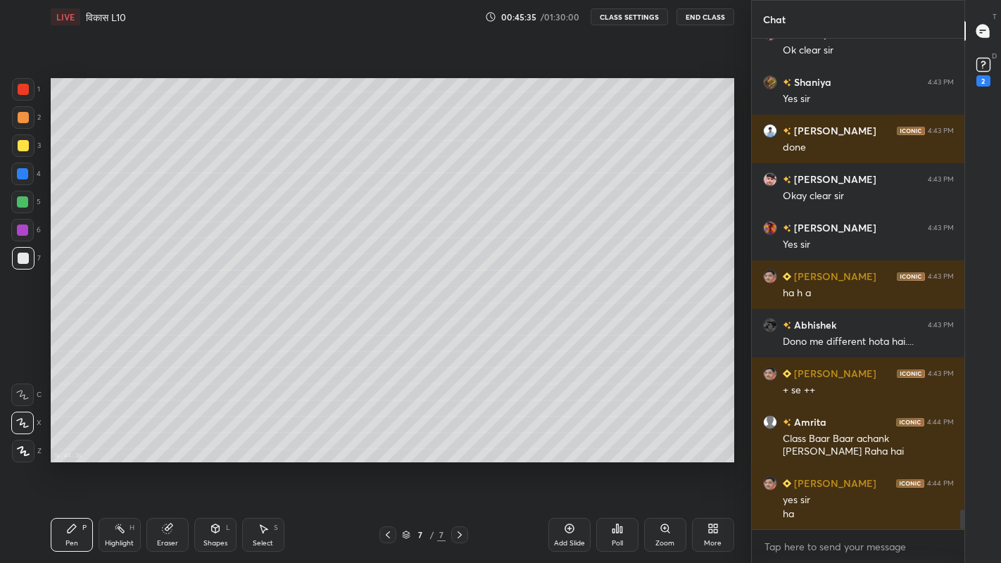
scroll to position [11612, 0]
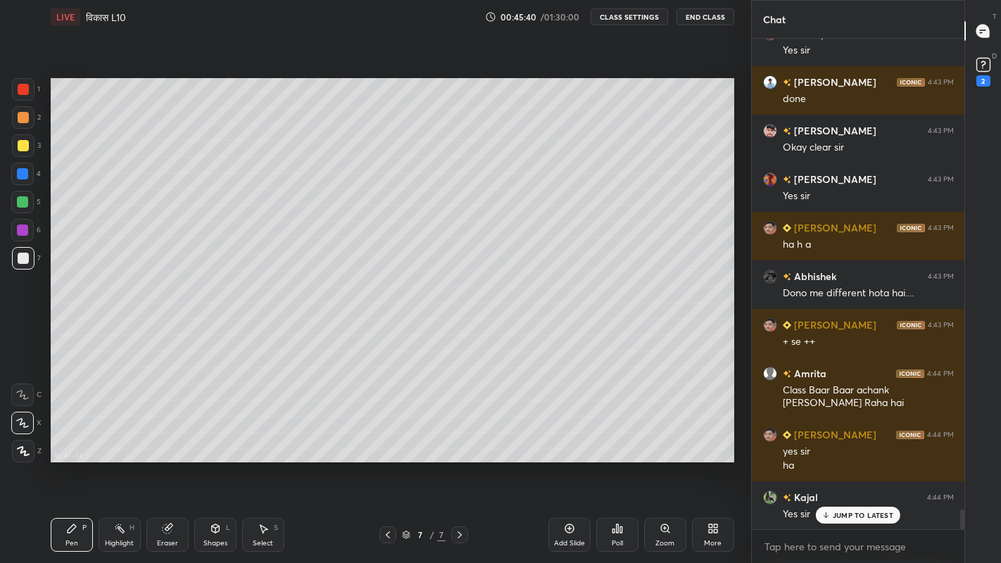
click at [565, 463] on div "Add Slide" at bounding box center [569, 543] width 31 height 7
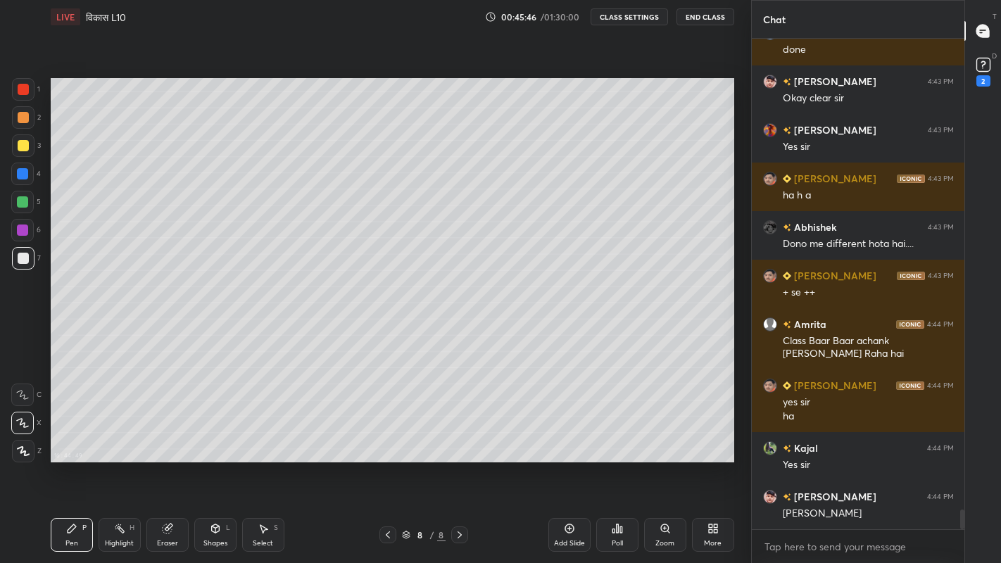
click at [18, 261] on div at bounding box center [23, 258] width 11 height 11
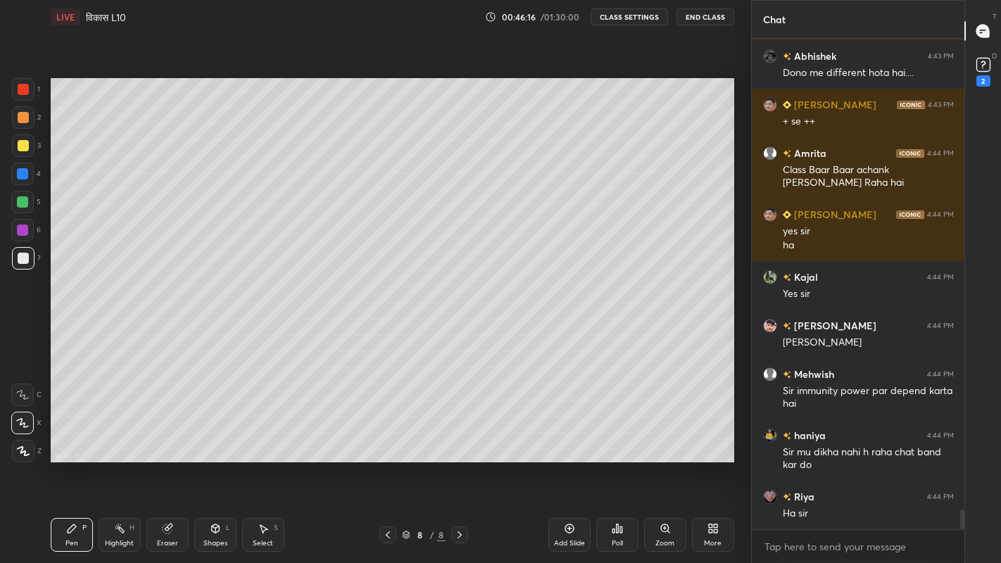
scroll to position [11906, 0]
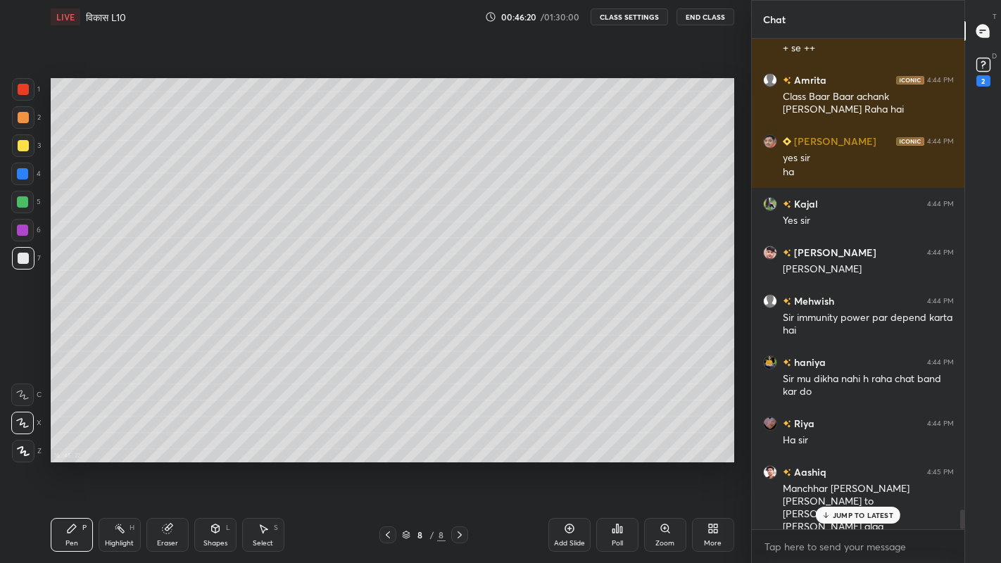
click at [826, 463] on icon at bounding box center [825, 515] width 9 height 8
click at [712, 463] on div "More" at bounding box center [713, 543] width 18 height 7
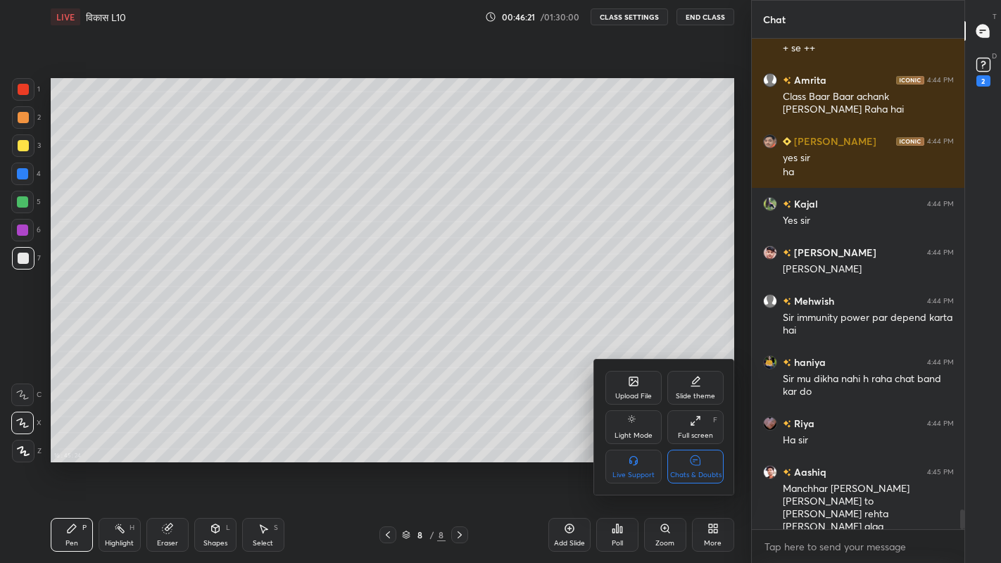
click at [702, 463] on div "Chats & Doubts" at bounding box center [695, 475] width 51 height 7
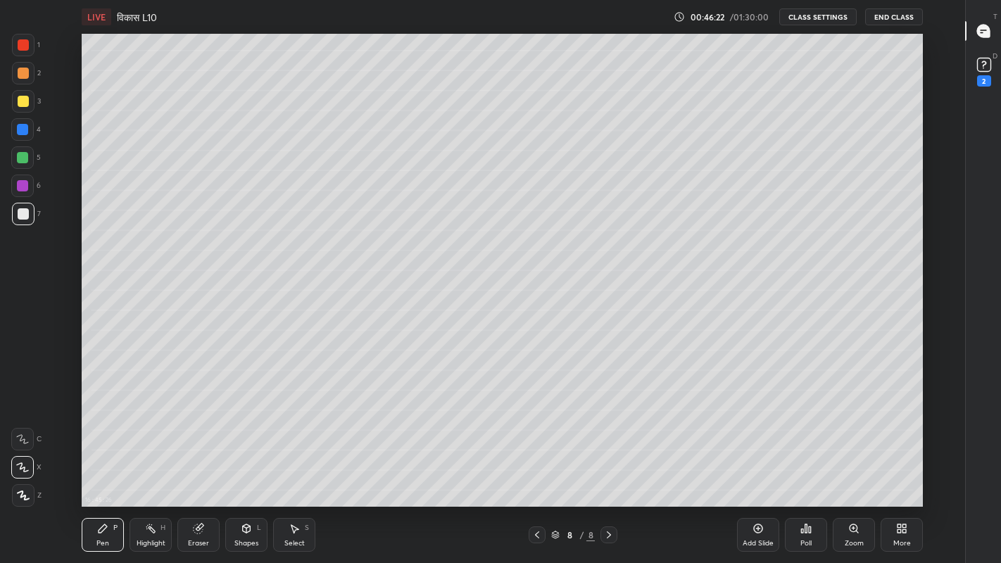
scroll to position [473, 914]
click at [21, 215] on div at bounding box center [23, 213] width 11 height 11
click at [19, 99] on div at bounding box center [23, 101] width 11 height 11
click at [19, 217] on div at bounding box center [23, 213] width 11 height 11
click at [752, 463] on div "Add Slide" at bounding box center [758, 535] width 42 height 34
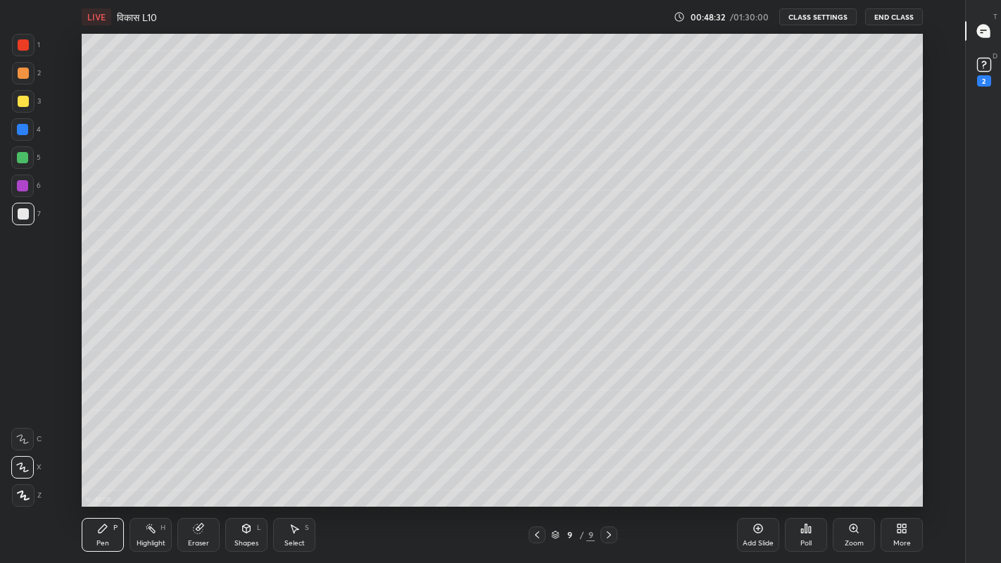
click at [25, 104] on div at bounding box center [23, 101] width 11 height 11
click at [537, 463] on icon at bounding box center [536, 534] width 11 height 11
click at [197, 463] on div "Eraser" at bounding box center [198, 535] width 42 height 34
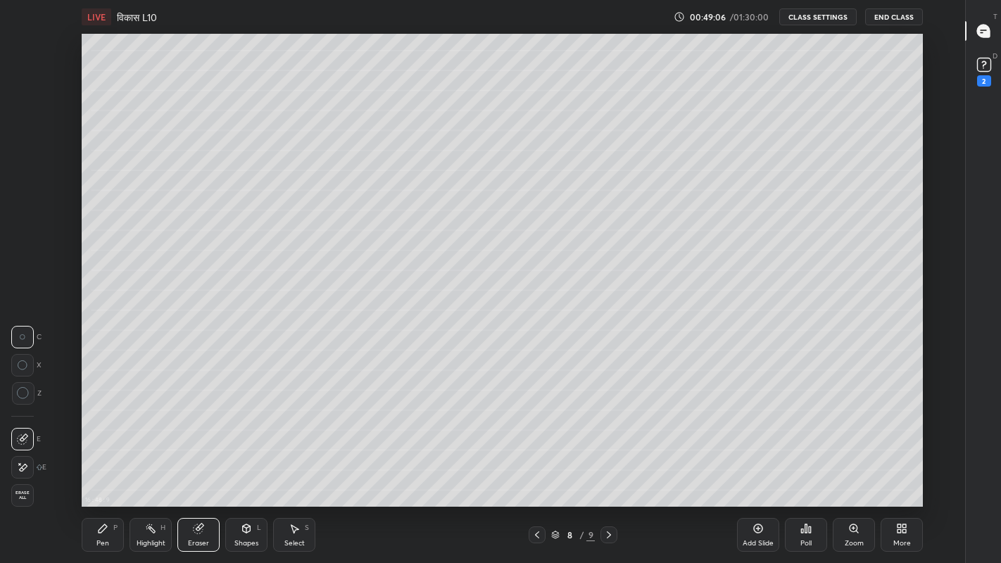
click at [99, 463] on div "Pen P" at bounding box center [103, 535] width 42 height 34
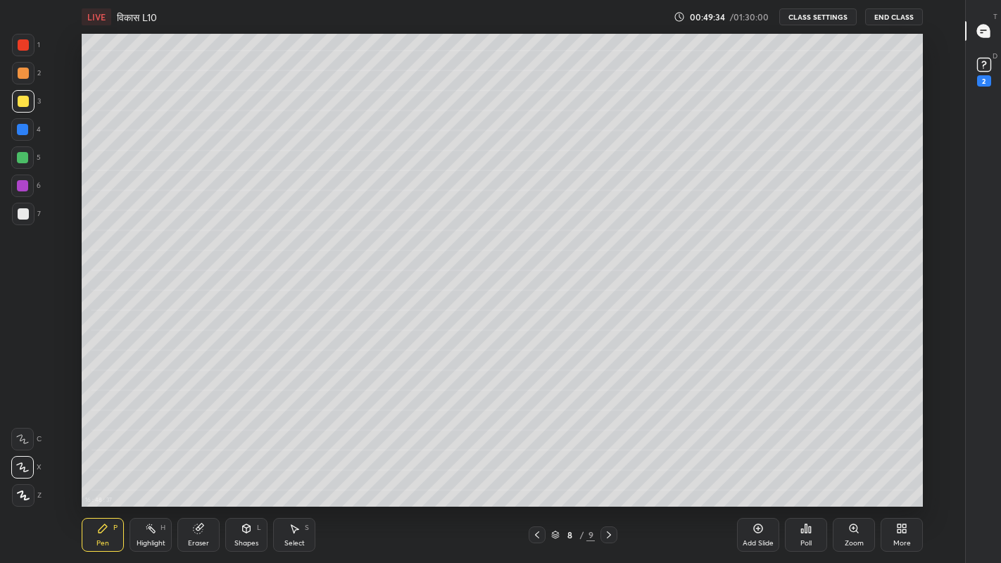
click at [610, 463] on icon at bounding box center [608, 534] width 11 height 11
click at [19, 216] on div at bounding box center [23, 213] width 11 height 11
click at [20, 102] on div at bounding box center [23, 101] width 11 height 11
click at [30, 217] on div at bounding box center [23, 214] width 23 height 23
click at [673, 182] on button "Undo" at bounding box center [665, 175] width 41 height 17
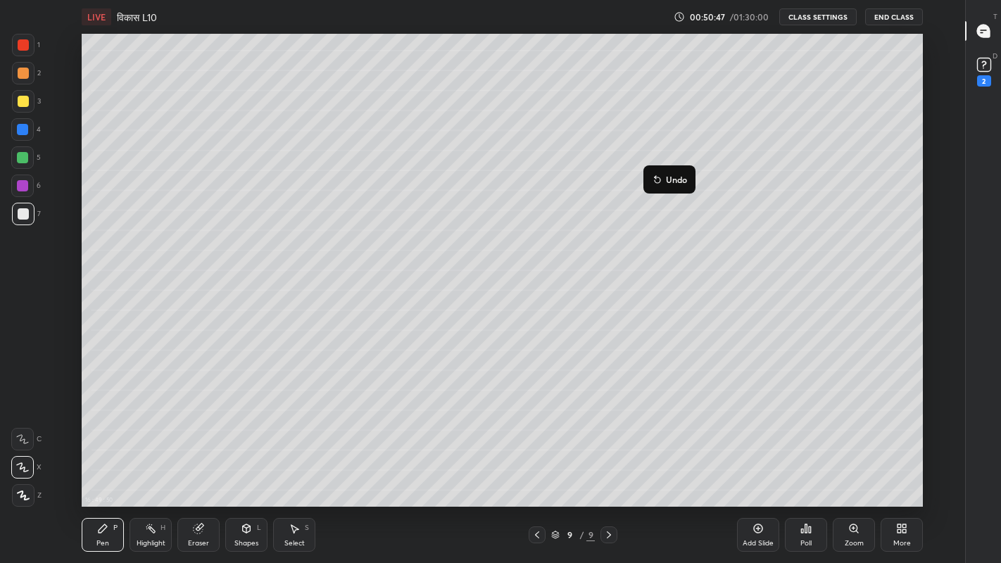
click at [14, 220] on div at bounding box center [23, 214] width 23 height 23
click at [207, 463] on div "Eraser" at bounding box center [198, 535] width 42 height 34
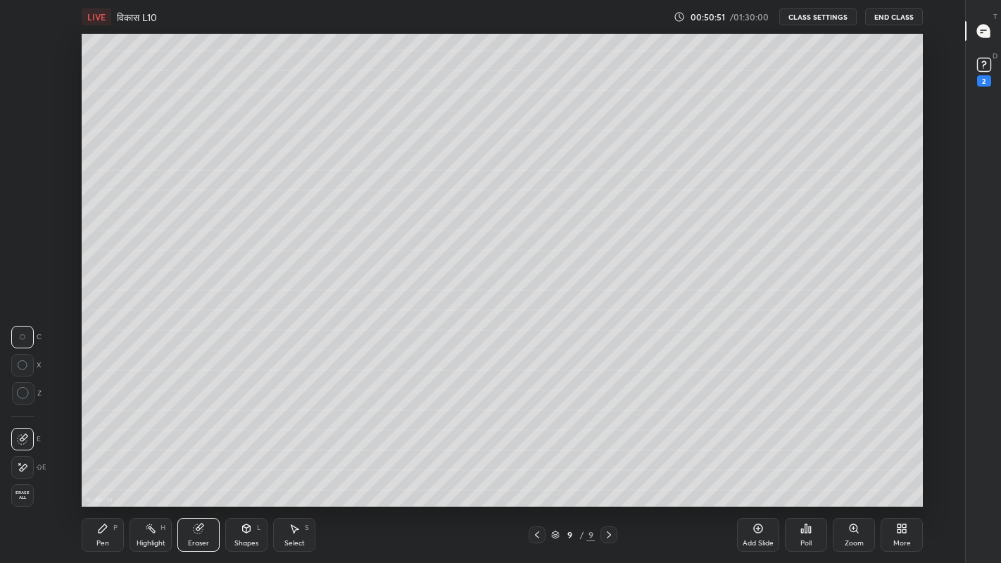
click at [113, 463] on div "Pen P" at bounding box center [103, 535] width 42 height 34
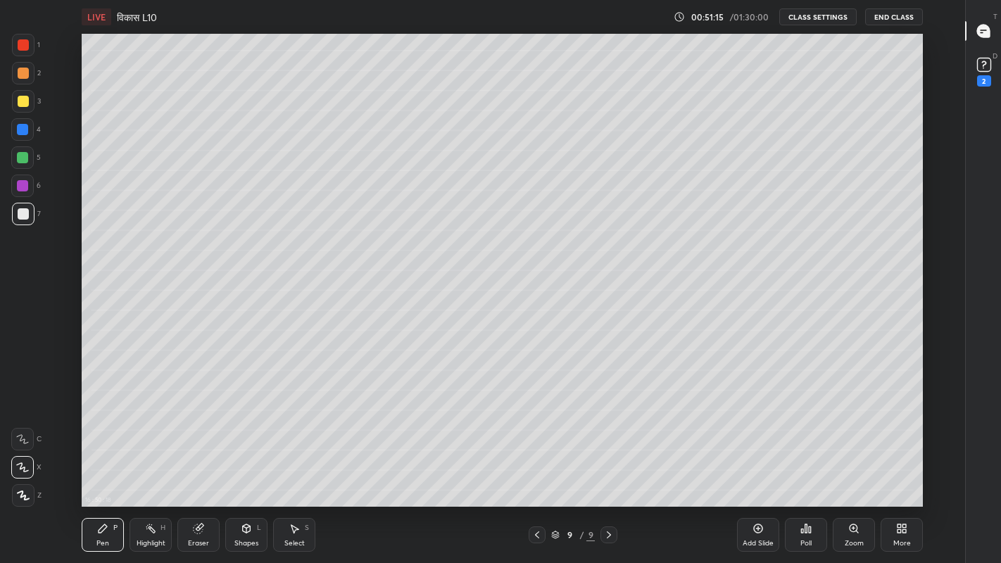
click at [200, 463] on icon at bounding box center [198, 528] width 11 height 11
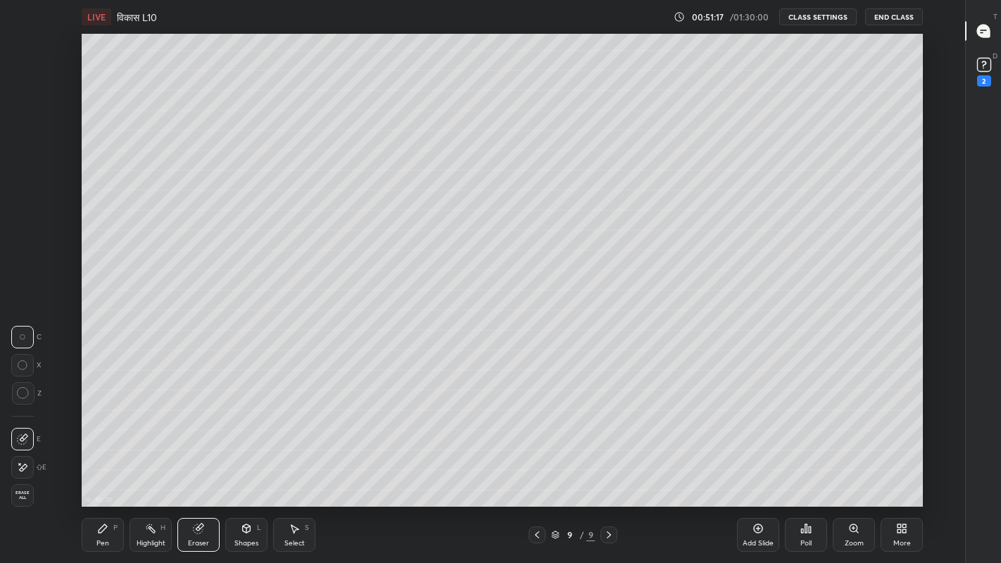
click at [97, 463] on div "Pen P" at bounding box center [103, 535] width 42 height 34
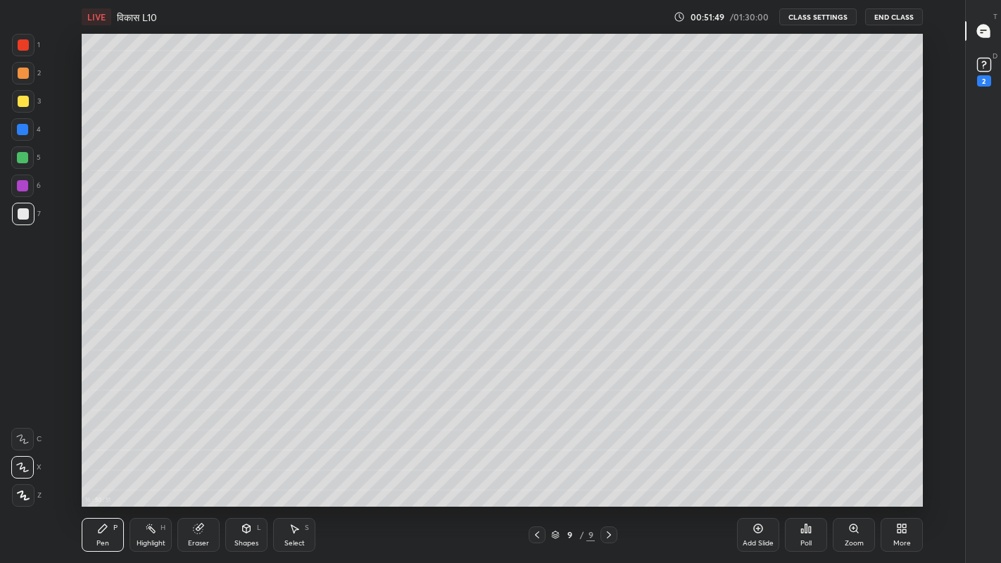
click at [27, 103] on div at bounding box center [23, 101] width 11 height 11
click at [295, 463] on div "Select" at bounding box center [294, 543] width 20 height 7
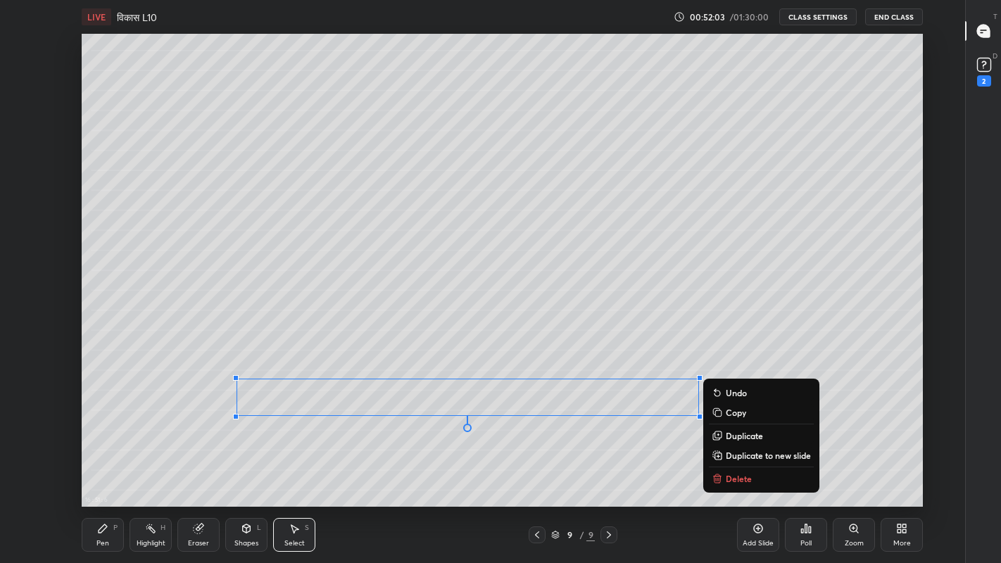
click at [101, 463] on div "Pen" at bounding box center [102, 543] width 13 height 7
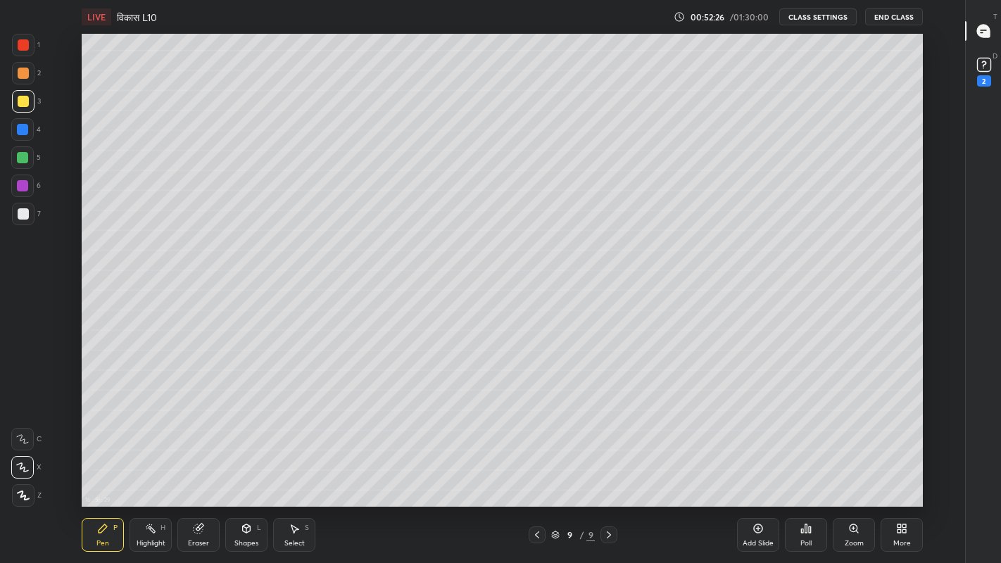
click at [206, 463] on div "Eraser" at bounding box center [198, 535] width 42 height 34
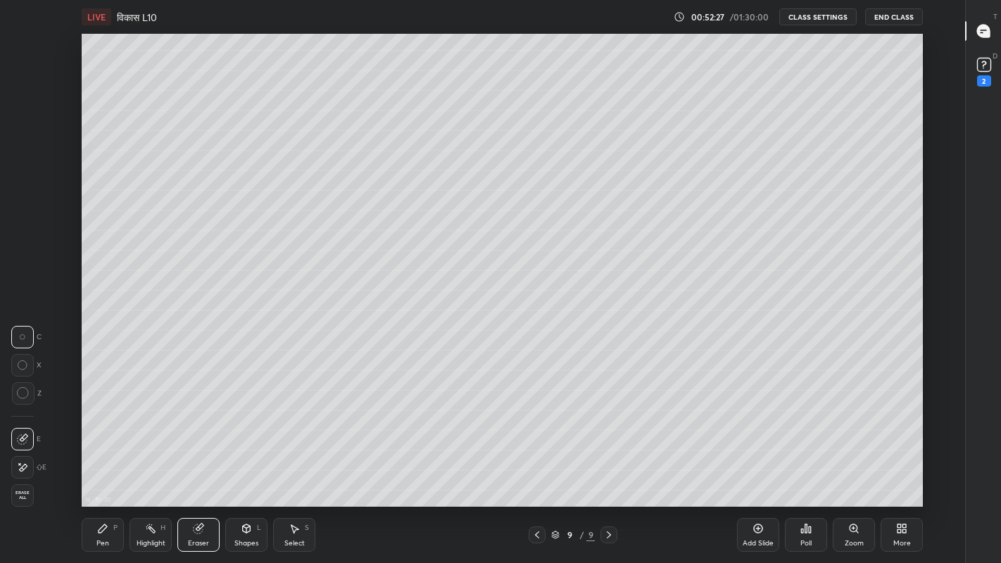
click at [104, 463] on icon at bounding box center [103, 528] width 8 height 8
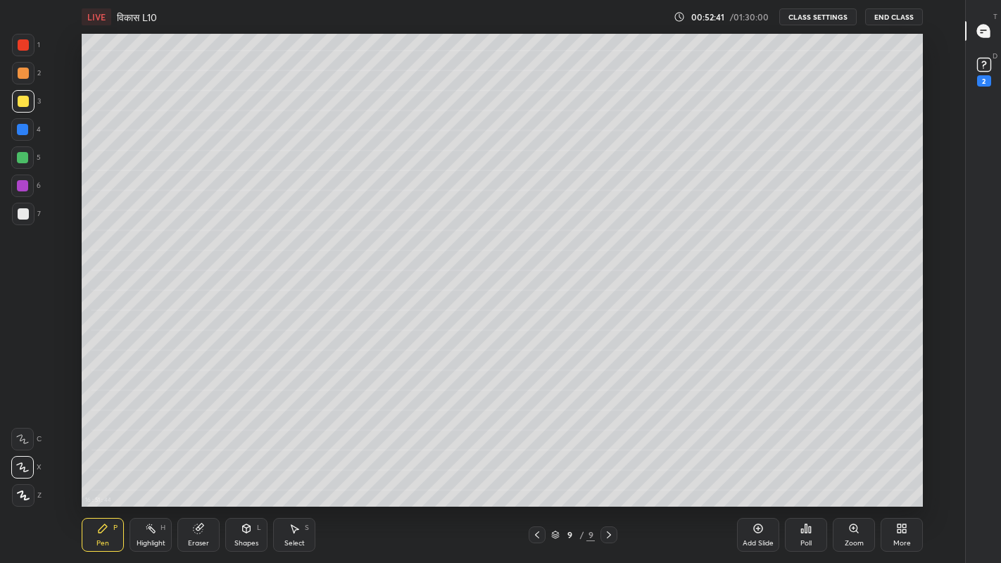
click at [191, 463] on div "Eraser" at bounding box center [198, 543] width 21 height 7
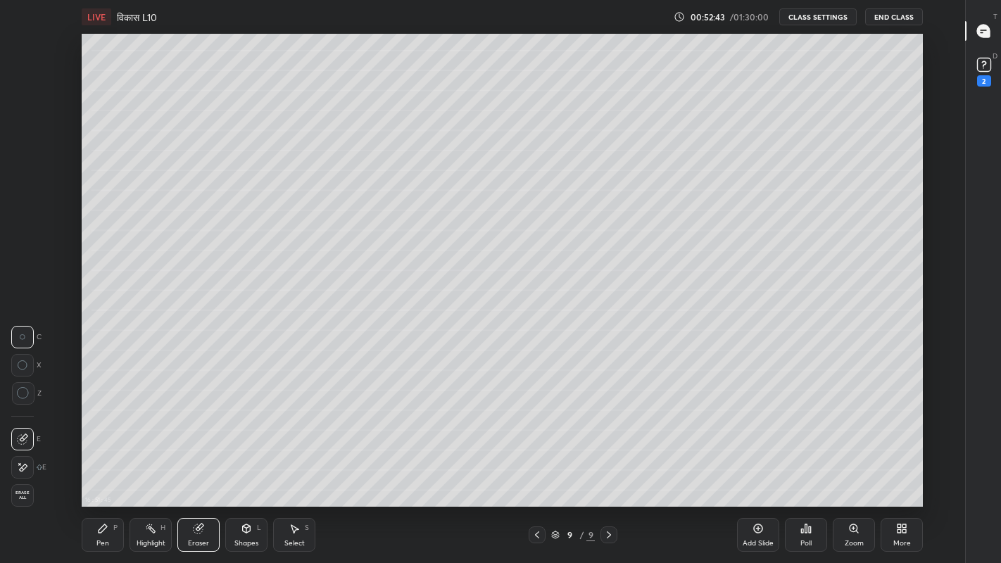
click at [89, 463] on div "Pen P" at bounding box center [103, 535] width 42 height 34
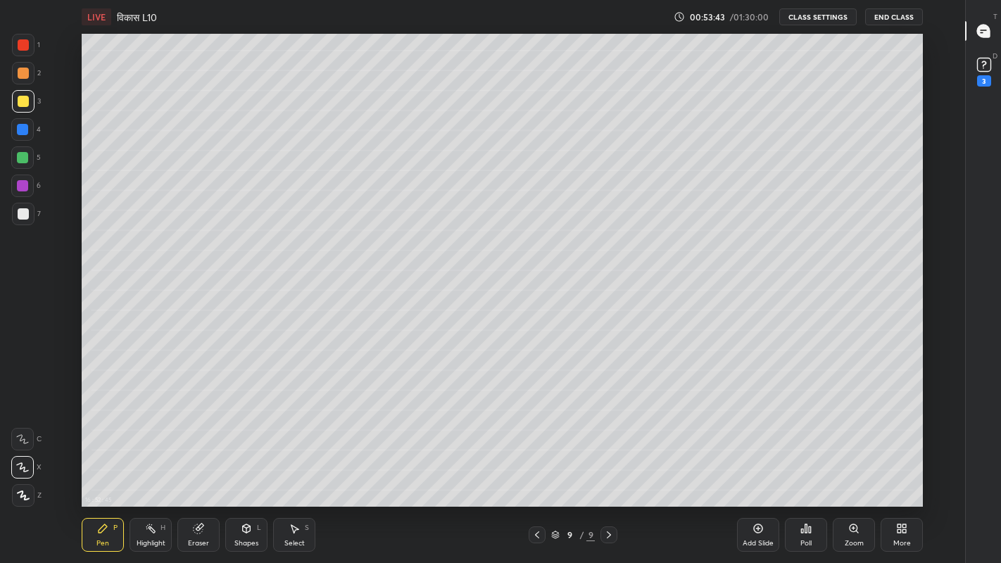
click at [890, 463] on div "More" at bounding box center [901, 535] width 42 height 34
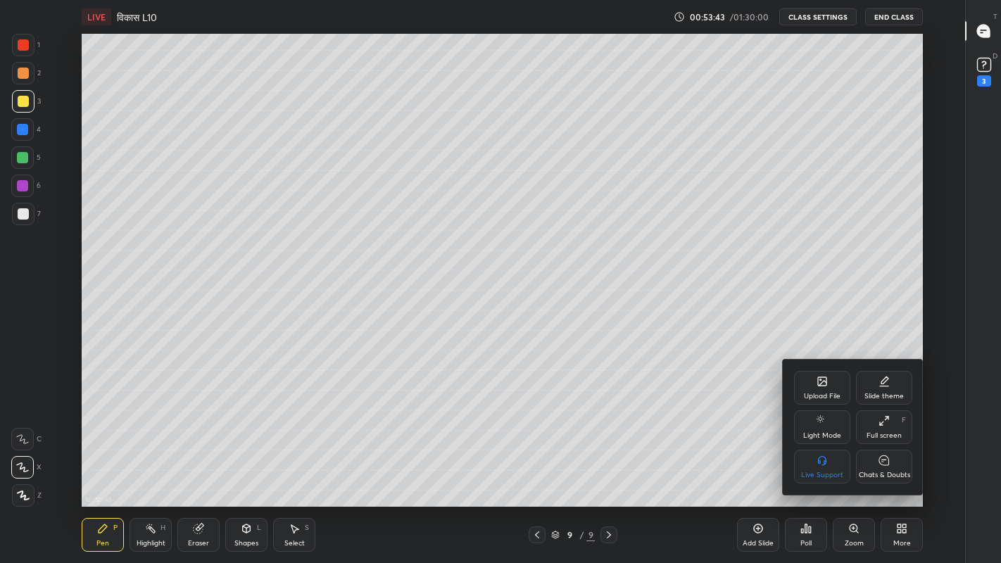
click at [880, 463] on icon at bounding box center [884, 460] width 10 height 10
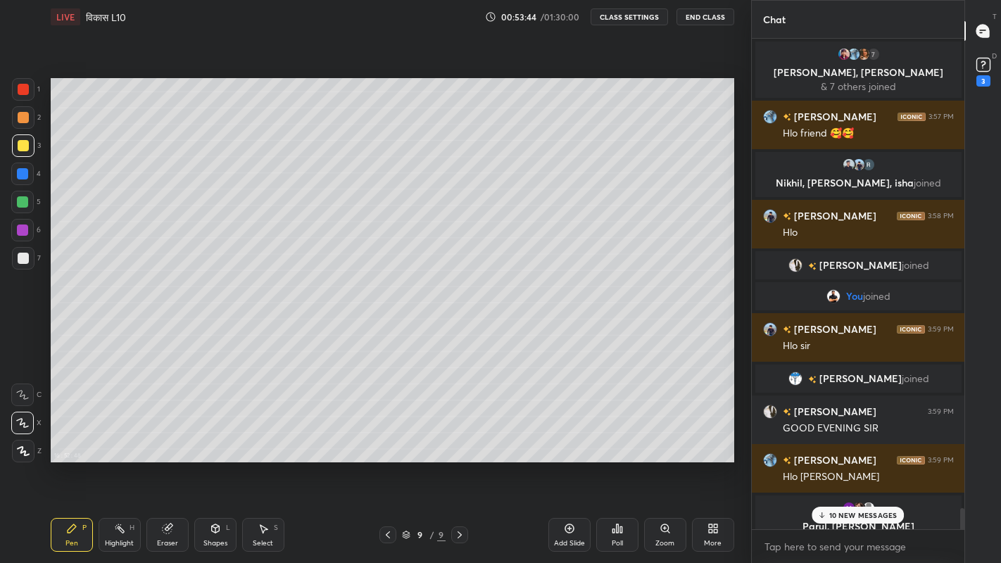
scroll to position [0, 0]
click at [828, 463] on div "10 NEW MESSAGES" at bounding box center [857, 515] width 93 height 17
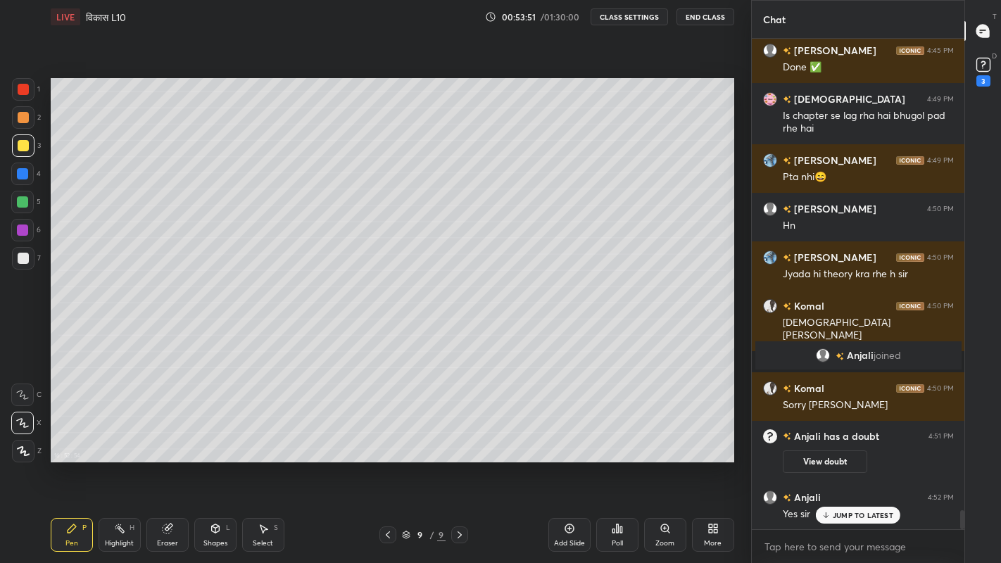
click at [22, 201] on div at bounding box center [22, 201] width 11 height 11
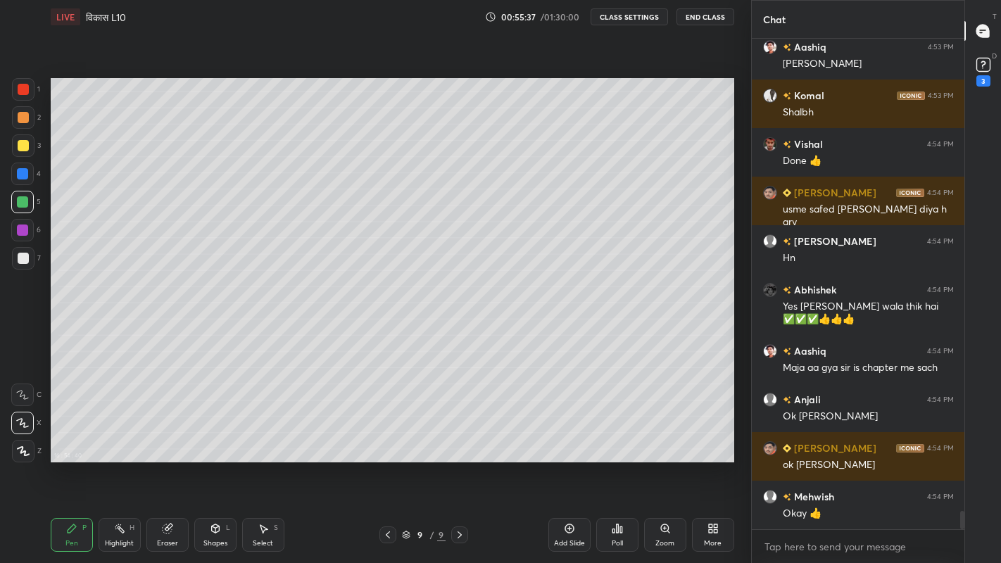
scroll to position [12802, 0]
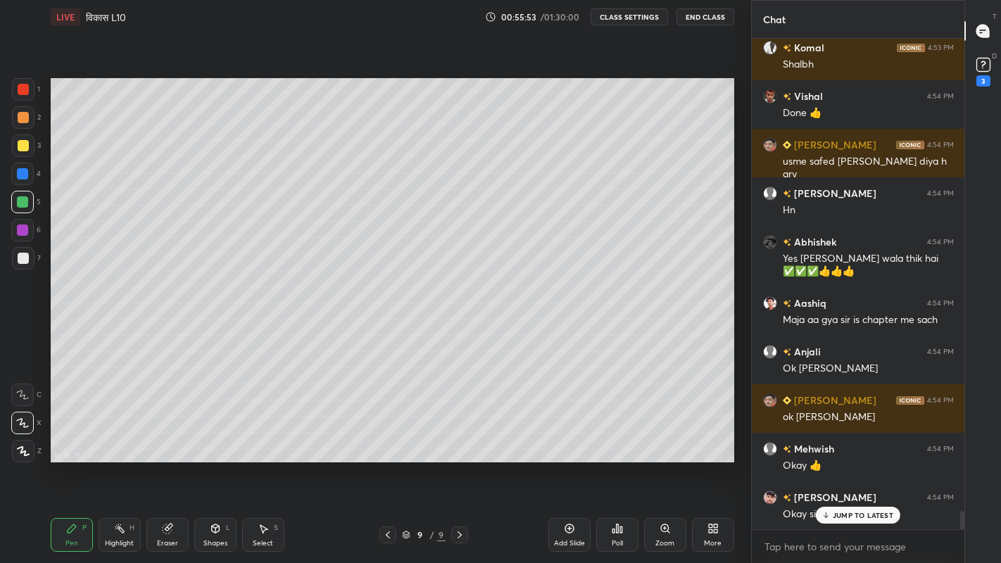
click at [571, 463] on div "Add Slide" at bounding box center [569, 543] width 31 height 7
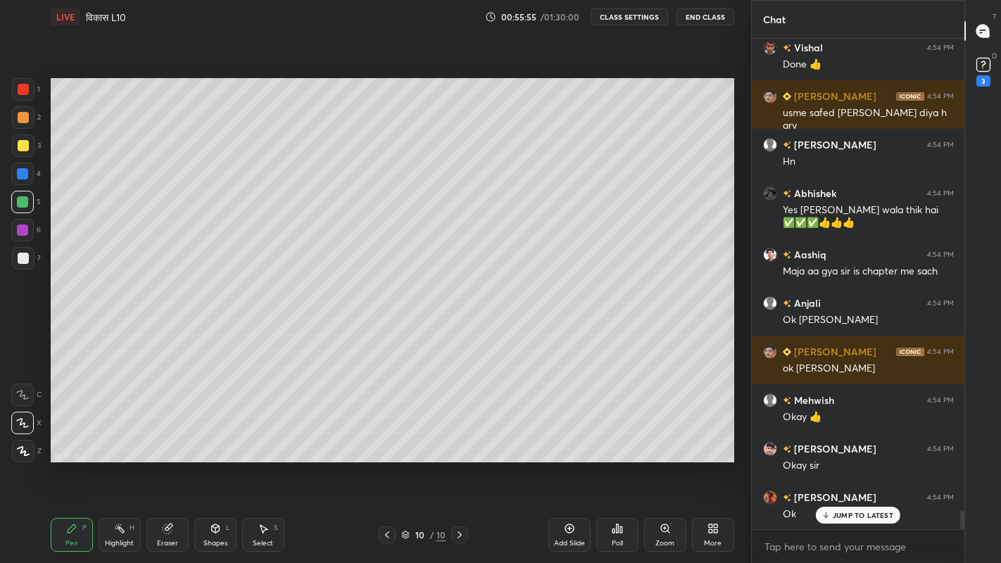
click at [711, 463] on div "More" at bounding box center [713, 543] width 18 height 7
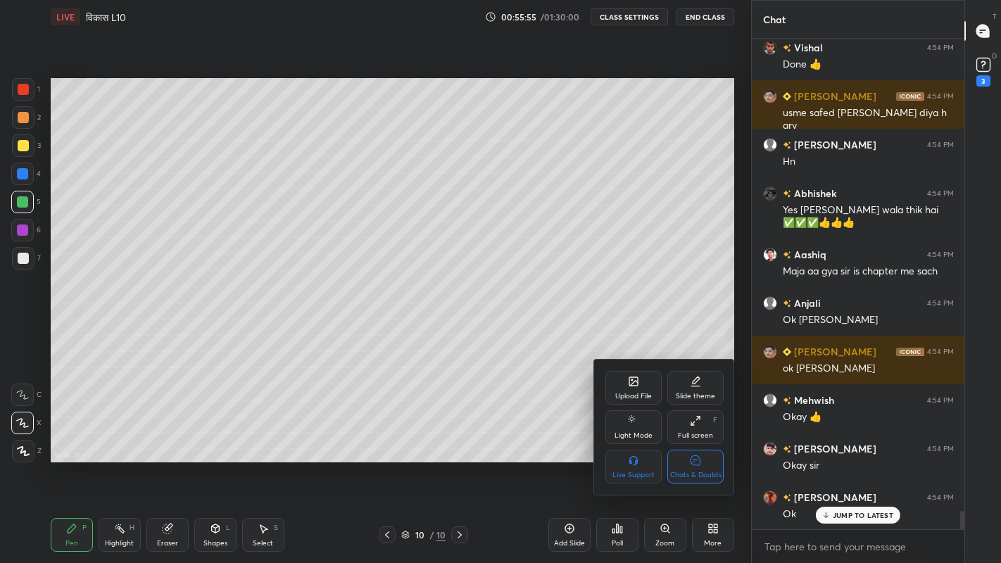
click at [702, 463] on div "Chats & Doubts" at bounding box center [695, 467] width 56 height 34
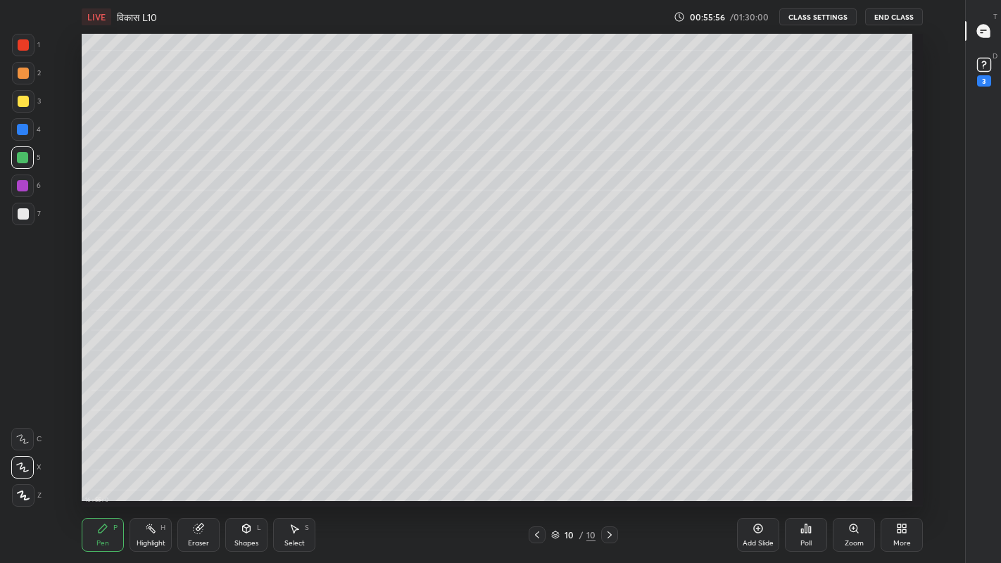
scroll to position [473, 914]
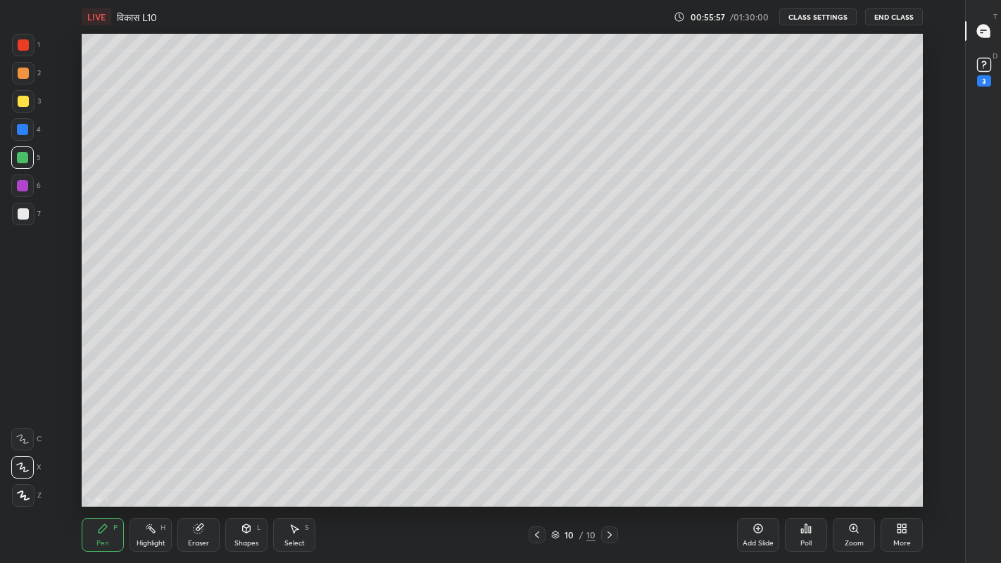
click at [29, 213] on div at bounding box center [23, 214] width 23 height 23
click at [21, 213] on div at bounding box center [23, 213] width 11 height 11
click at [25, 101] on div at bounding box center [23, 101] width 11 height 11
click at [202, 463] on div "Eraser" at bounding box center [198, 535] width 42 height 34
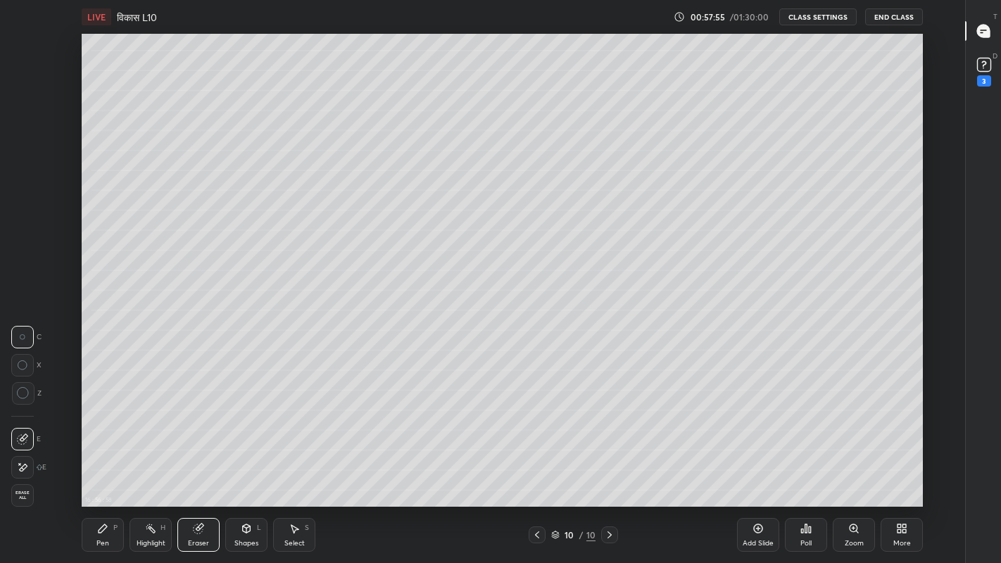
click at [106, 463] on icon at bounding box center [102, 528] width 11 height 11
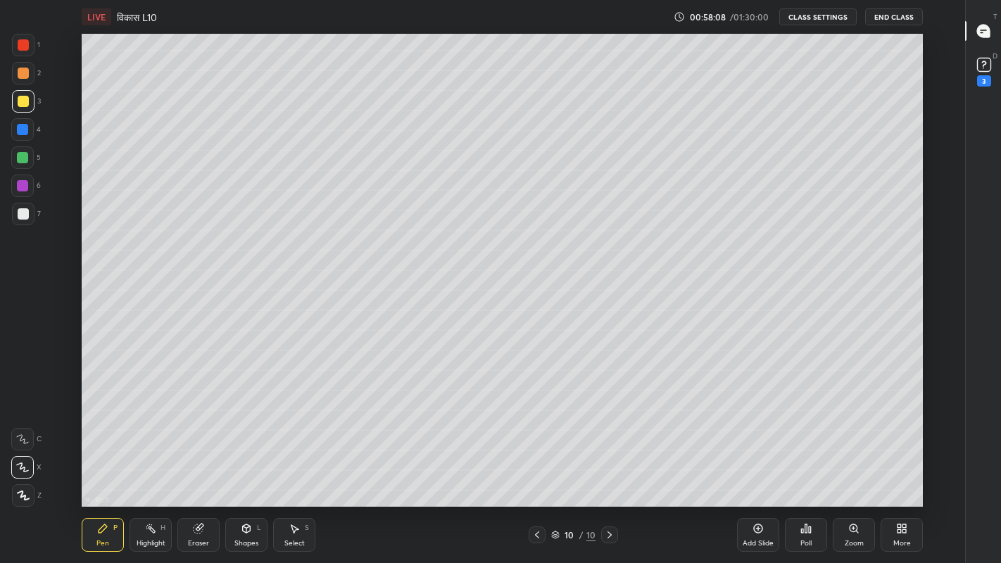
click at [197, 463] on div "Eraser" at bounding box center [198, 543] width 21 height 7
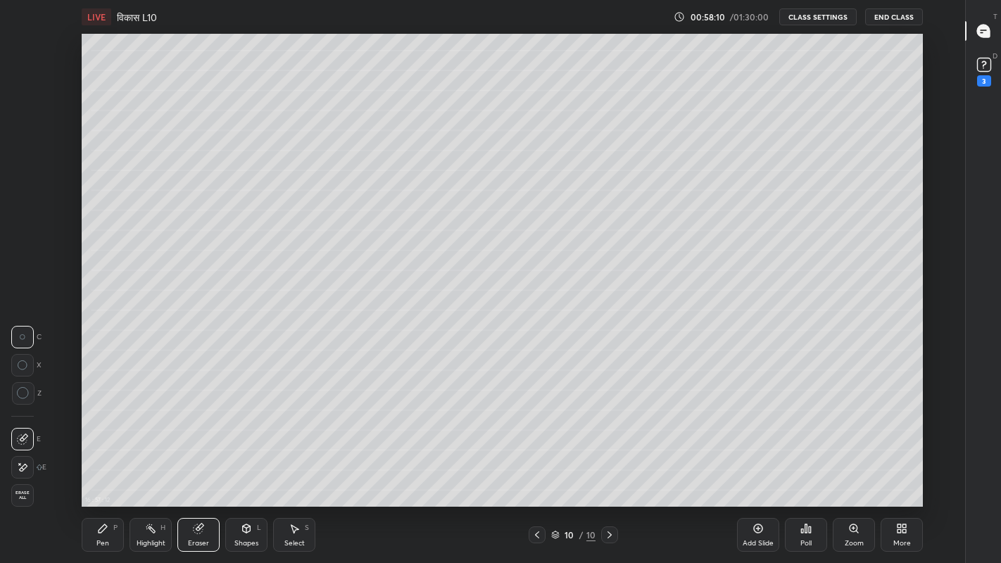
click at [89, 463] on div "Pen P" at bounding box center [103, 535] width 42 height 34
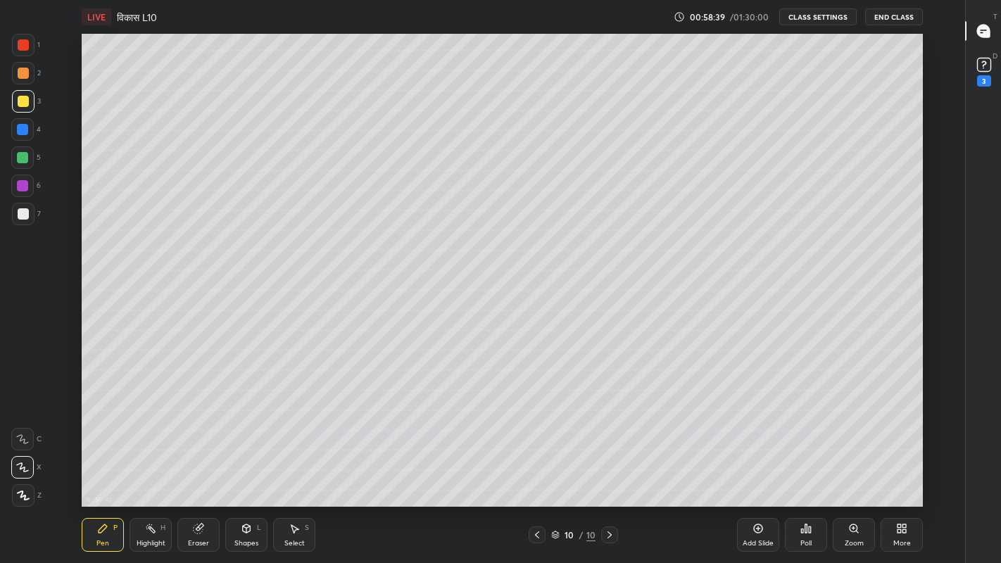
click at [196, 463] on div "Eraser" at bounding box center [198, 543] width 21 height 7
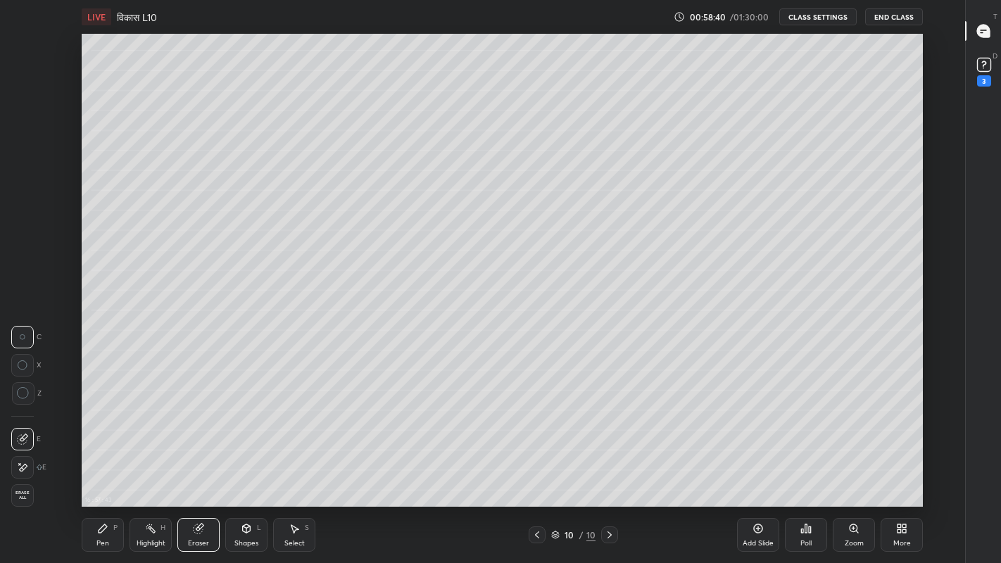
click at [97, 463] on div "Pen" at bounding box center [102, 543] width 13 height 7
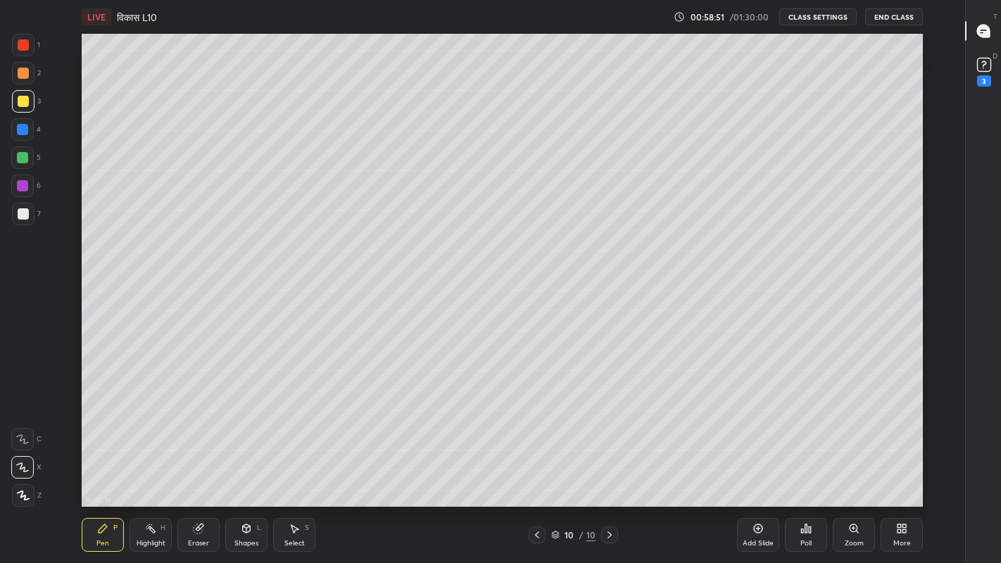
click at [25, 214] on div at bounding box center [23, 213] width 11 height 11
click at [24, 101] on div at bounding box center [23, 101] width 11 height 11
click at [22, 216] on div at bounding box center [23, 213] width 11 height 11
click at [894, 463] on div "More" at bounding box center [901, 535] width 42 height 34
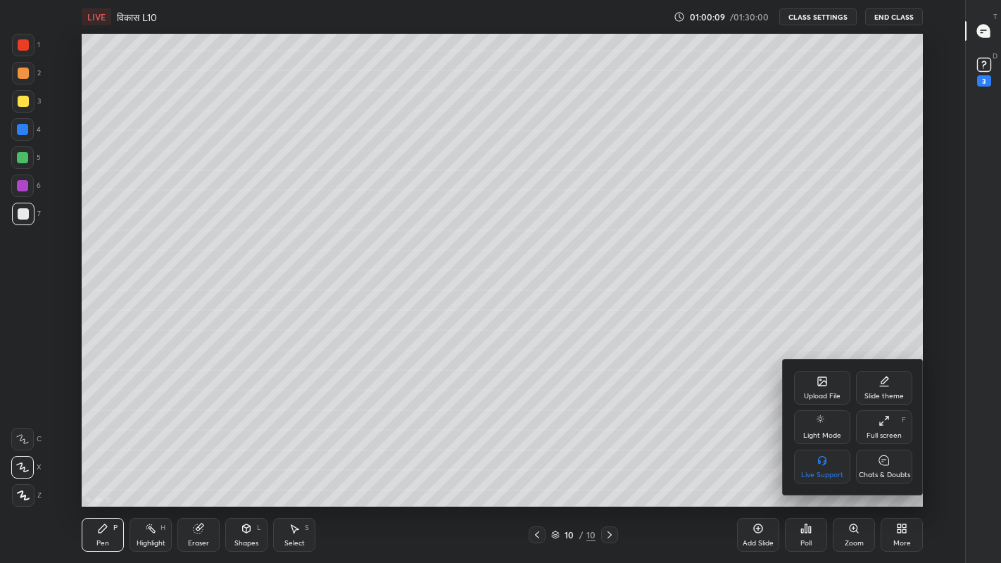
click at [882, 463] on div "Chats & Doubts" at bounding box center [884, 475] width 51 height 7
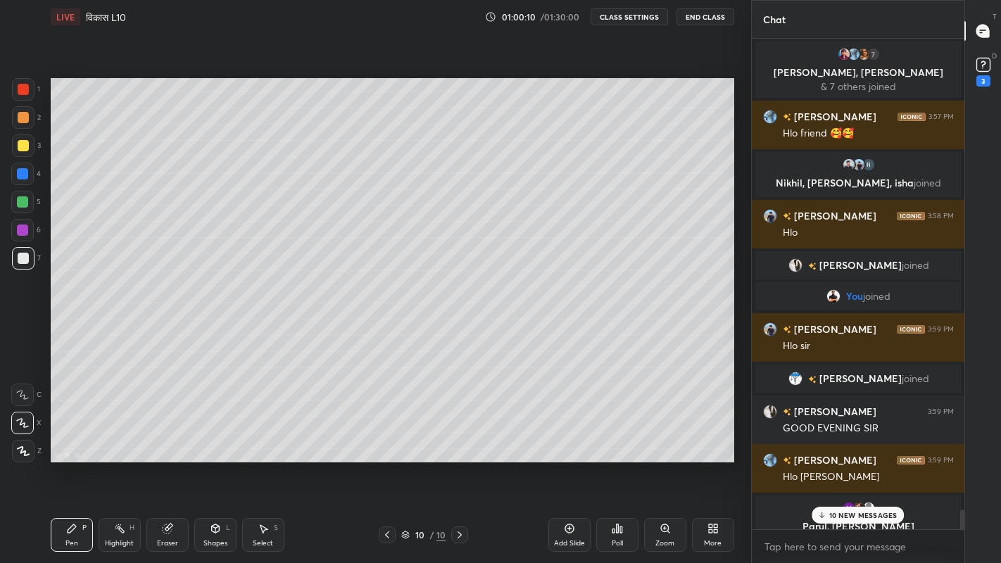
scroll to position [0, 0]
click at [849, 463] on p "10 NEW MESSAGES" at bounding box center [863, 515] width 68 height 8
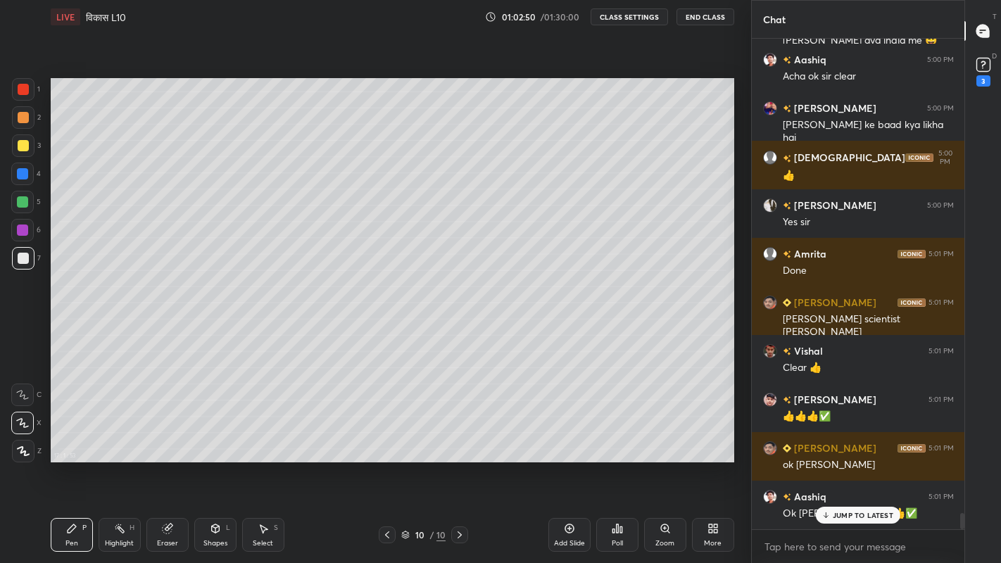
scroll to position [14139, 0]
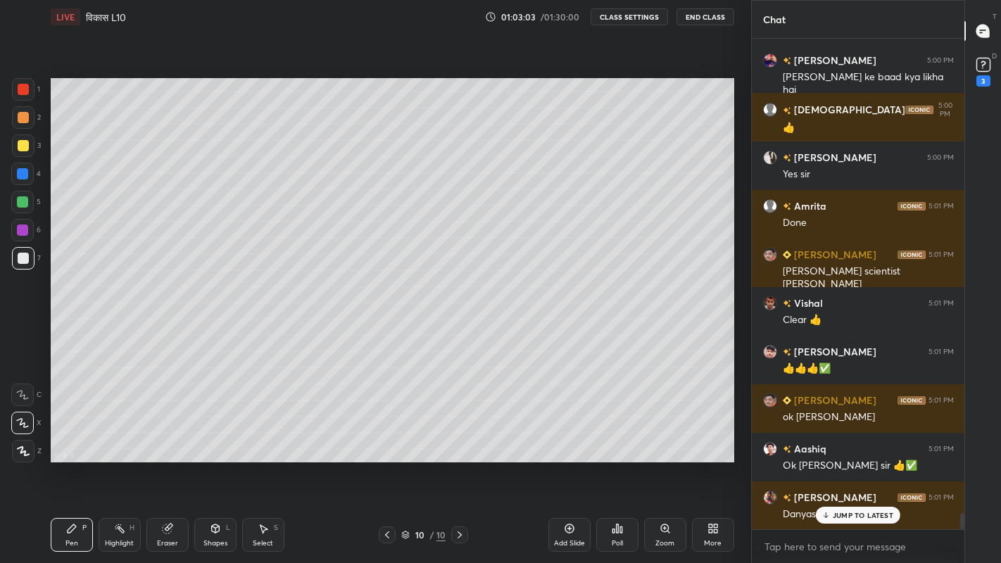
click at [835, 463] on p "JUMP TO LATEST" at bounding box center [863, 515] width 61 height 8
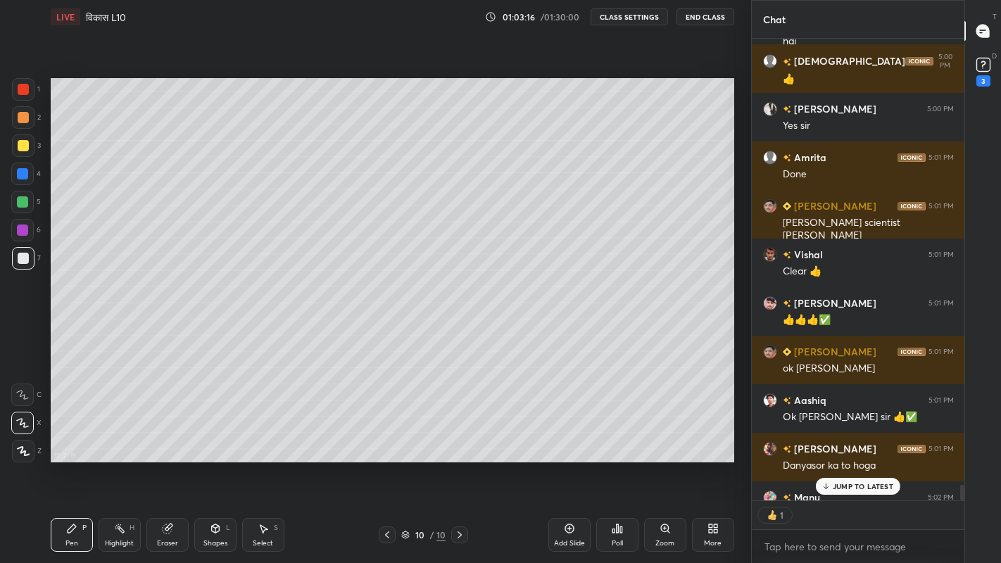
scroll to position [4, 5]
click at [25, 262] on div at bounding box center [23, 258] width 11 height 11
click at [20, 144] on div at bounding box center [23, 145] width 11 height 11
click at [567, 463] on div "Add Slide" at bounding box center [569, 543] width 31 height 7
click at [22, 258] on div at bounding box center [23, 258] width 11 height 11
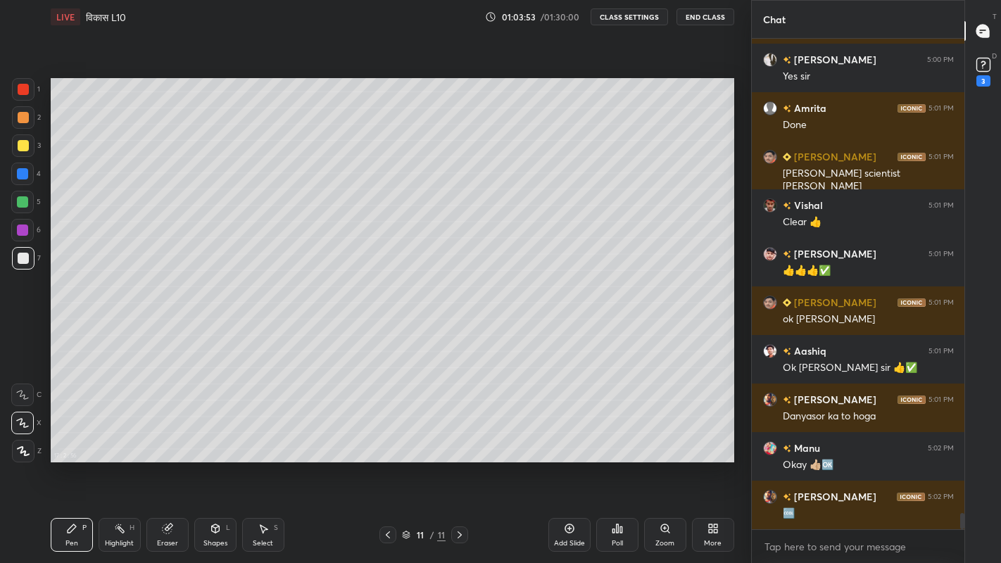
scroll to position [14286, 0]
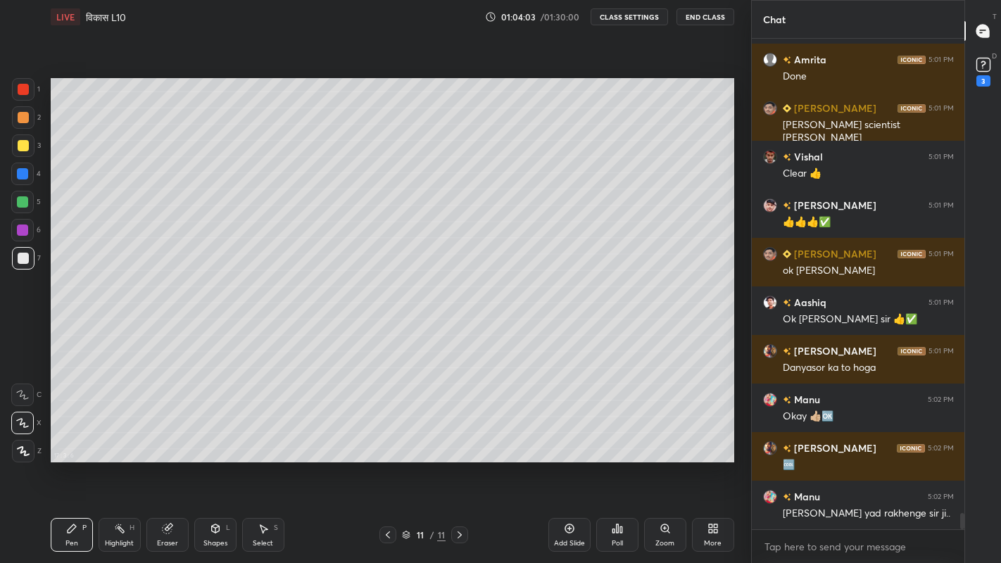
click at [167, 463] on div "Eraser" at bounding box center [167, 543] width 21 height 7
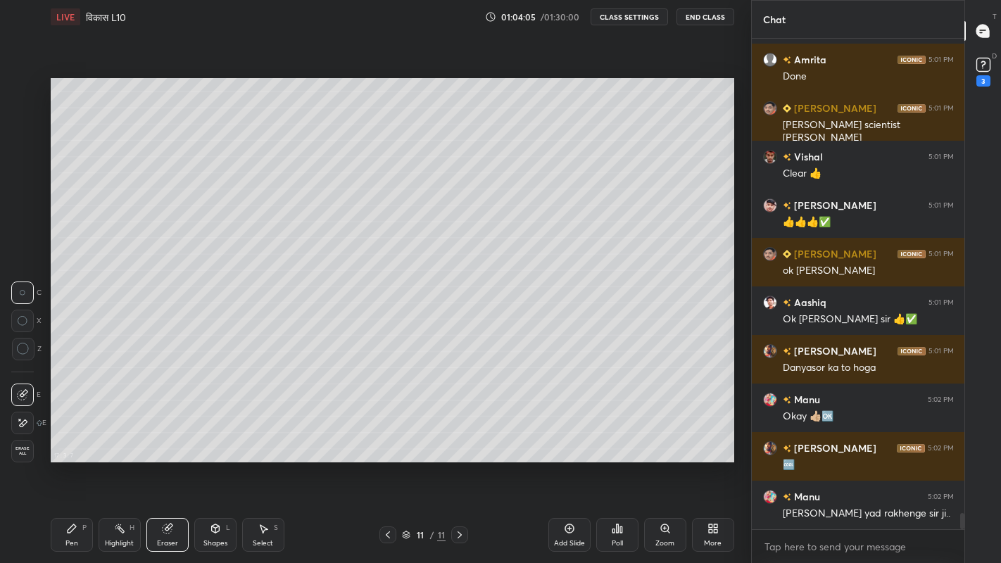
click at [83, 463] on div "Pen P" at bounding box center [72, 535] width 42 height 34
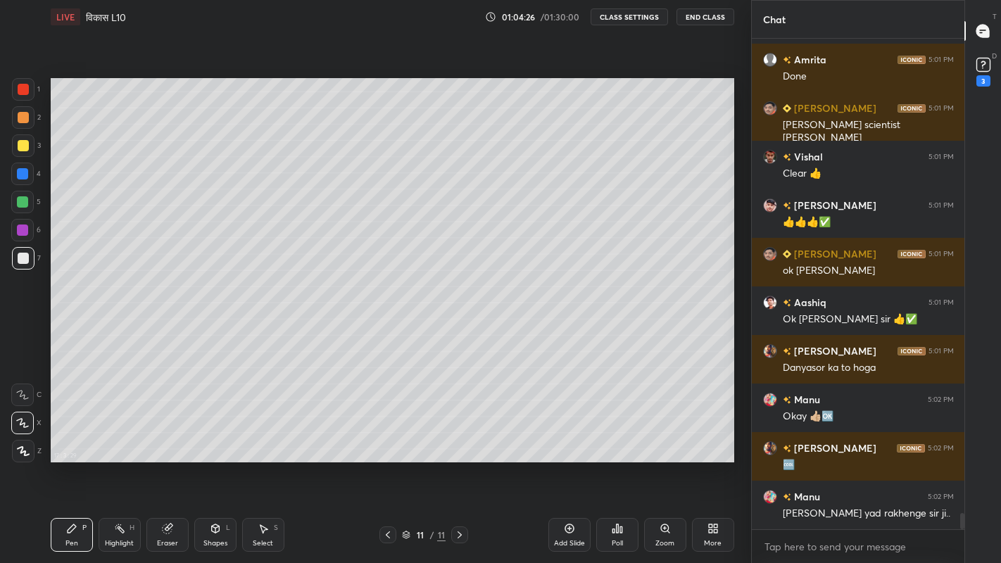
click at [710, 463] on div "More" at bounding box center [713, 543] width 18 height 7
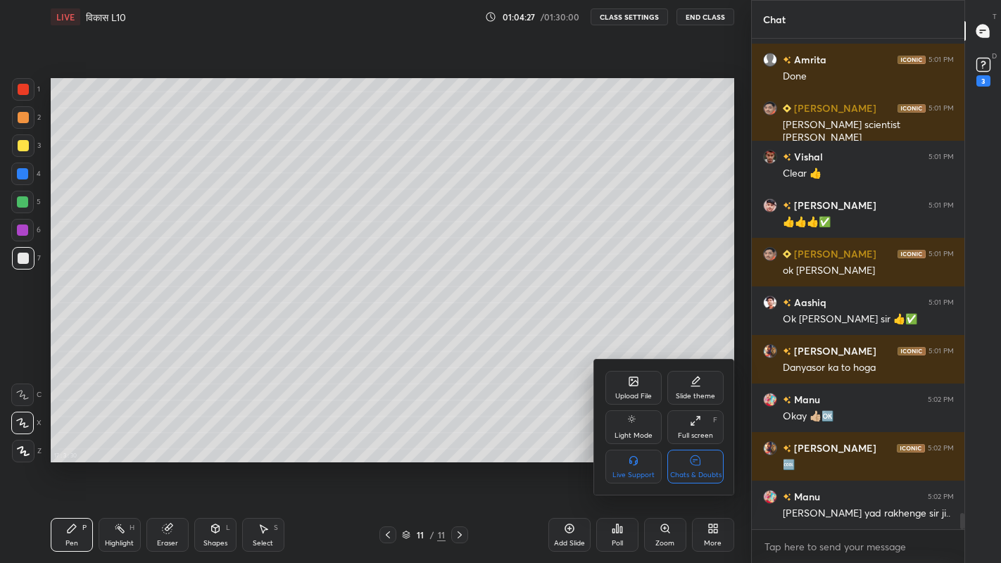
click at [707, 463] on div "Chats & Doubts" at bounding box center [695, 467] width 56 height 34
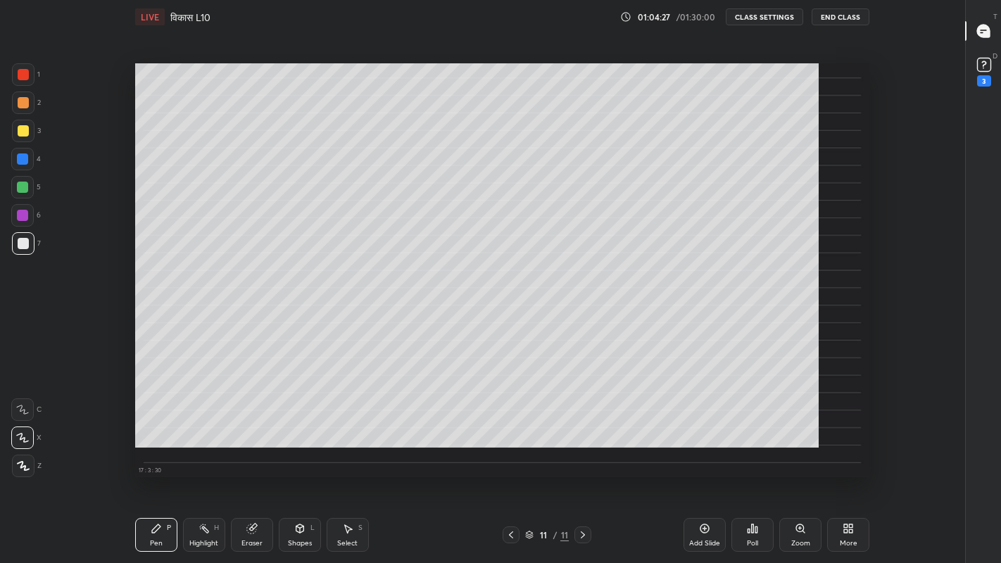
scroll to position [4, 1]
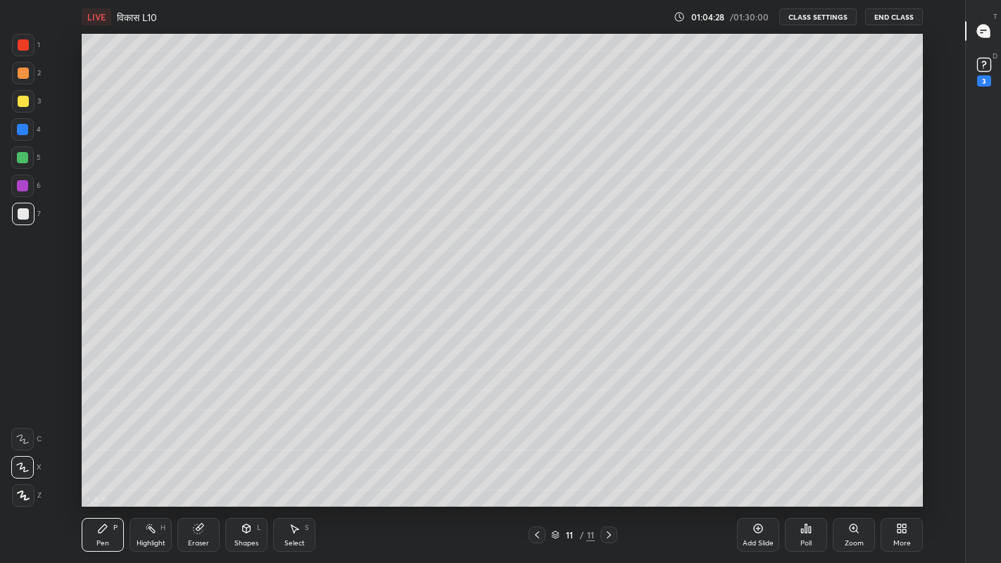
click at [751, 463] on div "Add Slide" at bounding box center [757, 543] width 31 height 7
click at [26, 213] on div at bounding box center [23, 213] width 11 height 11
click at [204, 463] on icon at bounding box center [198, 528] width 11 height 11
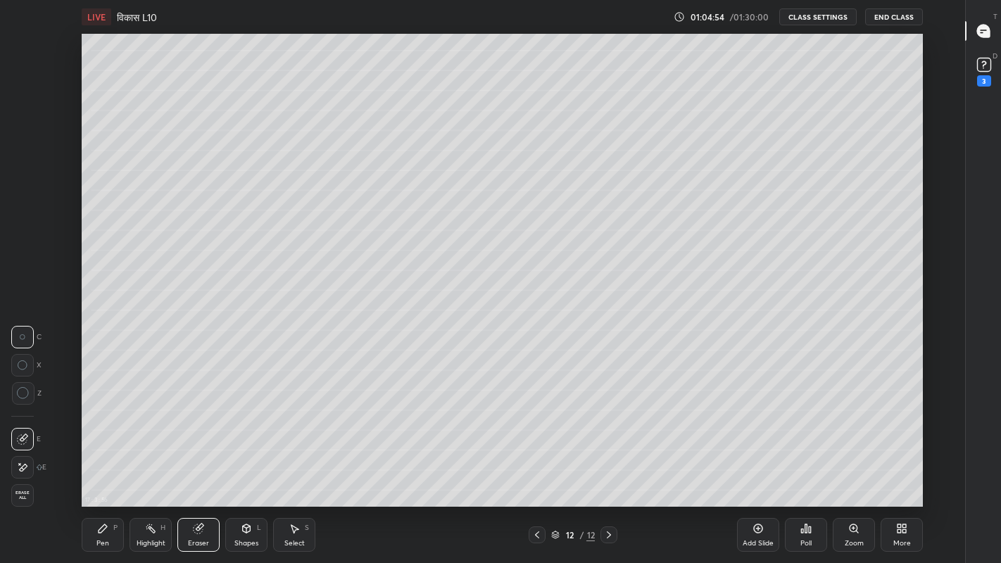
click at [97, 463] on div "Pen" at bounding box center [102, 543] width 13 height 7
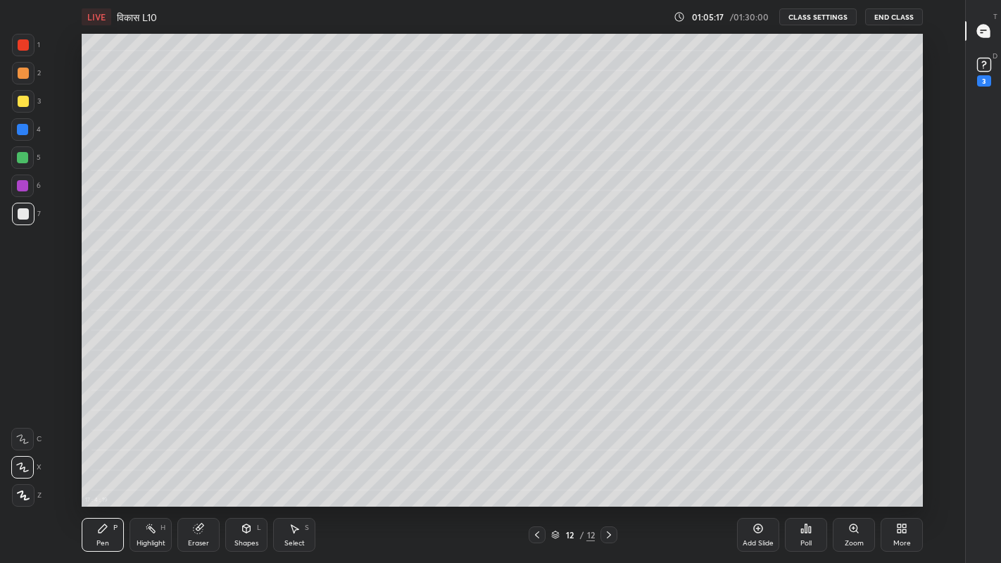
click at [26, 109] on div at bounding box center [23, 101] width 23 height 23
click at [200, 463] on div "Eraser" at bounding box center [198, 543] width 21 height 7
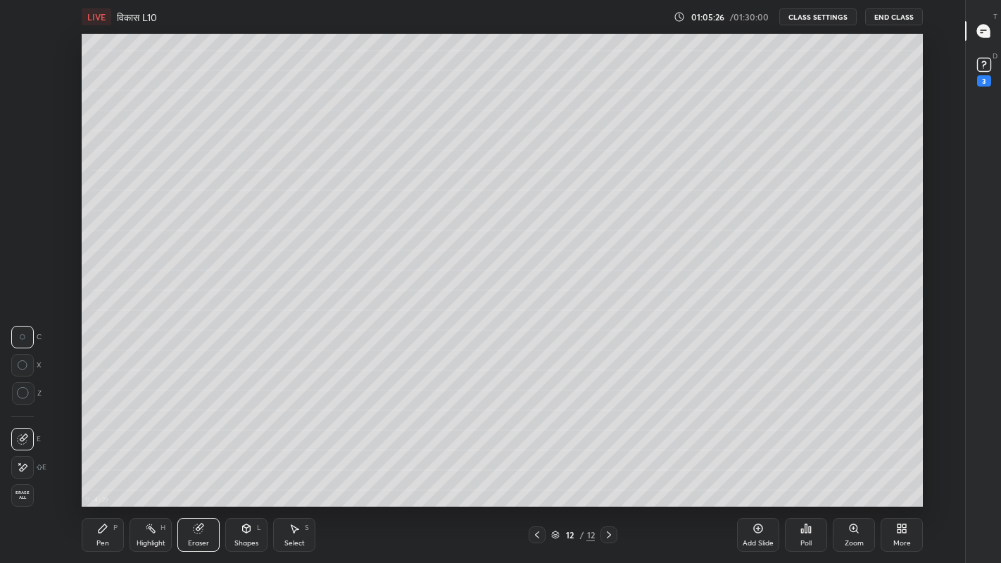
click at [113, 463] on div "Pen P" at bounding box center [103, 535] width 42 height 34
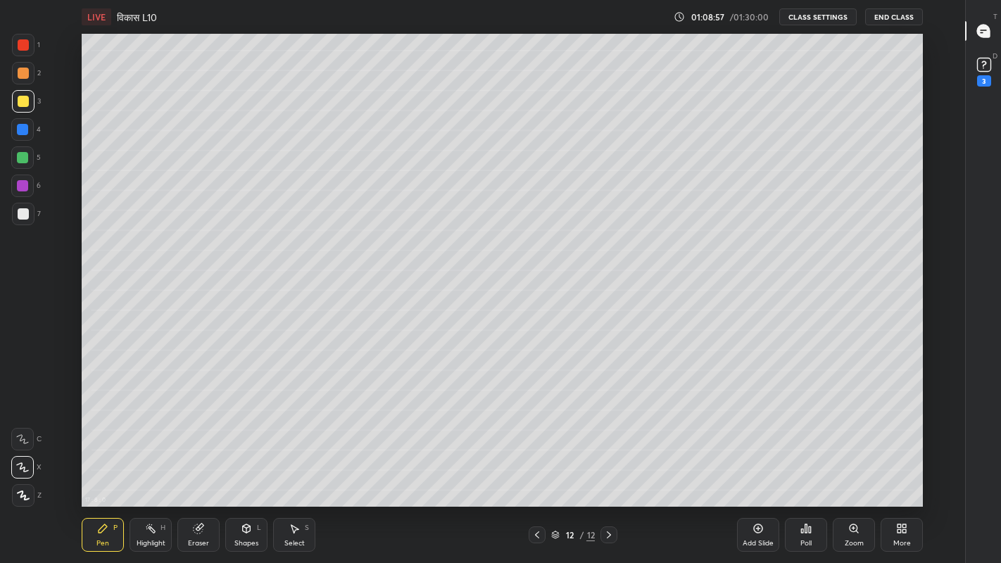
click at [904, 463] on div "More" at bounding box center [902, 543] width 18 height 7
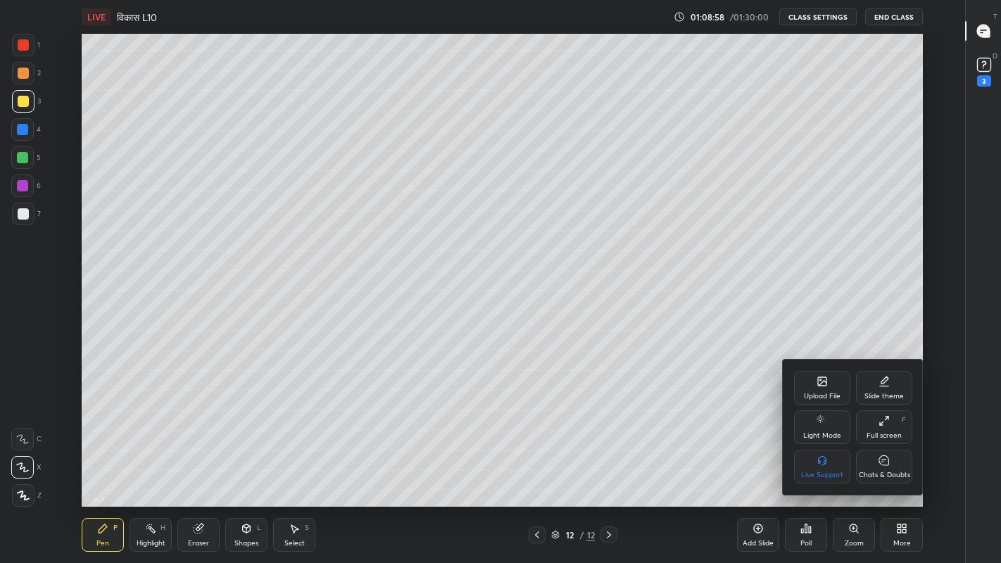
click at [886, 463] on icon at bounding box center [883, 460] width 11 height 15
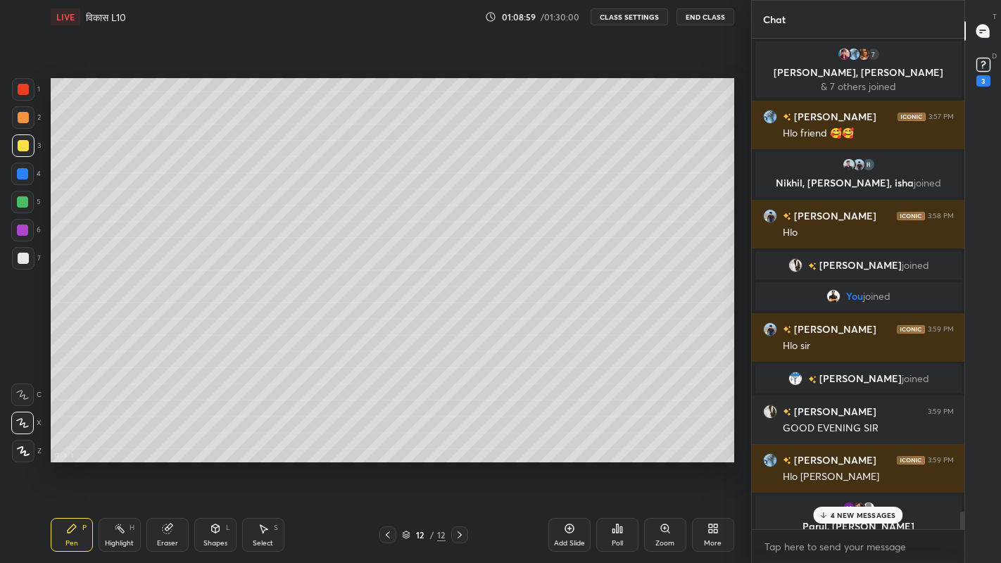
scroll to position [0, 0]
click at [841, 463] on p "4 NEW MESSAGES" at bounding box center [862, 515] width 65 height 8
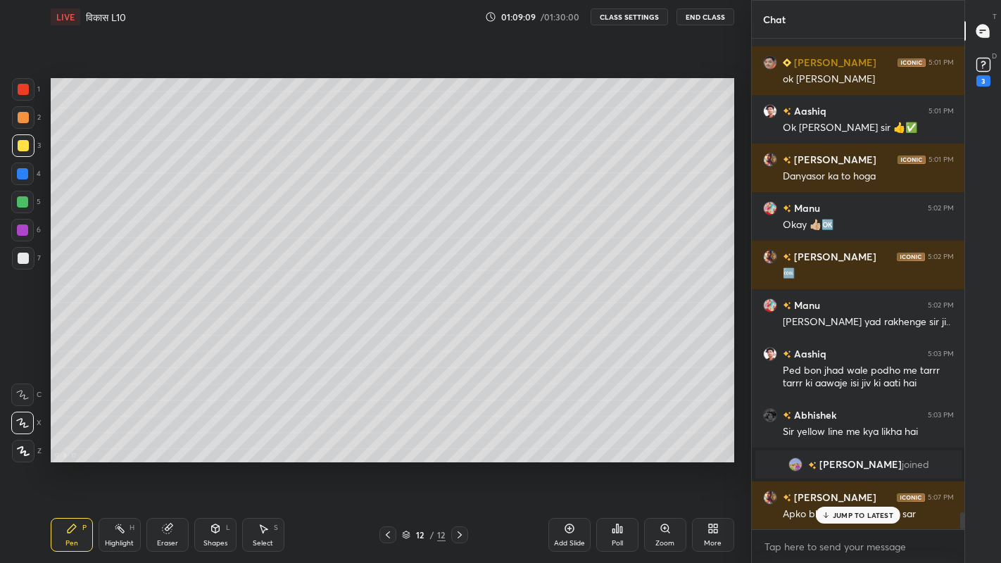
click at [167, 463] on div "Eraser" at bounding box center [167, 543] width 21 height 7
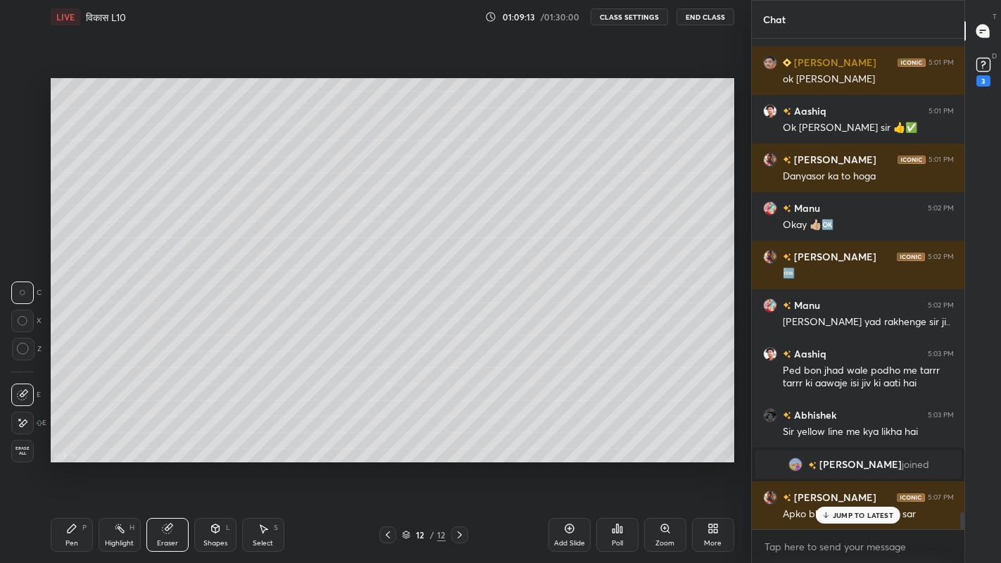
click at [78, 463] on div "Pen P" at bounding box center [72, 535] width 42 height 34
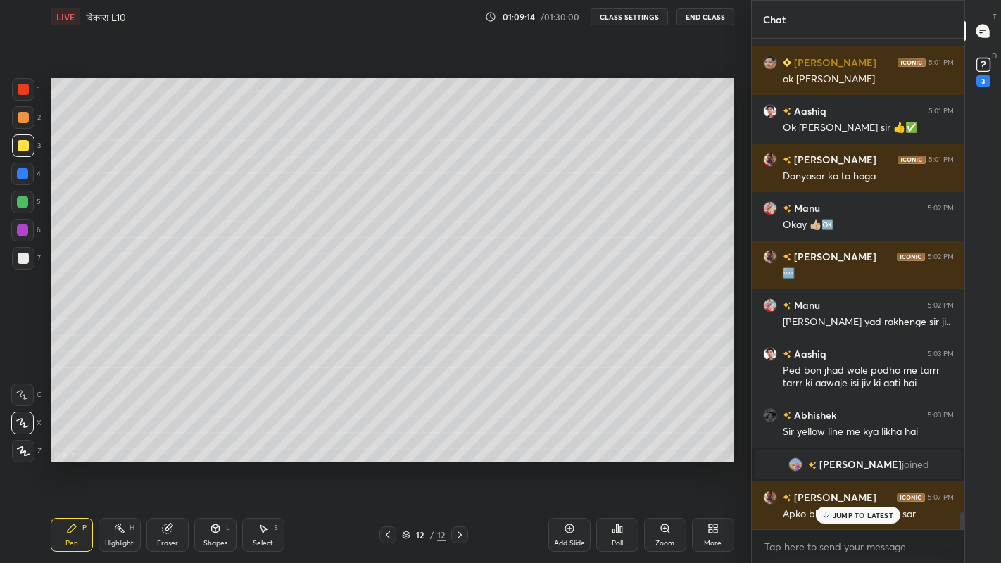
click at [29, 258] on div at bounding box center [23, 258] width 23 height 23
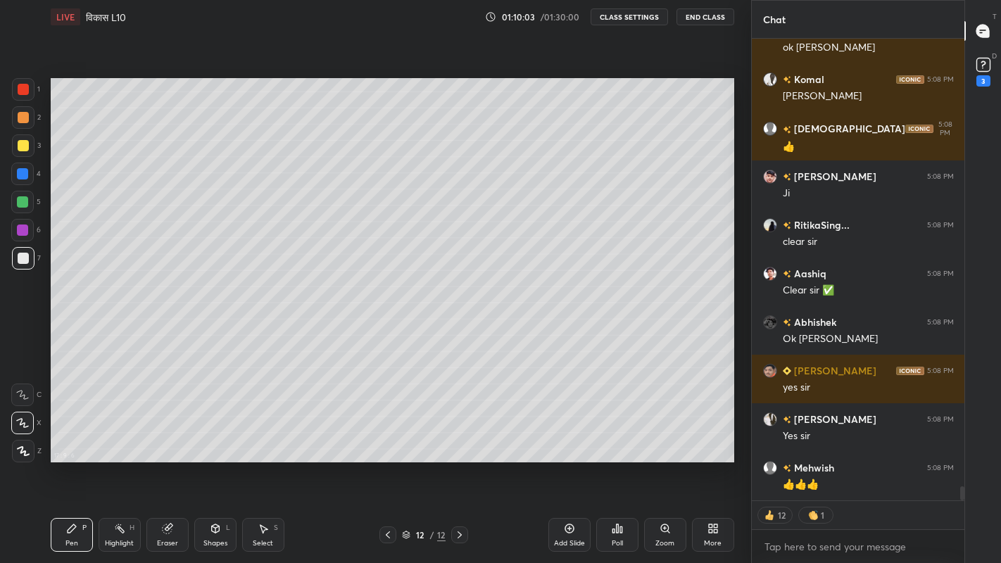
scroll to position [14578, 0]
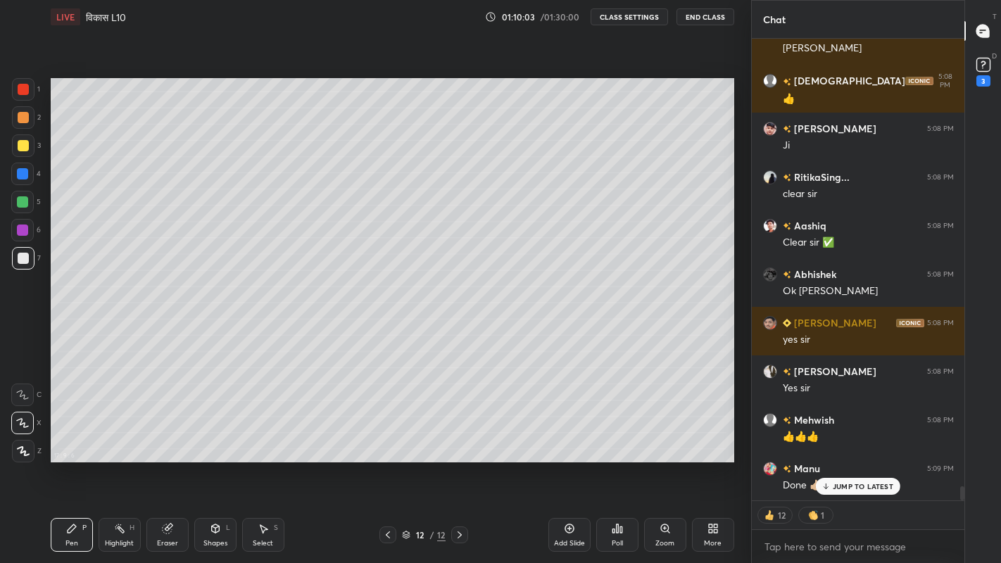
click at [709, 463] on div "More" at bounding box center [713, 543] width 18 height 7
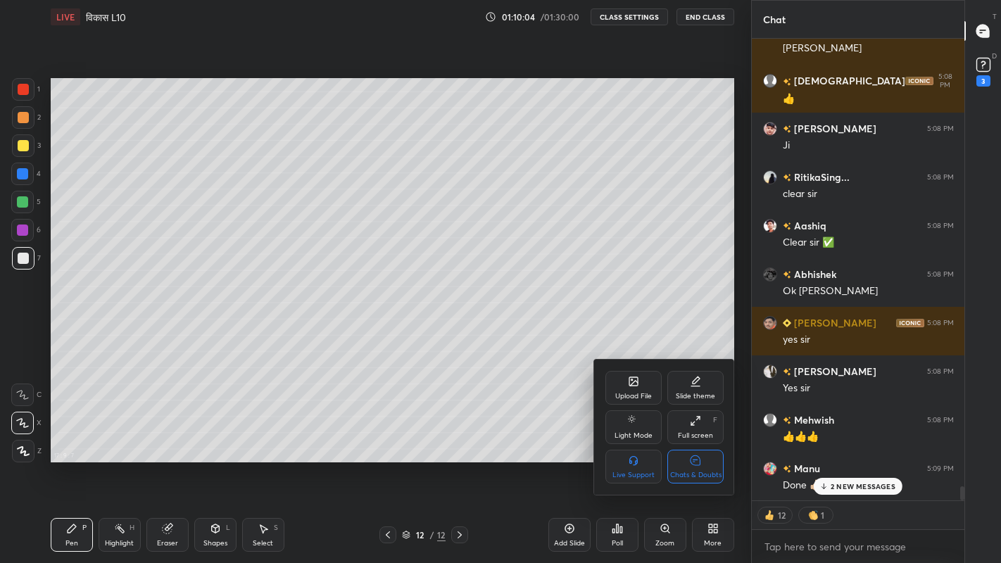
scroll to position [14676, 0]
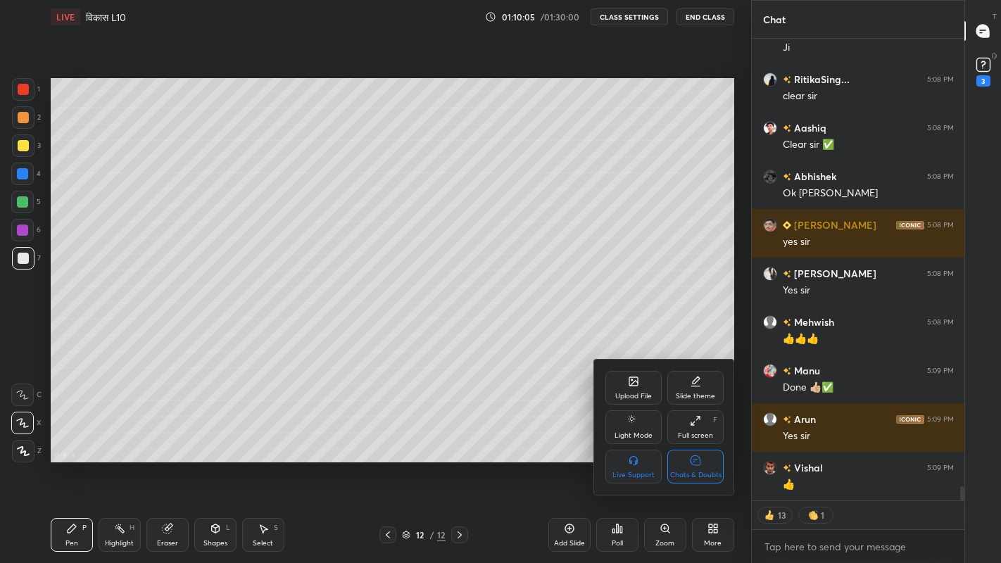
click at [566, 463] on div at bounding box center [500, 281] width 1001 height 563
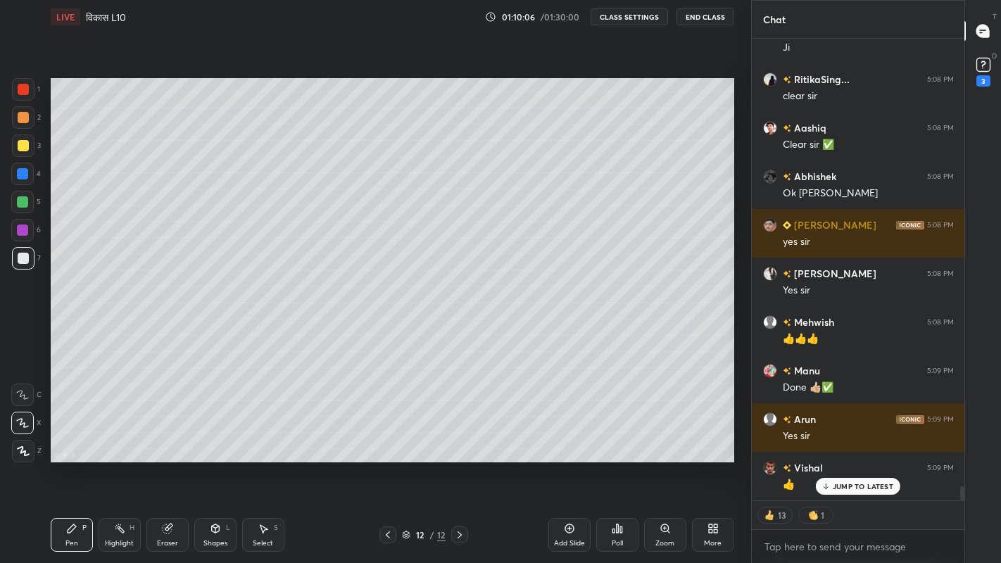
scroll to position [14724, 0]
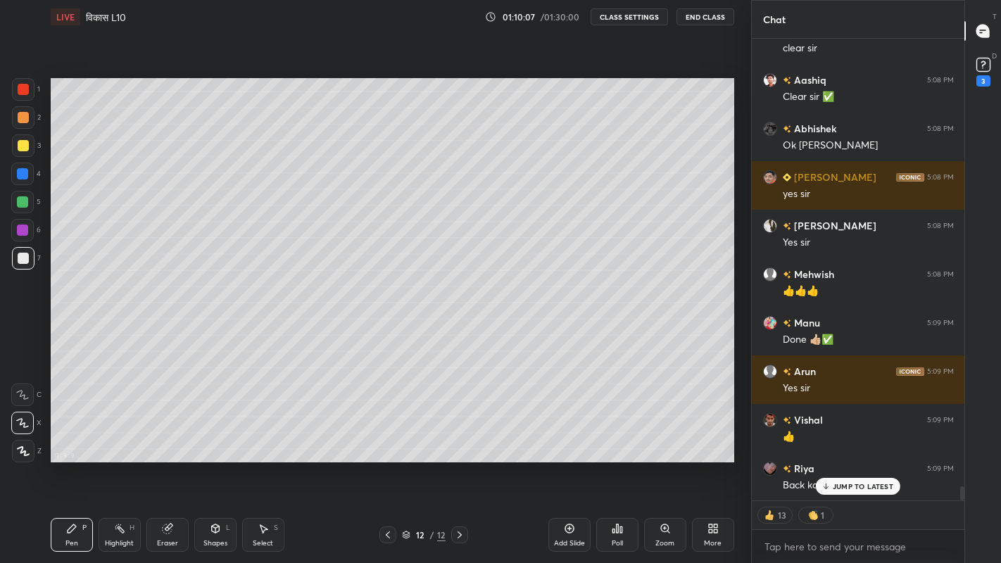
click at [566, 463] on div "Add Slide" at bounding box center [569, 535] width 42 height 34
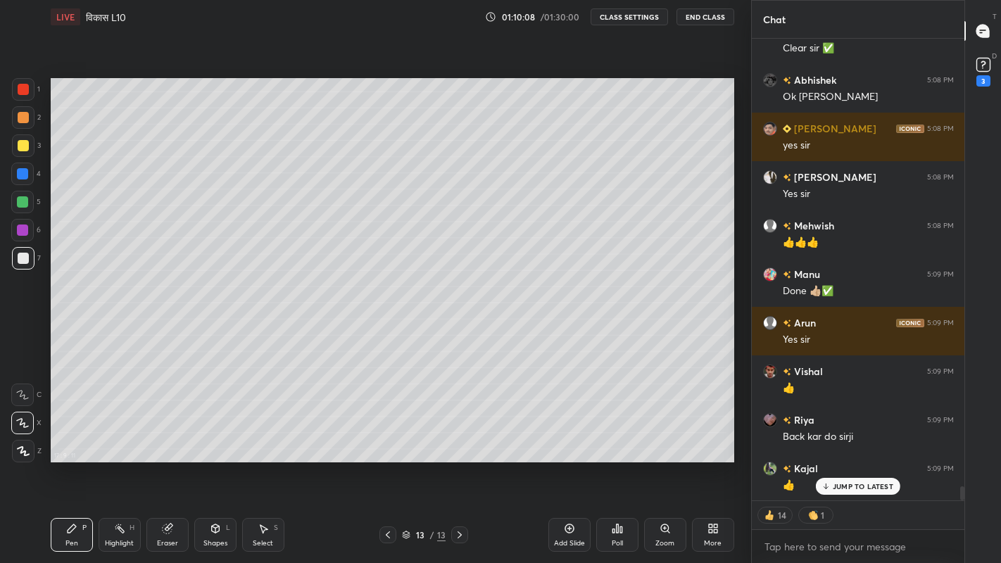
click at [714, 463] on div "More" at bounding box center [713, 543] width 18 height 7
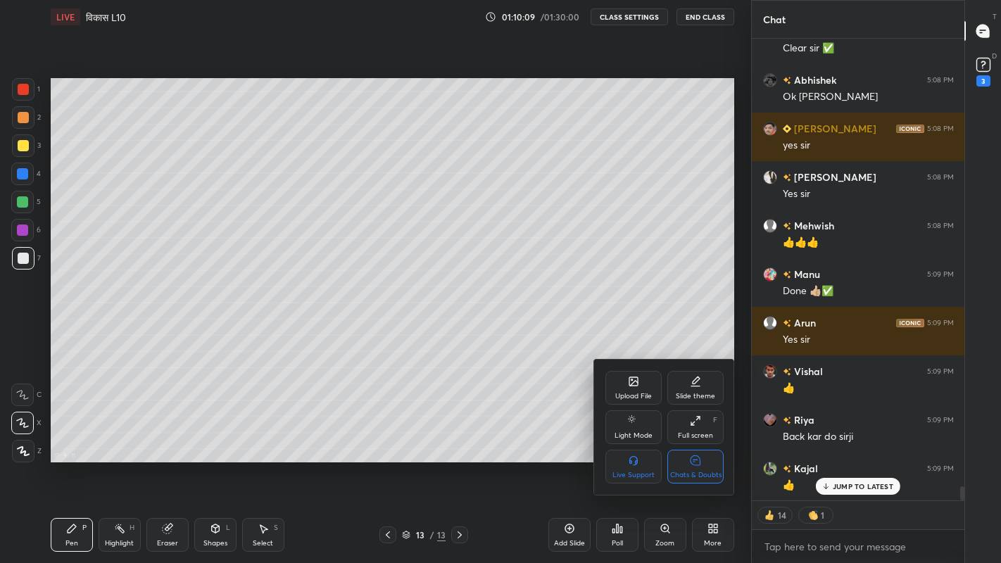
click at [700, 463] on div "Chats & Doubts" at bounding box center [695, 467] width 56 height 34
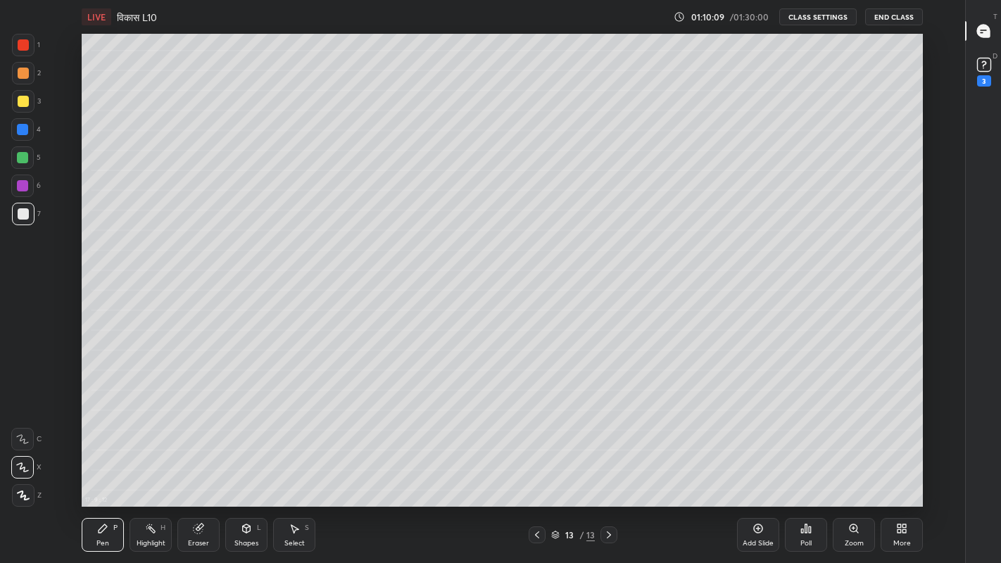
scroll to position [473, 914]
click at [21, 218] on div at bounding box center [23, 213] width 11 height 11
click at [204, 463] on div "Eraser" at bounding box center [198, 535] width 42 height 34
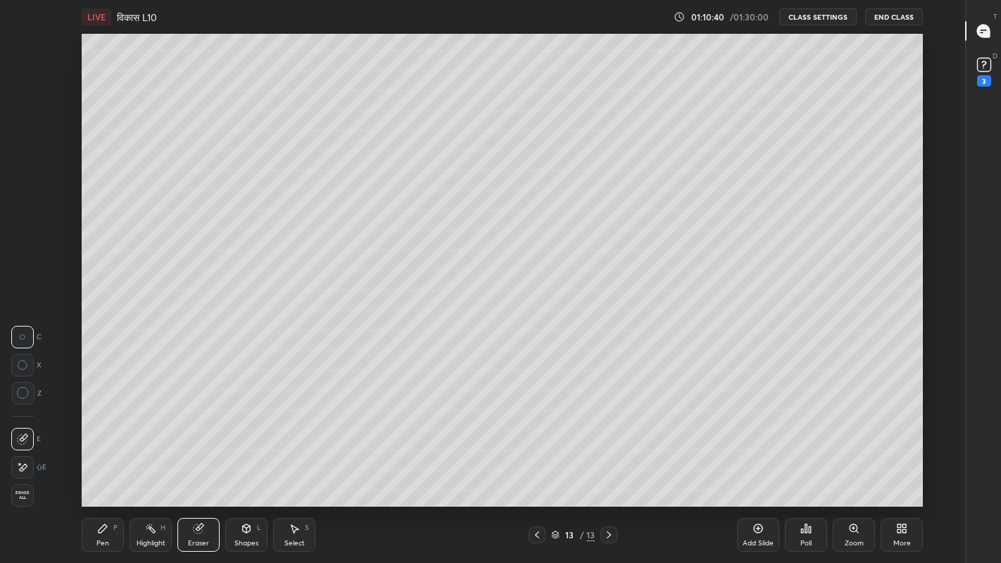
click at [109, 463] on div "Pen P" at bounding box center [103, 535] width 42 height 34
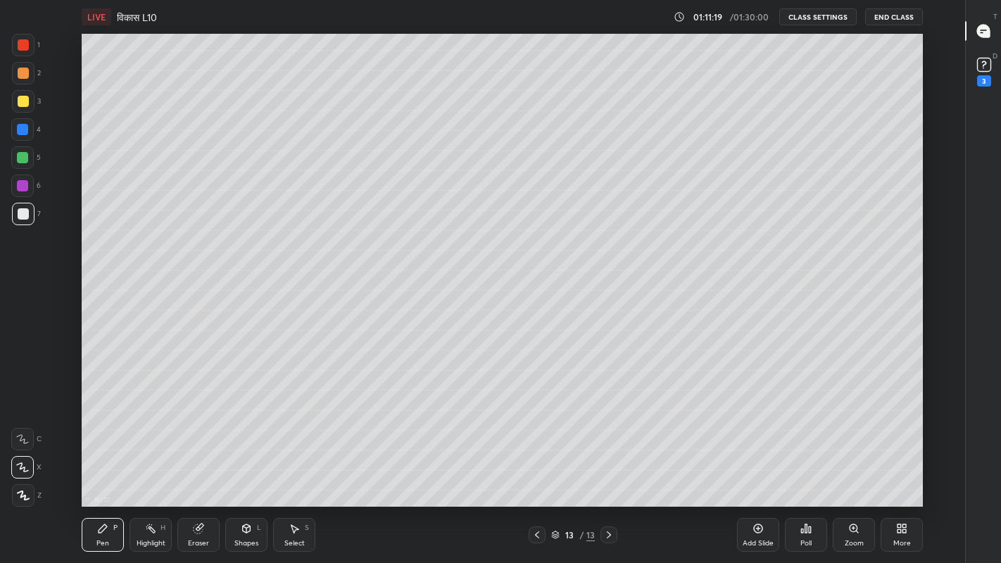
click at [537, 463] on icon at bounding box center [536, 534] width 11 height 11
click at [612, 463] on icon at bounding box center [608, 534] width 11 height 11
click at [20, 103] on div at bounding box center [23, 101] width 11 height 11
click at [98, 463] on icon at bounding box center [102, 528] width 11 height 11
click at [27, 216] on div at bounding box center [23, 213] width 11 height 11
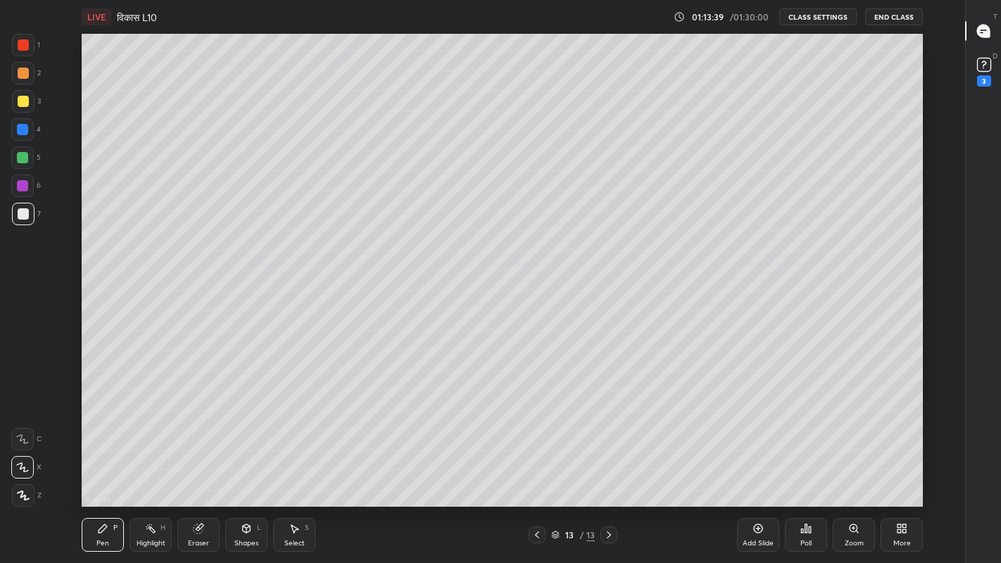
click at [23, 215] on div at bounding box center [23, 213] width 11 height 11
click at [198, 463] on div "Eraser" at bounding box center [198, 543] width 21 height 7
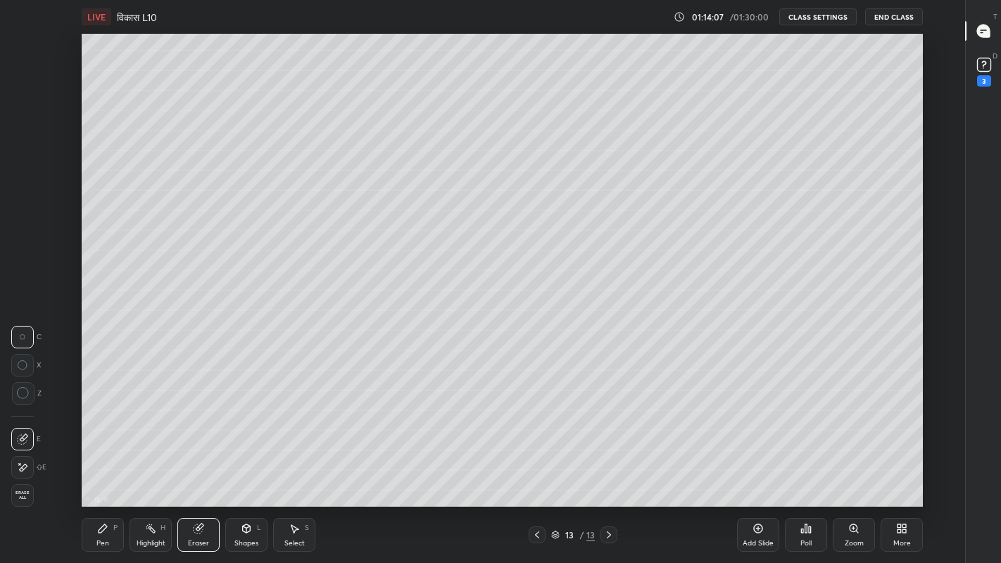
click at [150, 463] on div "Highlight" at bounding box center [151, 543] width 29 height 7
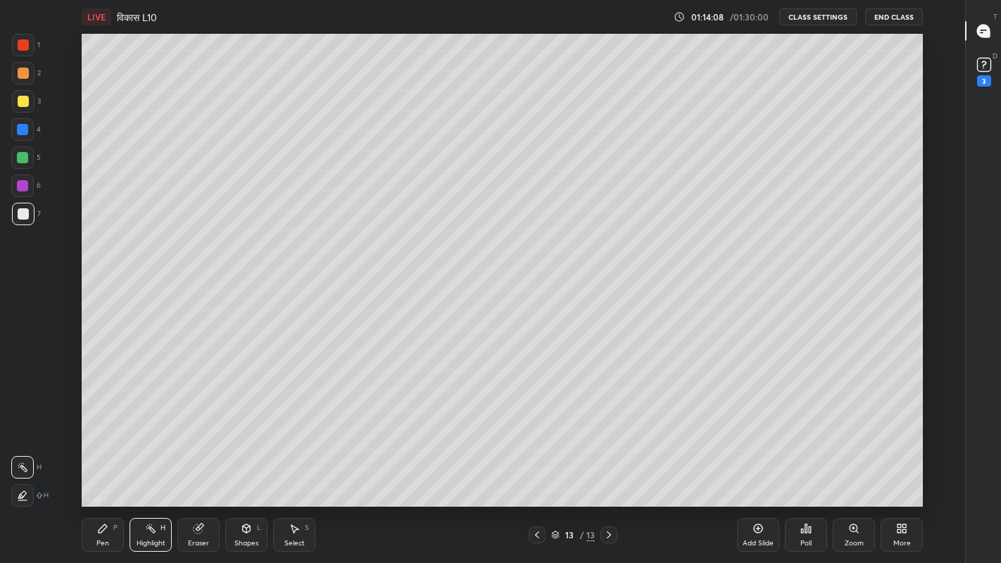
click at [114, 463] on div "Pen P Highlight H Eraser Shapes L Select S 13 / 13 Add Slide Poll Zoom More" at bounding box center [502, 535] width 841 height 56
click at [96, 463] on div "Pen P" at bounding box center [103, 535] width 42 height 34
click at [23, 106] on div at bounding box center [23, 101] width 11 height 11
click at [25, 216] on div at bounding box center [23, 213] width 11 height 11
click at [894, 463] on div "More" at bounding box center [901, 535] width 42 height 34
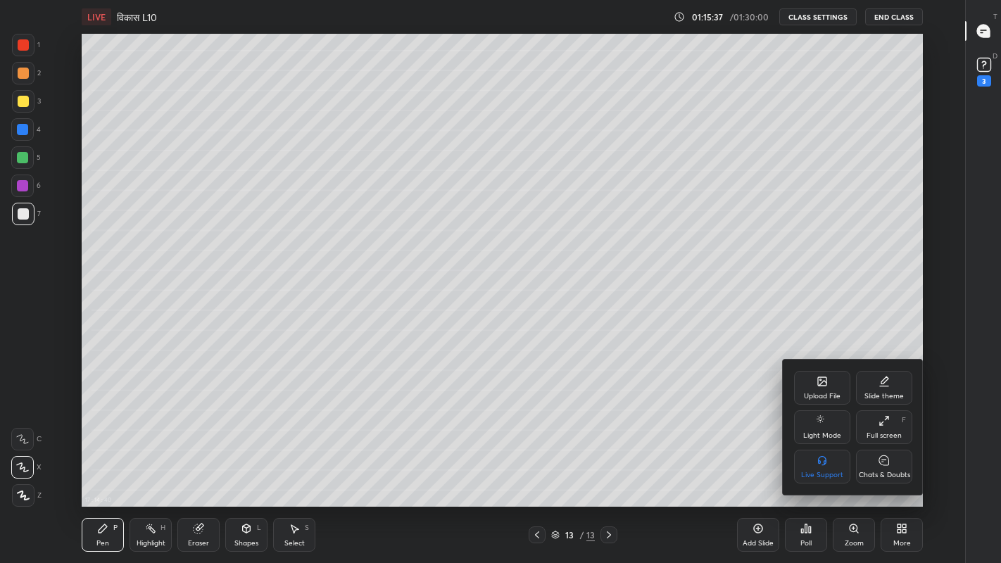
click at [883, 460] on icon at bounding box center [884, 460] width 4 height 0
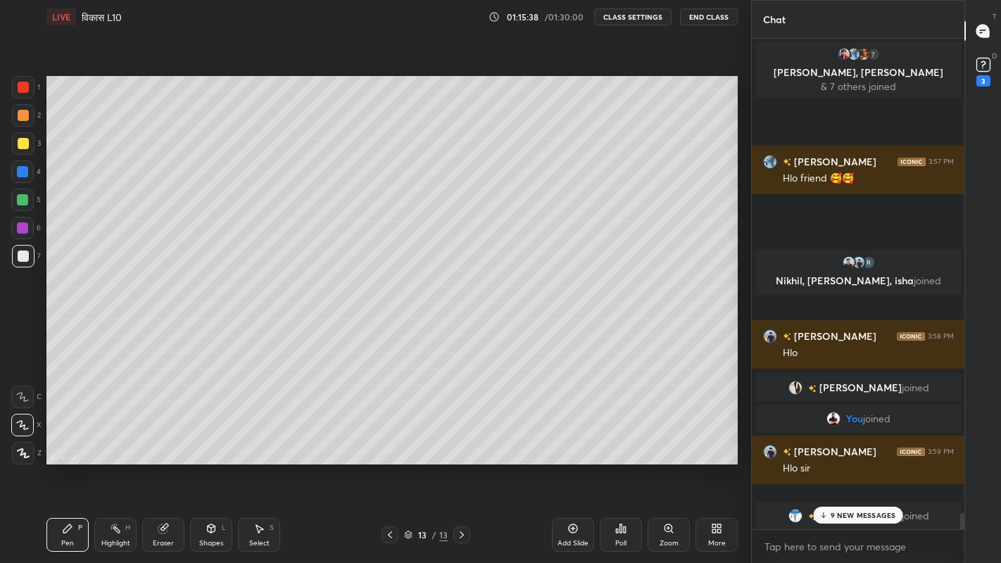
scroll to position [69901, 69679]
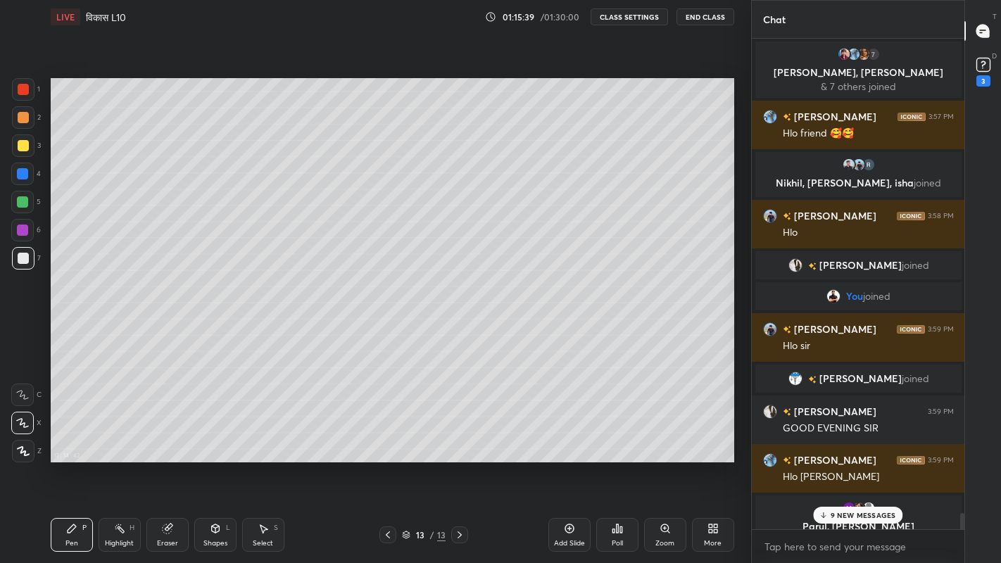
click at [828, 463] on icon at bounding box center [822, 515] width 9 height 8
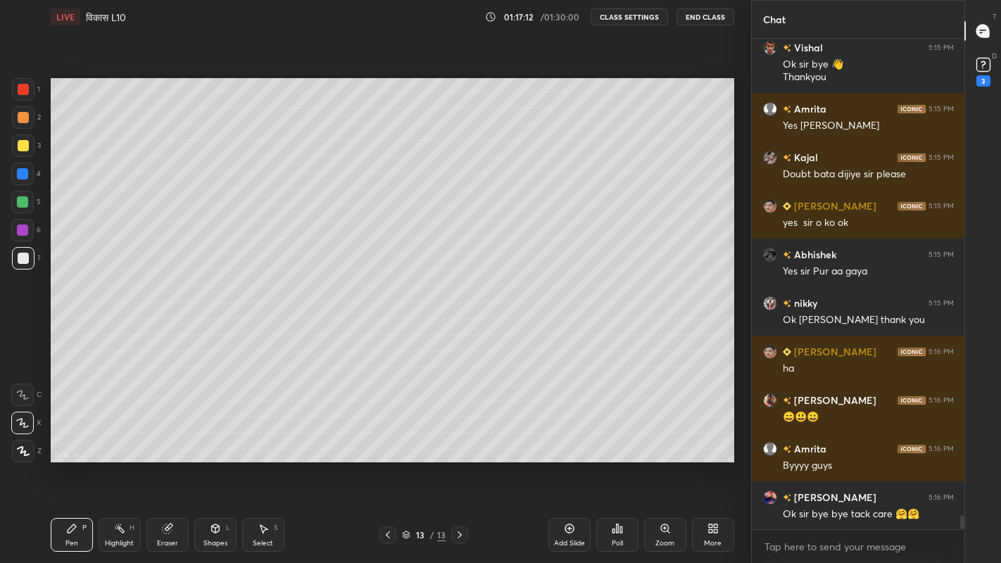
scroll to position [16942, 0]
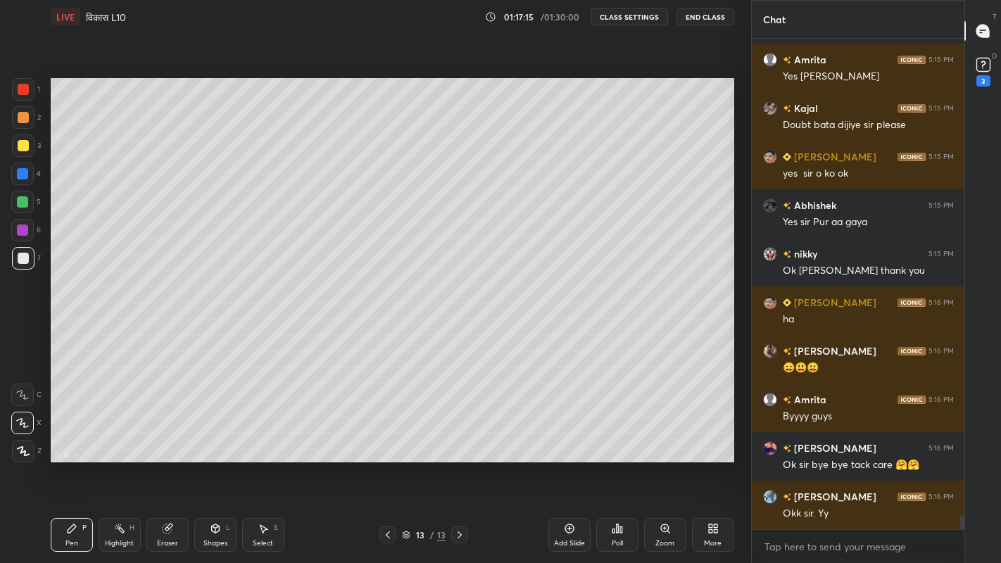
click at [704, 12] on button "End Class" at bounding box center [705, 16] width 58 height 17
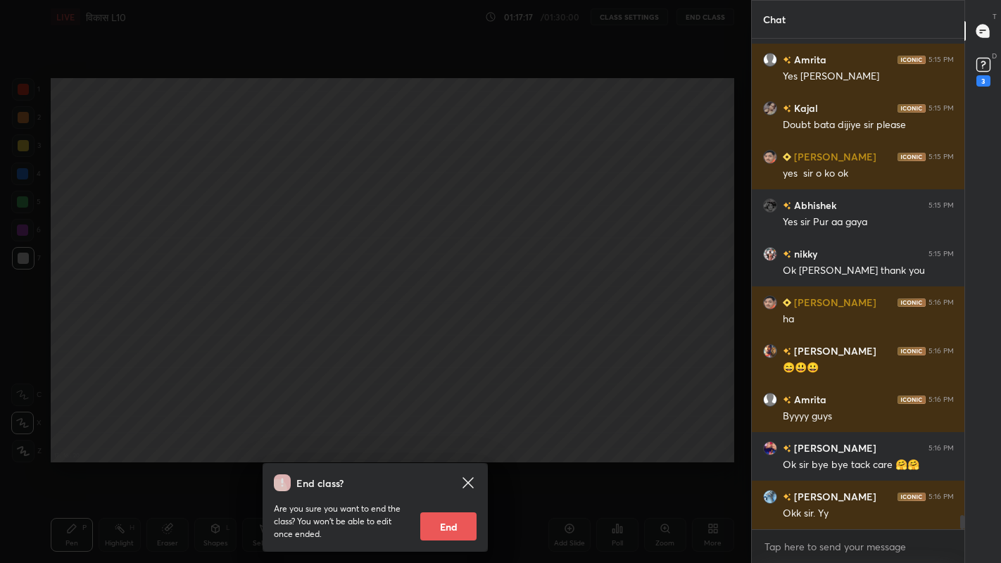
click at [455, 463] on button "End" at bounding box center [448, 526] width 56 height 28
type textarea "x"
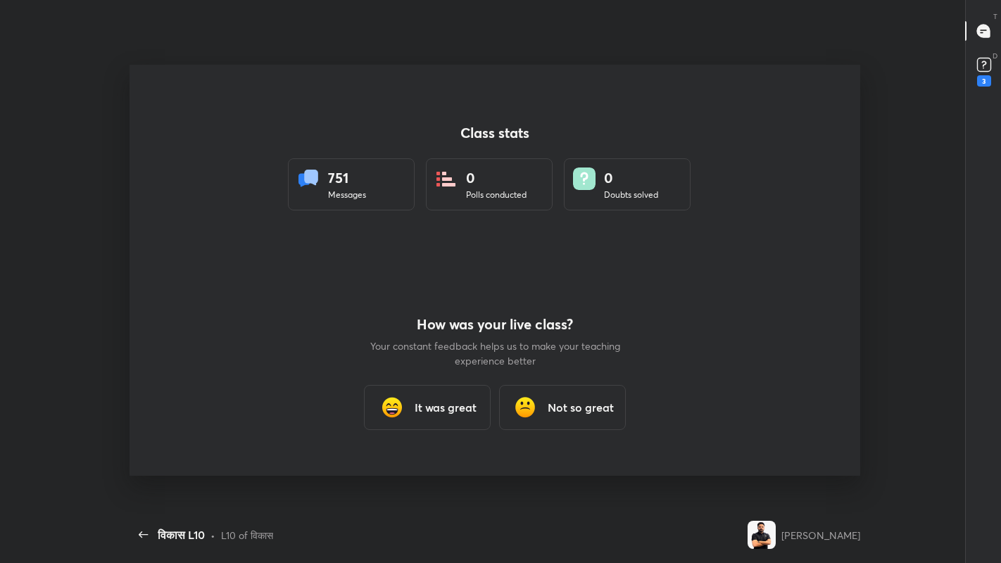
scroll to position [0, 0]
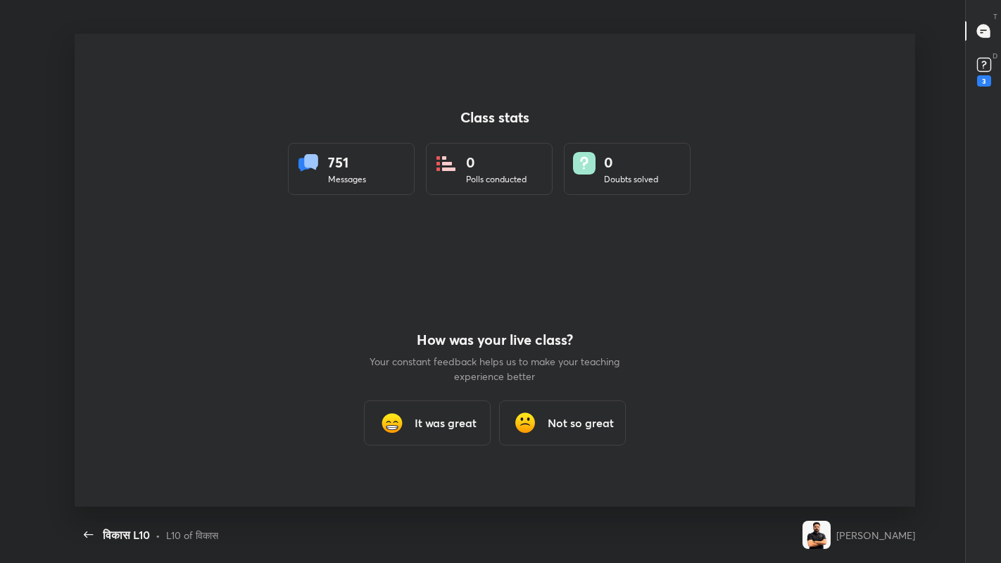
click at [414, 427] on div "It was great" at bounding box center [427, 422] width 127 height 45
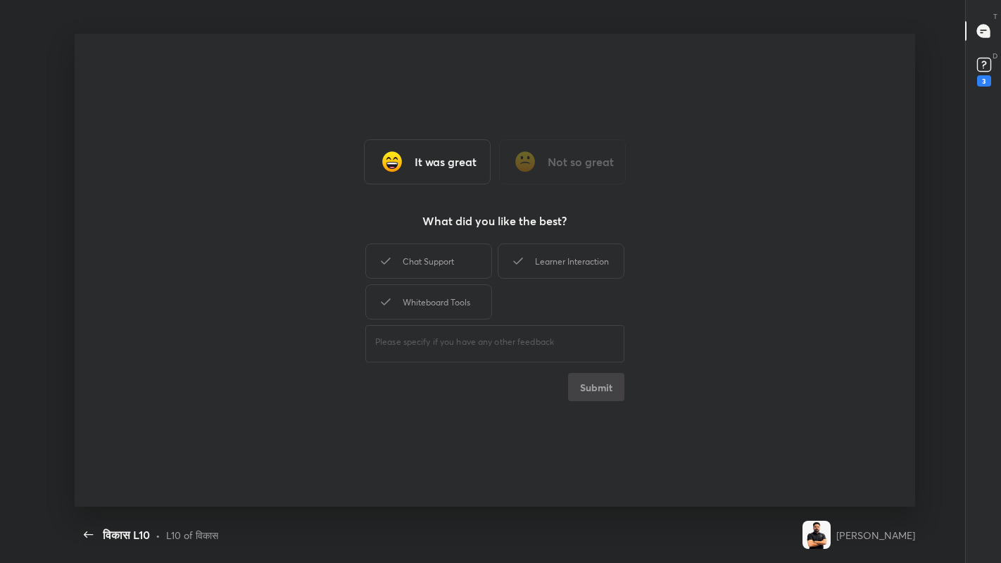
click at [410, 259] on div "Chat Support" at bounding box center [428, 260] width 127 height 35
click at [592, 398] on button "Submit" at bounding box center [596, 387] width 56 height 28
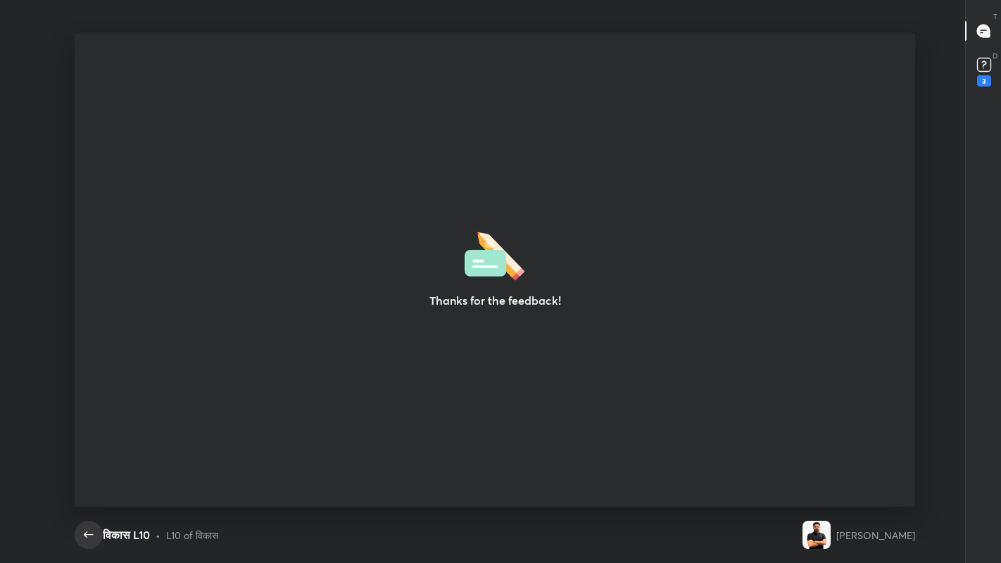
click at [85, 463] on icon "button" at bounding box center [88, 534] width 9 height 6
